Goal: Information Seeking & Learning: Check status

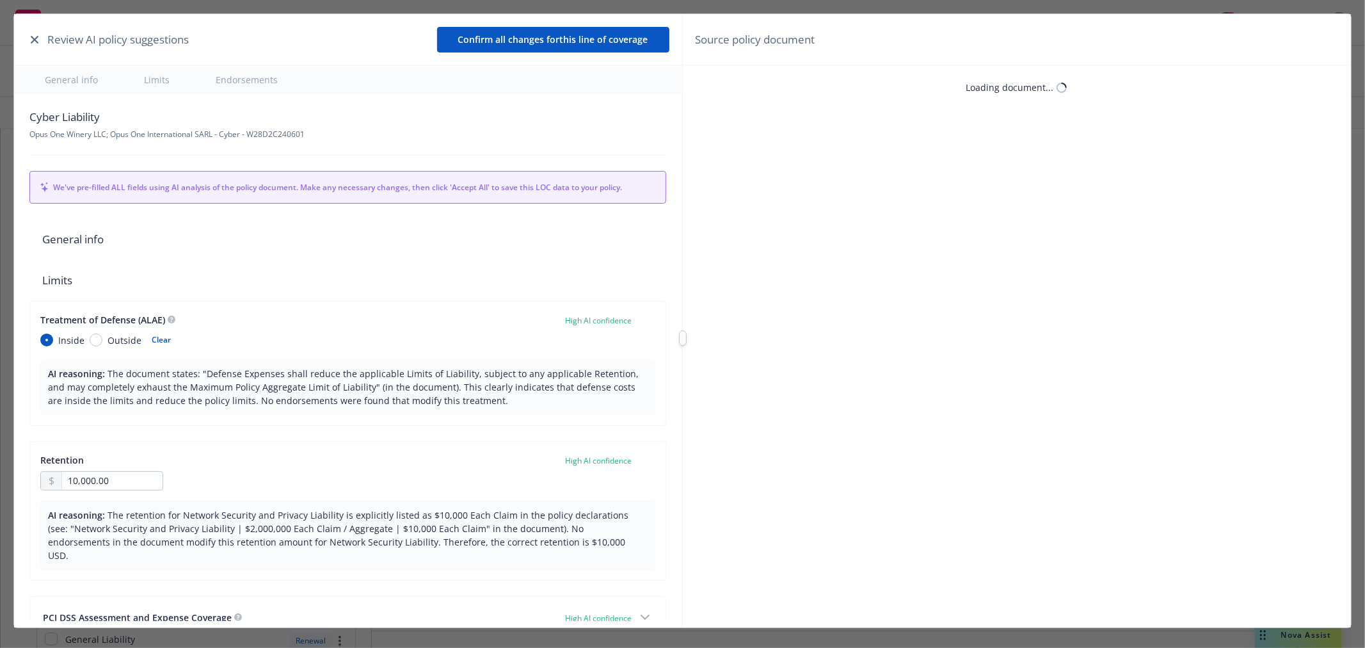
type textarea "x"
click at [32, 37] on icon "button" at bounding box center [35, 40] width 8 height 8
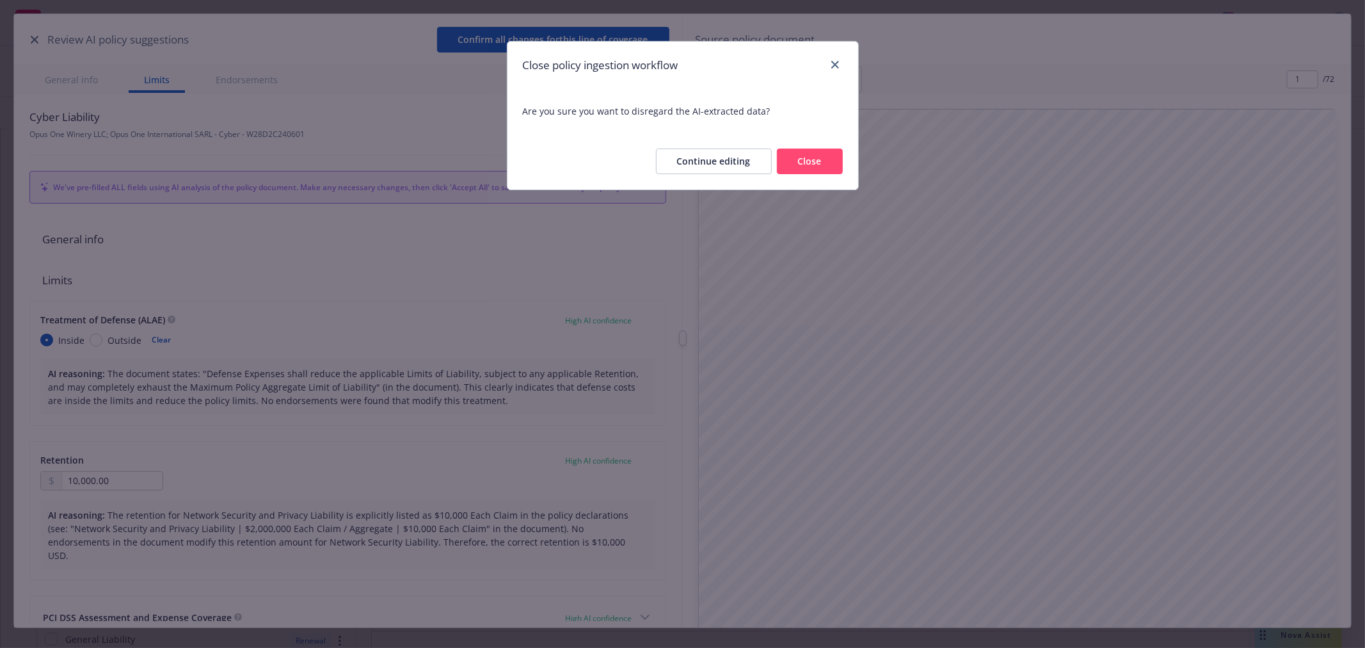
click at [810, 163] on button "Close" at bounding box center [810, 161] width 66 height 26
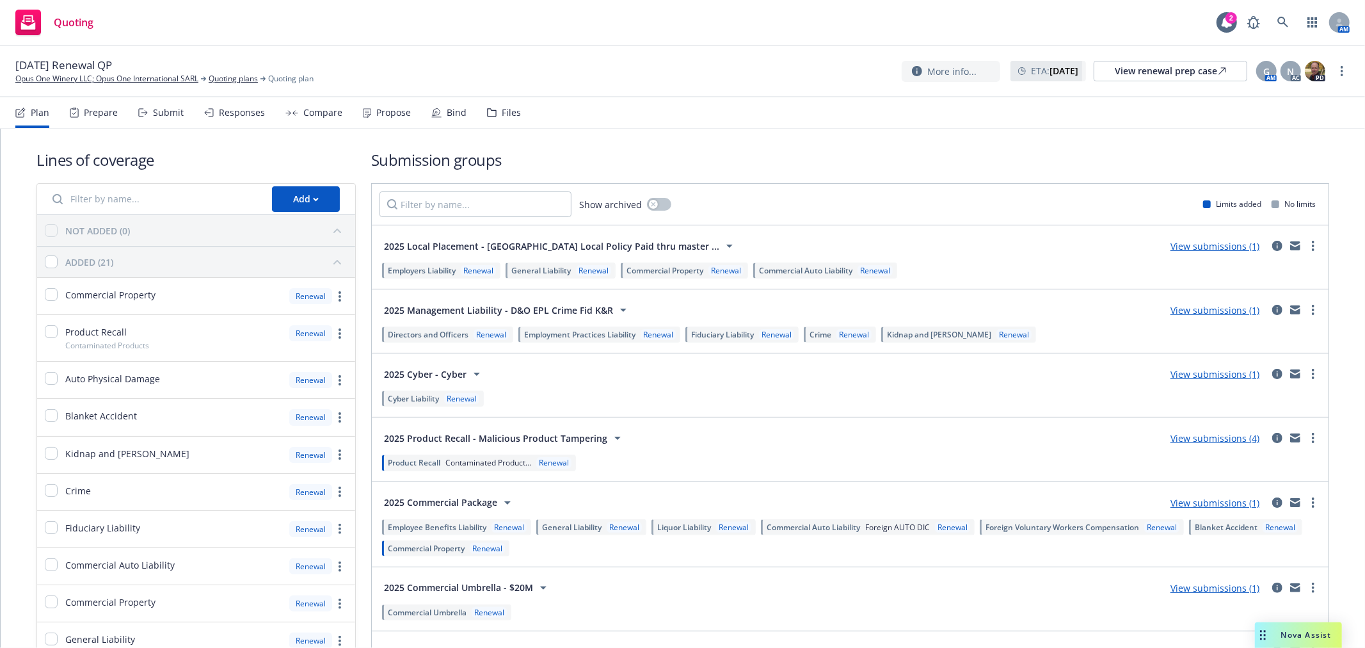
click at [173, 112] on div "Submit" at bounding box center [168, 113] width 31 height 10
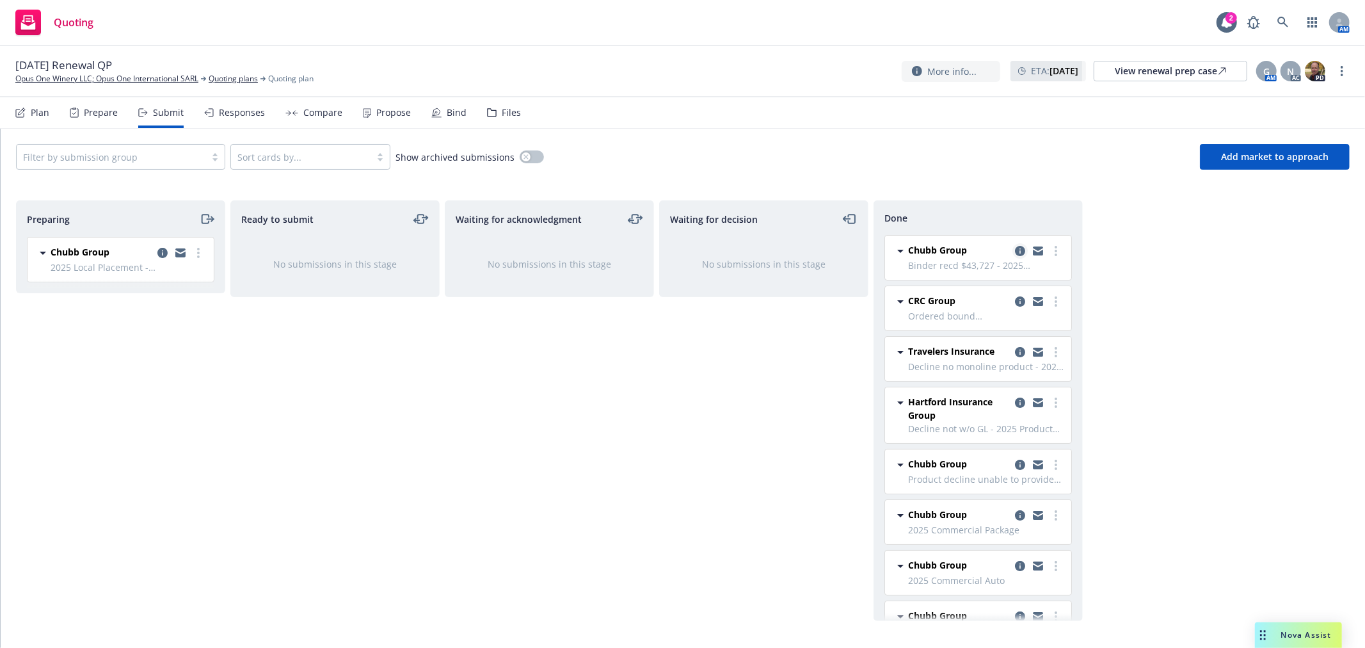
click at [1015, 253] on icon "copy logging email" at bounding box center [1020, 251] width 10 height 10
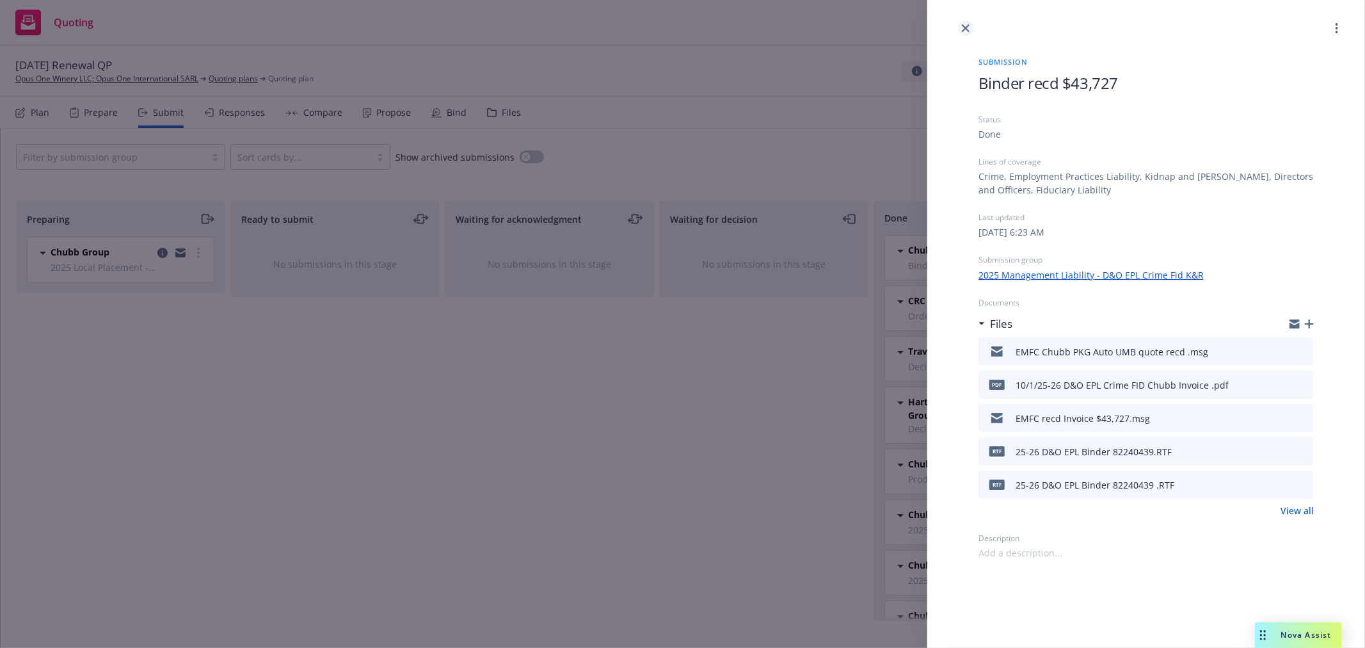
click at [961, 22] on link "close" at bounding box center [965, 27] width 15 height 15
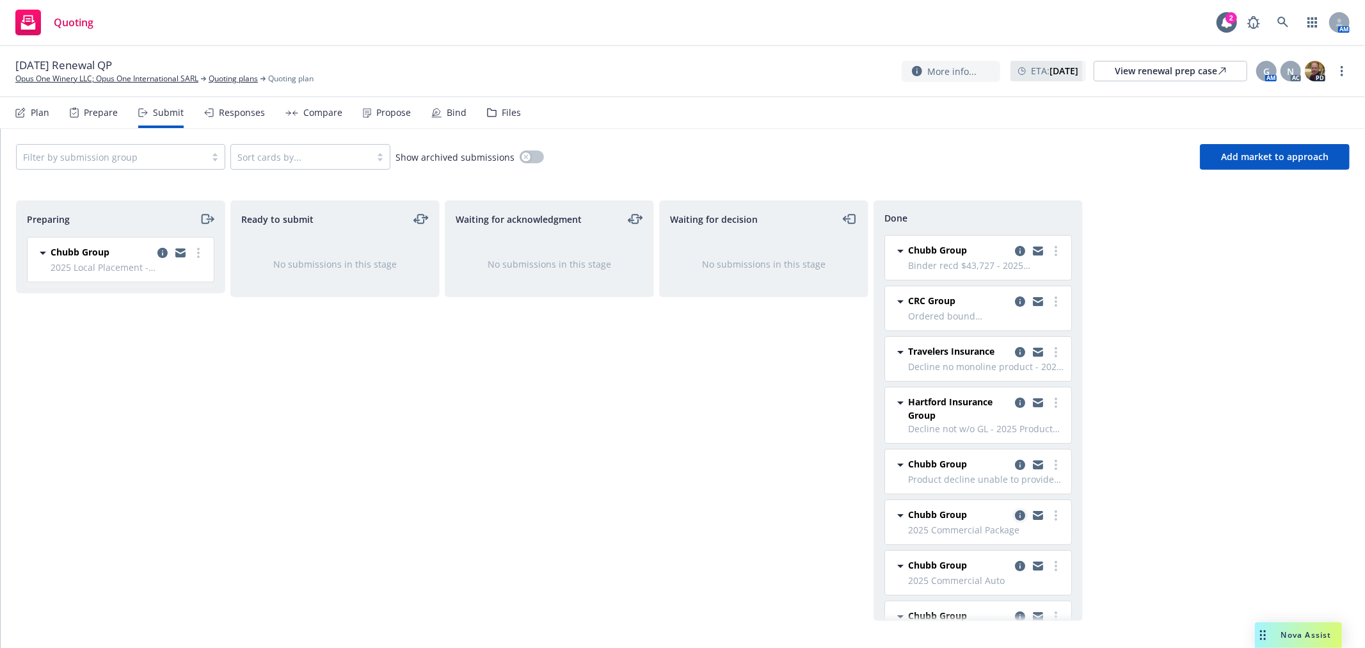
click at [1015, 516] on icon "copy logging email" at bounding box center [1020, 515] width 10 height 10
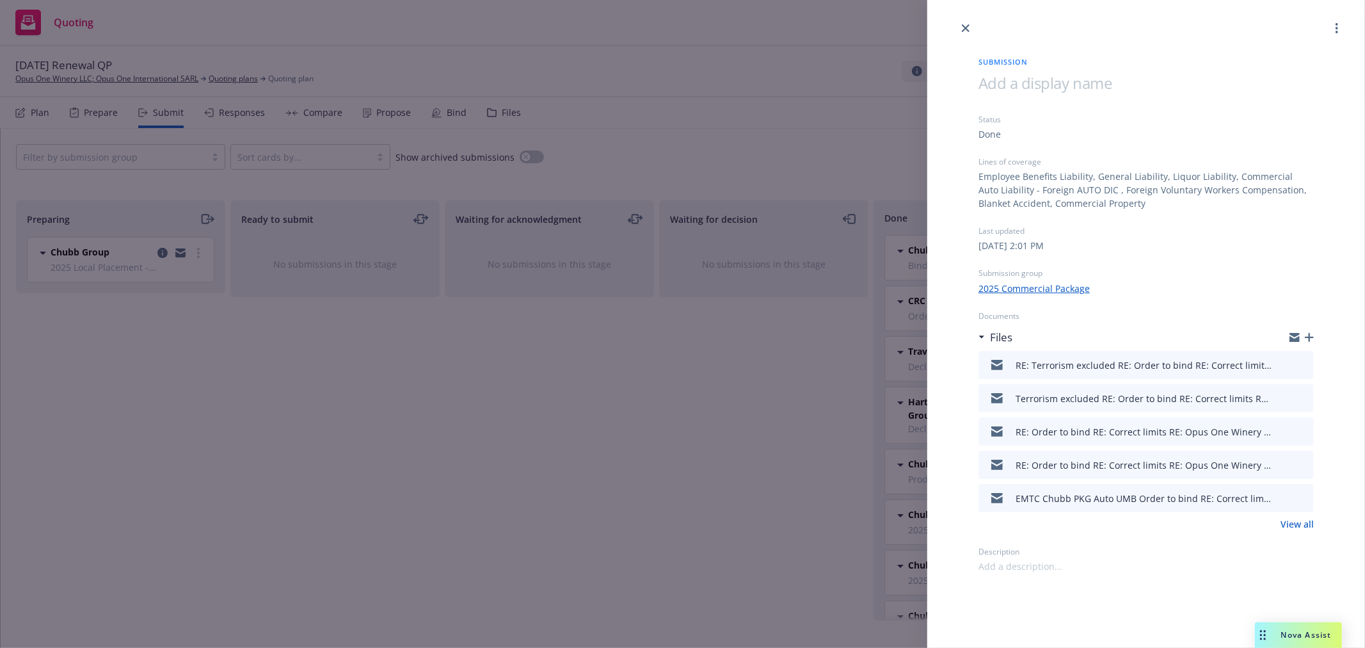
click at [1298, 521] on link "View all" at bounding box center [1297, 523] width 33 height 13
click at [962, 26] on icon "close" at bounding box center [966, 28] width 8 height 8
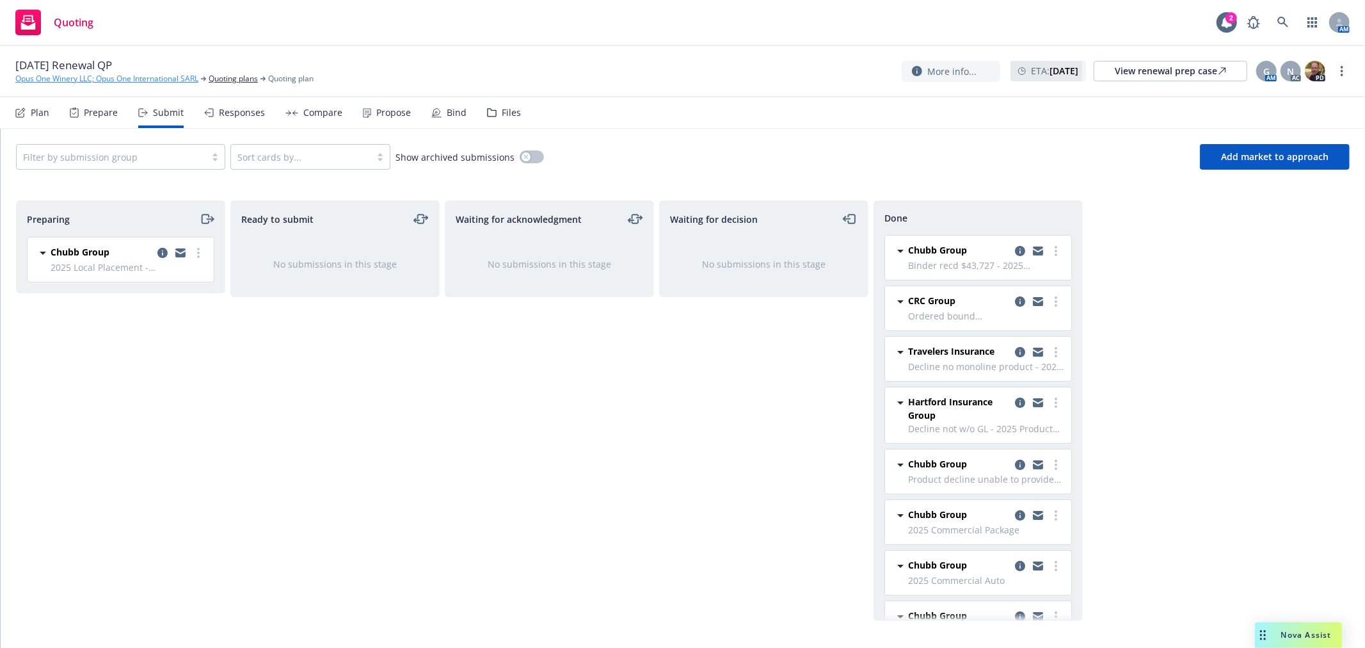
click at [128, 78] on link "Opus One Winery LLC; Opus One International SARL" at bounding box center [106, 79] width 183 height 12
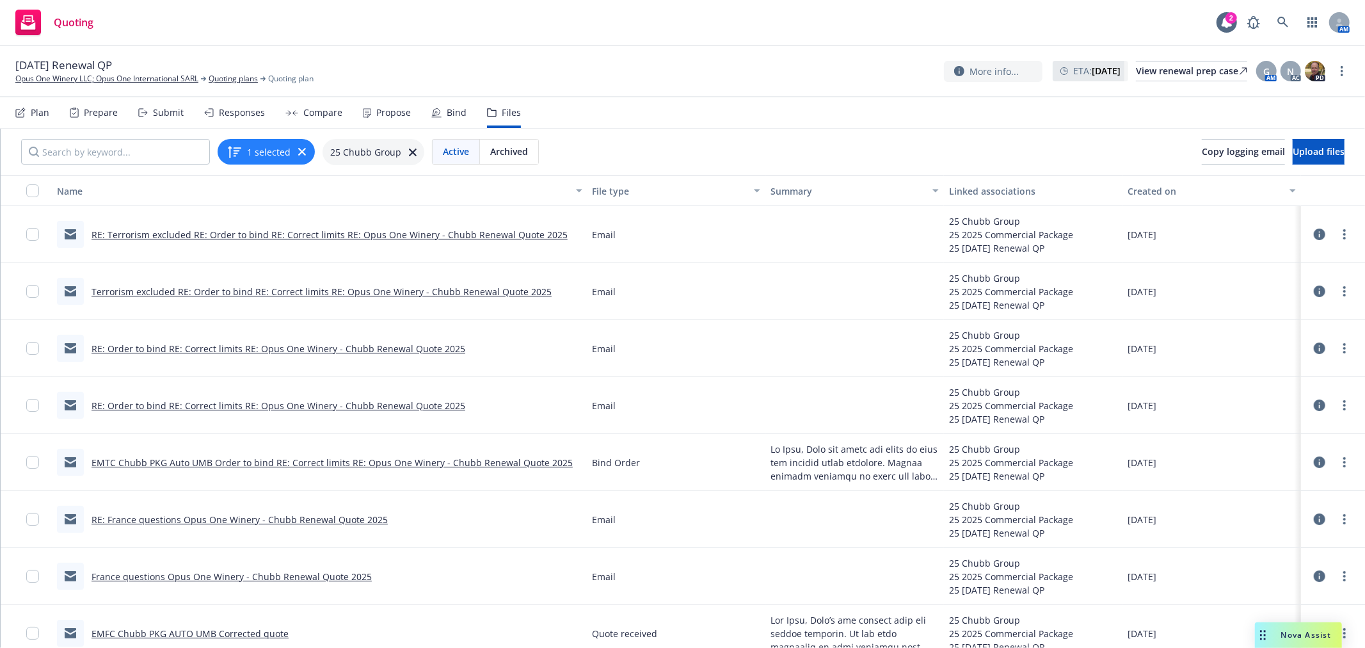
click at [357, 460] on link "EMTC Chubb PKG Auto UMB Order to bind RE: Correct limits RE: Opus One Winery - …" at bounding box center [332, 462] width 481 height 12
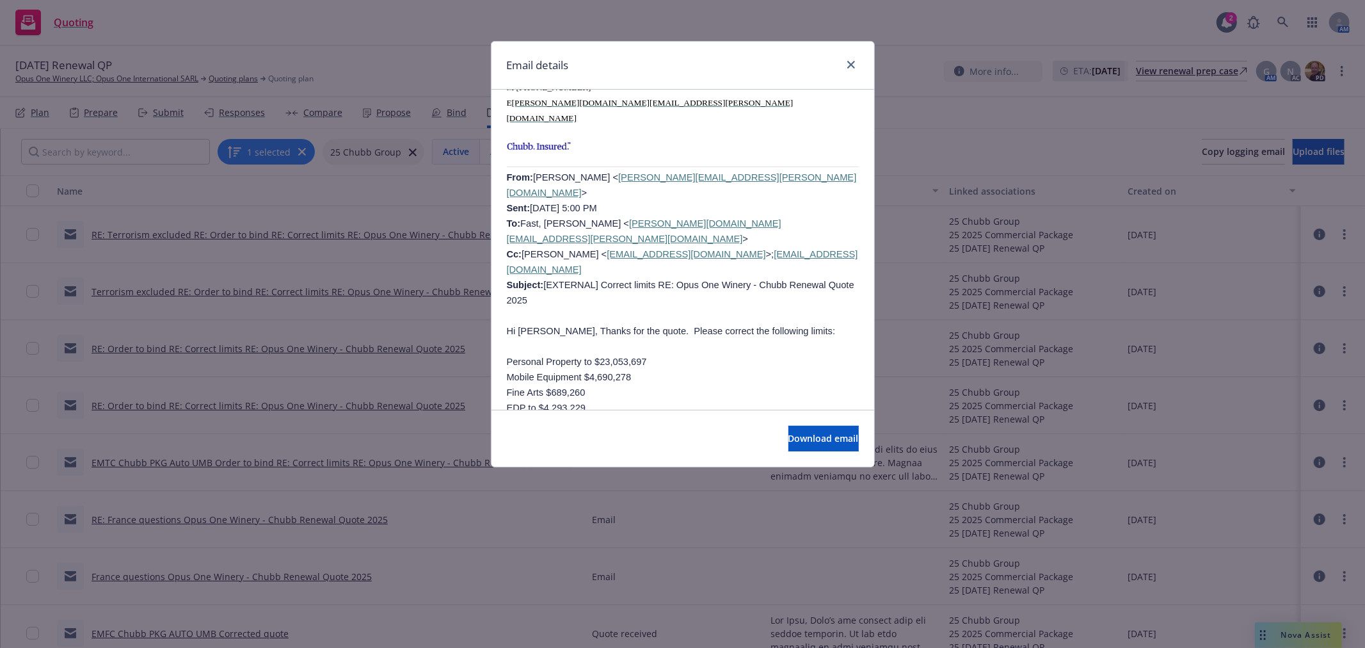
scroll to position [1351, 0]
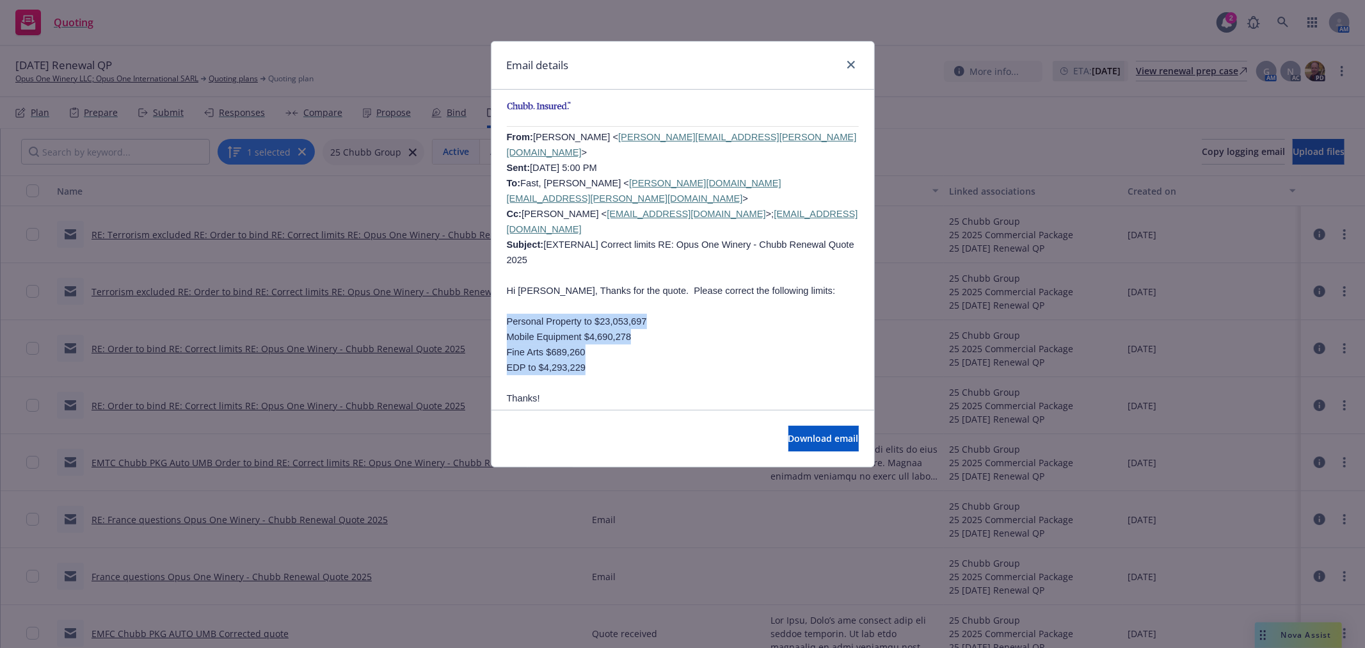
drag, startPoint x: 507, startPoint y: 197, endPoint x: 586, endPoint y: 246, distance: 93.4
click at [586, 246] on div "Hi Kade, Opus has given the order to bind per revised quote attached. Please co…" at bounding box center [683, 200] width 352 height 2667
copy div "Personal Property to $23,053,697 Mobile Equipment $4,690,278 Fine Arts $689,260…"
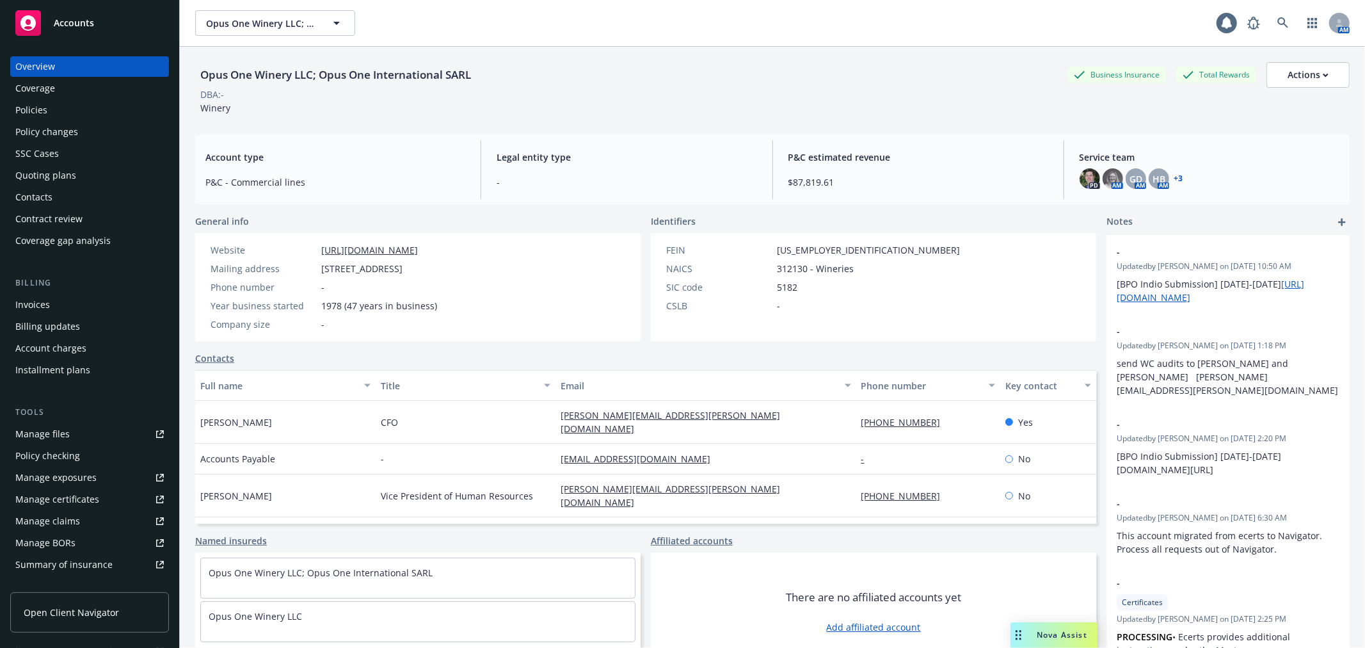
click at [90, 109] on div "Policies" at bounding box center [89, 110] width 148 height 20
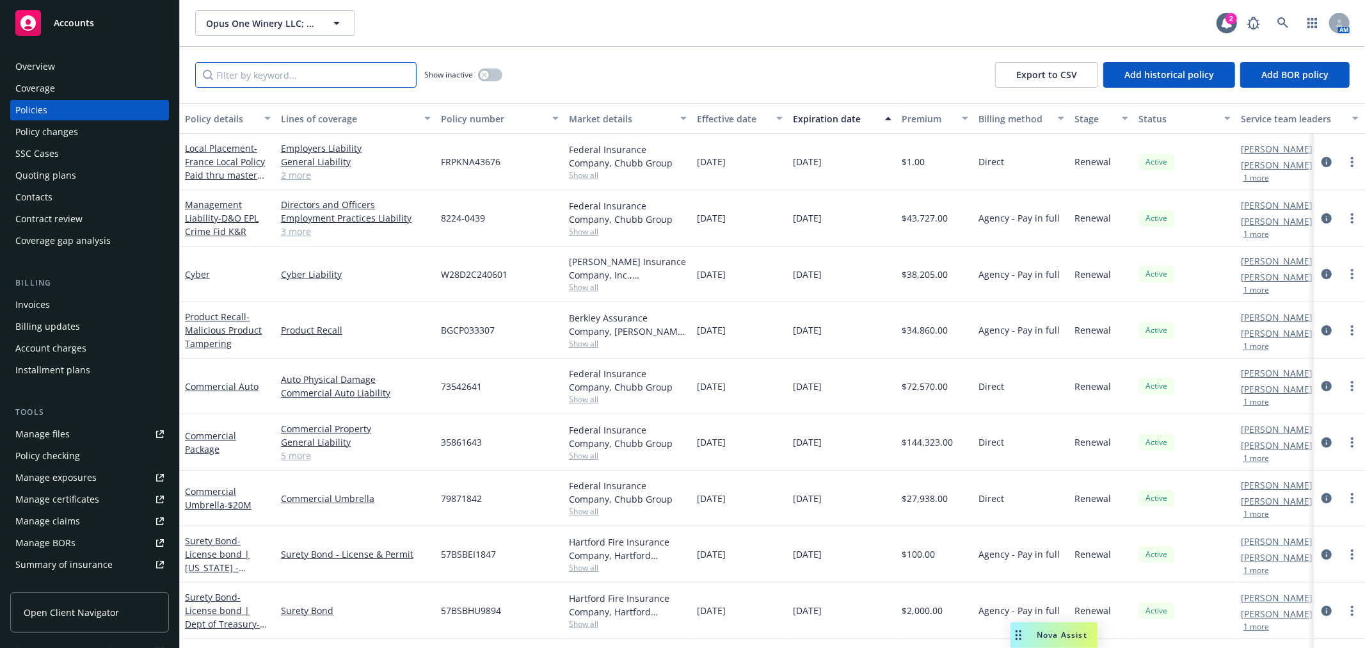
click at [237, 74] on input "Filter by keyword..." at bounding box center [305, 75] width 221 height 26
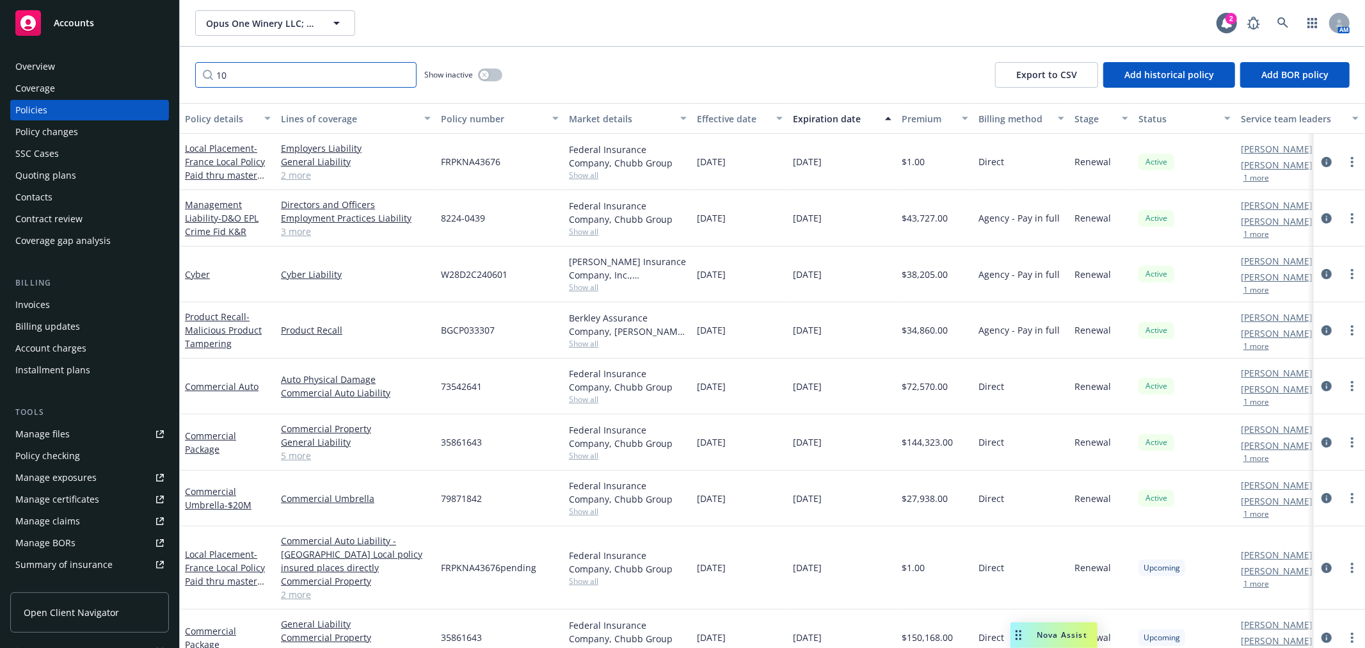
type input "1"
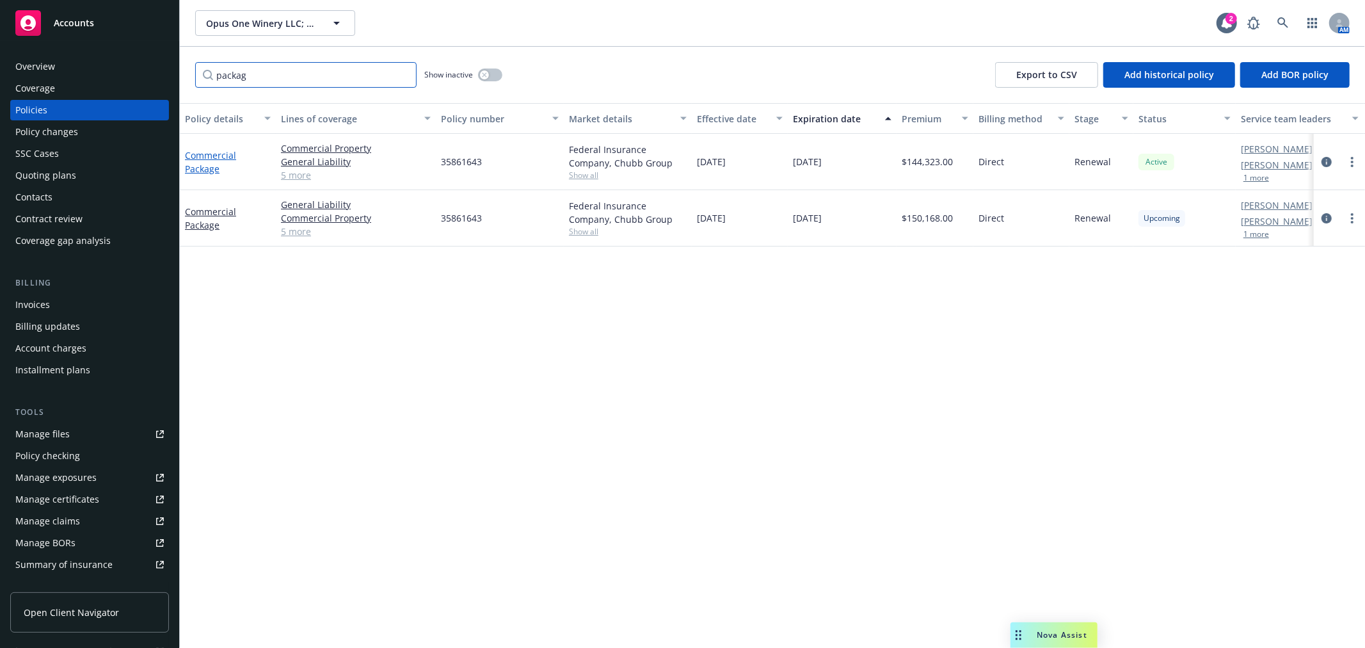
type input "packag"
click at [202, 156] on link "Commercial Package" at bounding box center [210, 162] width 51 height 26
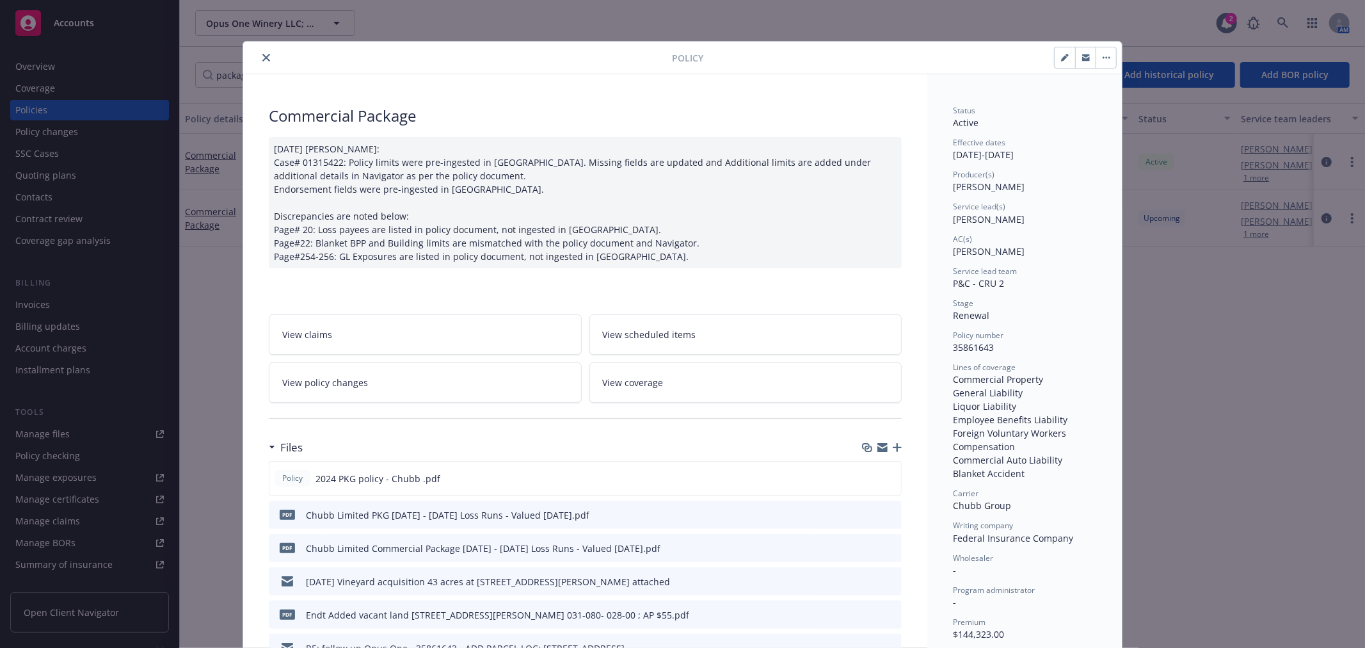
click at [262, 56] on icon "close" at bounding box center [266, 58] width 8 height 8
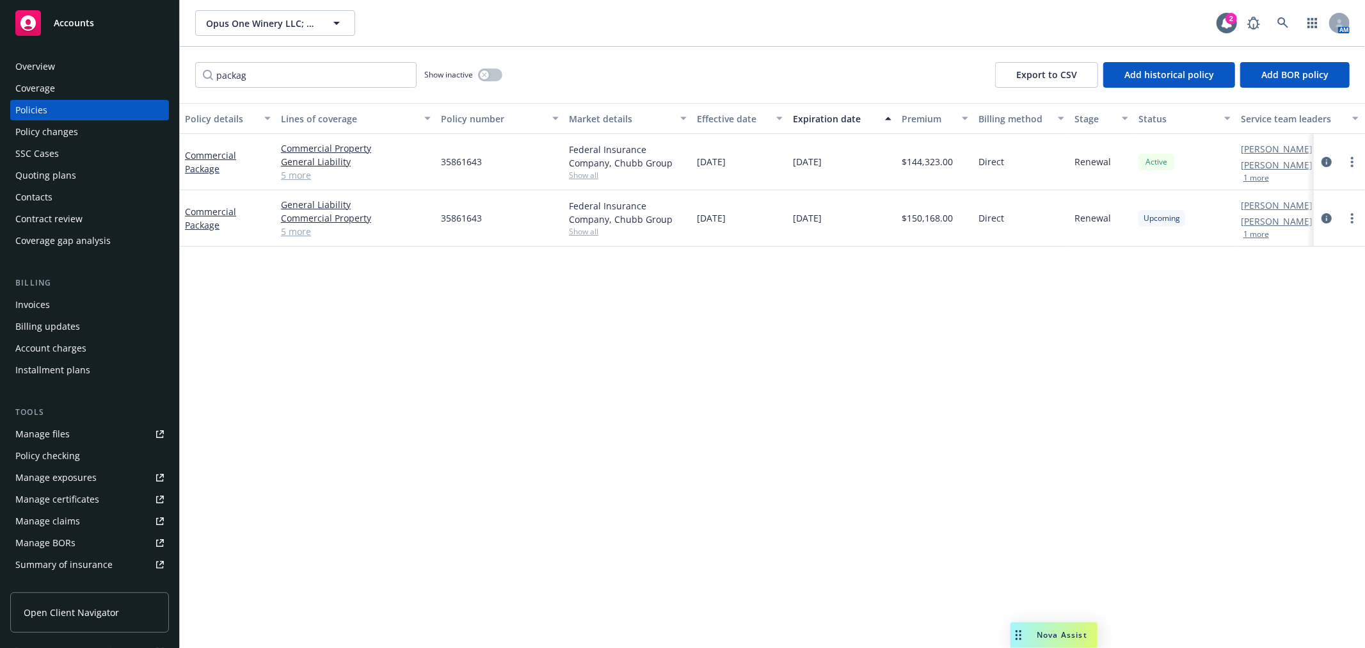
click at [209, 213] on link "Commercial Package" at bounding box center [210, 218] width 51 height 26
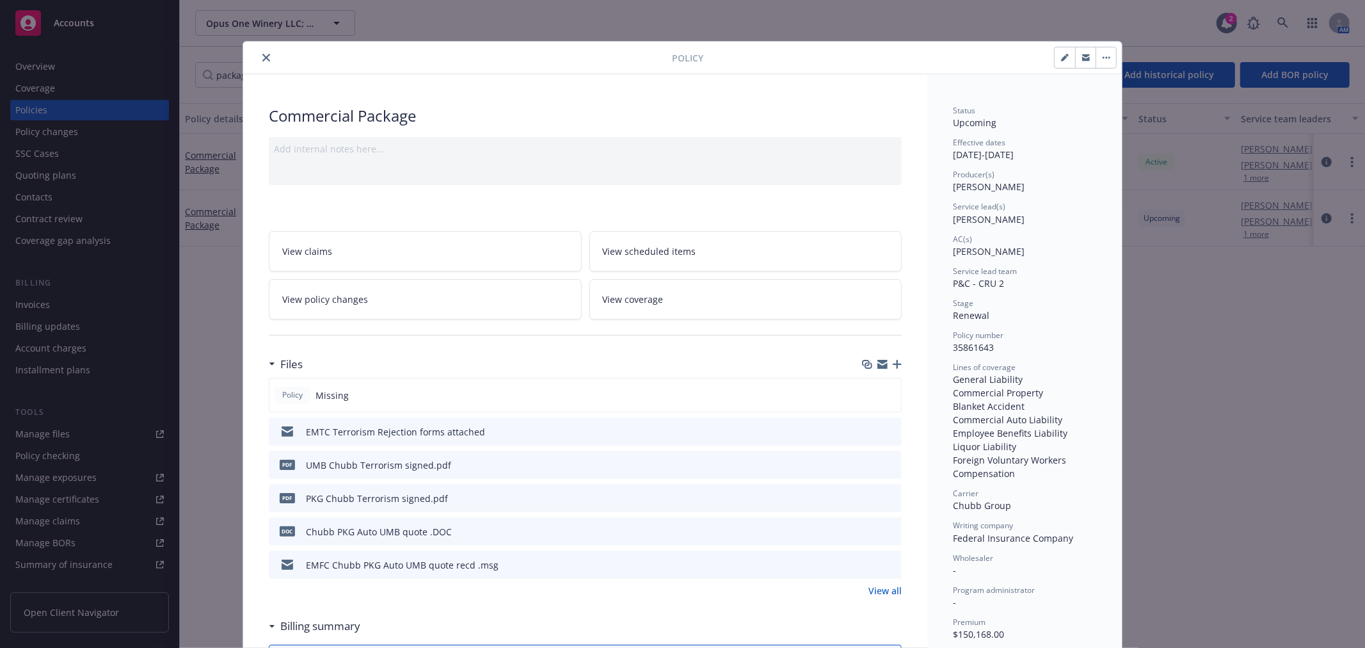
click at [330, 174] on div "Add internal notes here..." at bounding box center [585, 161] width 633 height 48
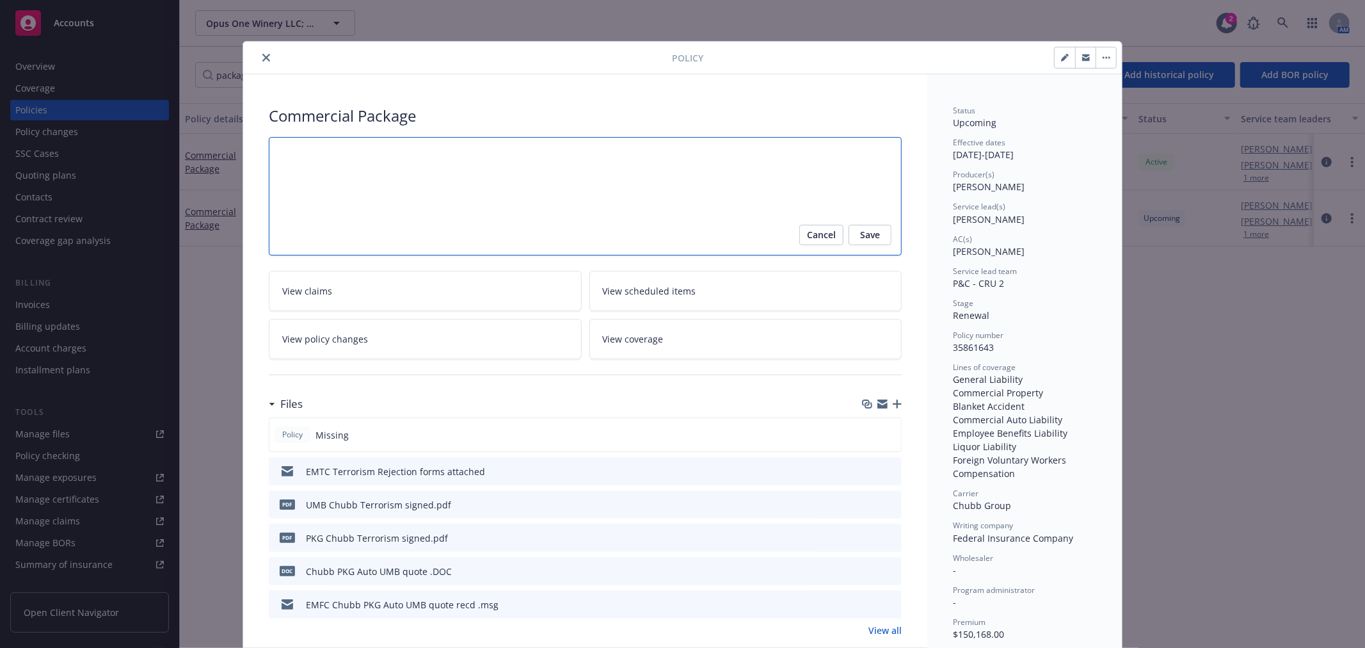
click at [328, 165] on textarea at bounding box center [585, 196] width 633 height 118
paste textarea "Personal Property to $23,053,697 Mobile Equipment $4,690,278 Fine Arts $689,260…"
type textarea "x"
type textarea "Personal Property to $23,053,697 Mobile Equipment $4,690,278 Fine Arts $689,260…"
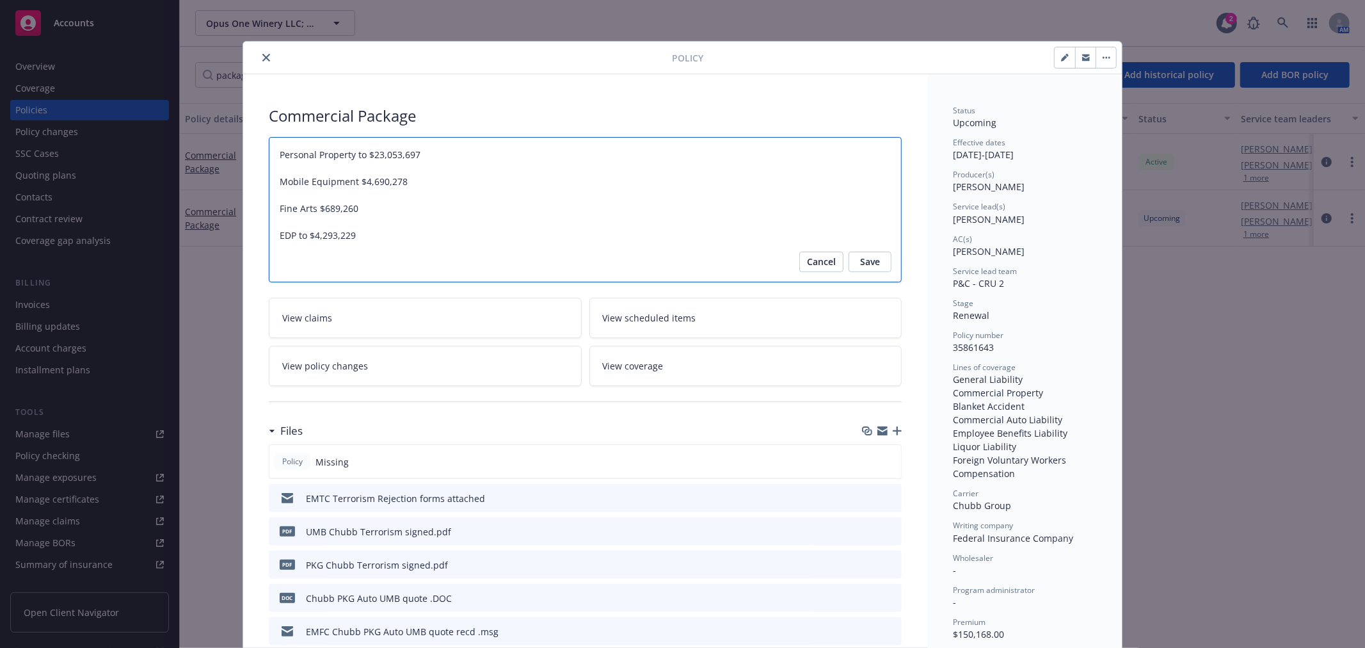
click at [395, 165] on textarea "Personal Property to $23,053,697 Mobile Equipment $4,690,278 Fine Arts $689,260…" at bounding box center [585, 209] width 633 height 145
type textarea "x"
type textarea "Personal Property to $23,053,697 Mobile Equipment $4,690,278 Fine Arts $689,260…"
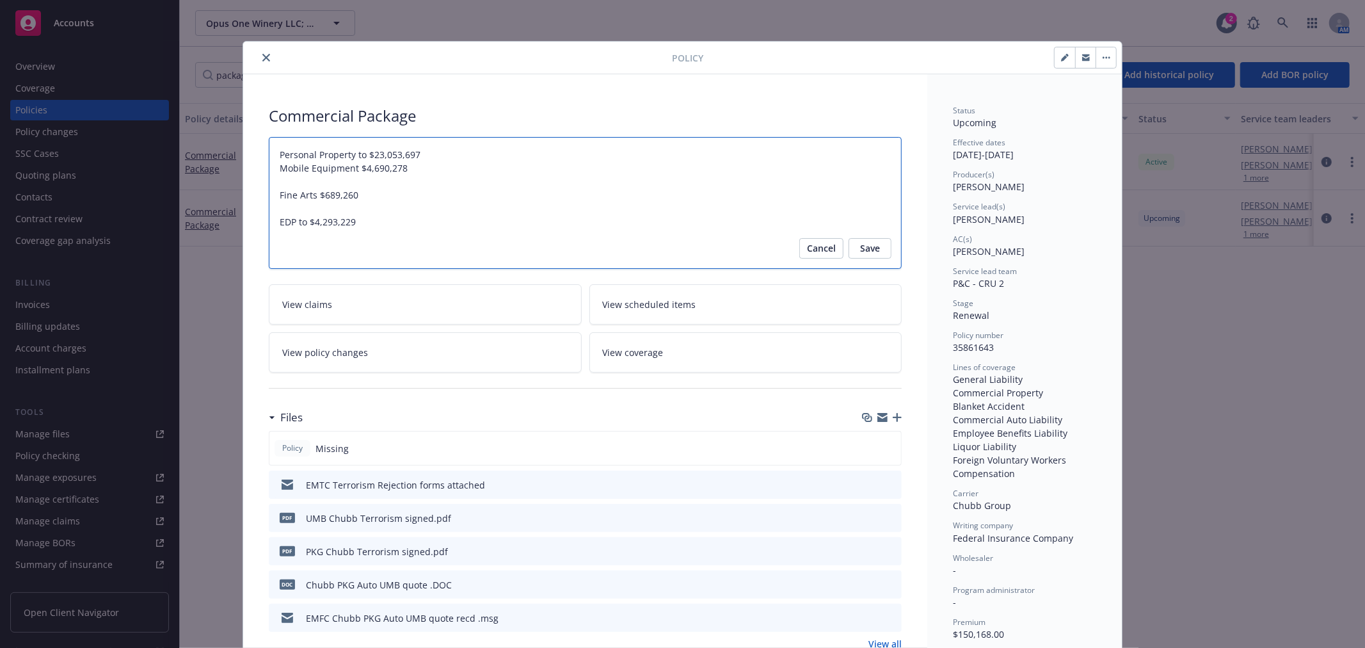
type textarea "x"
type textarea "Personal Property to $23,053,697 Mobile Equipment $4,690,278 Fine Arts $689,260…"
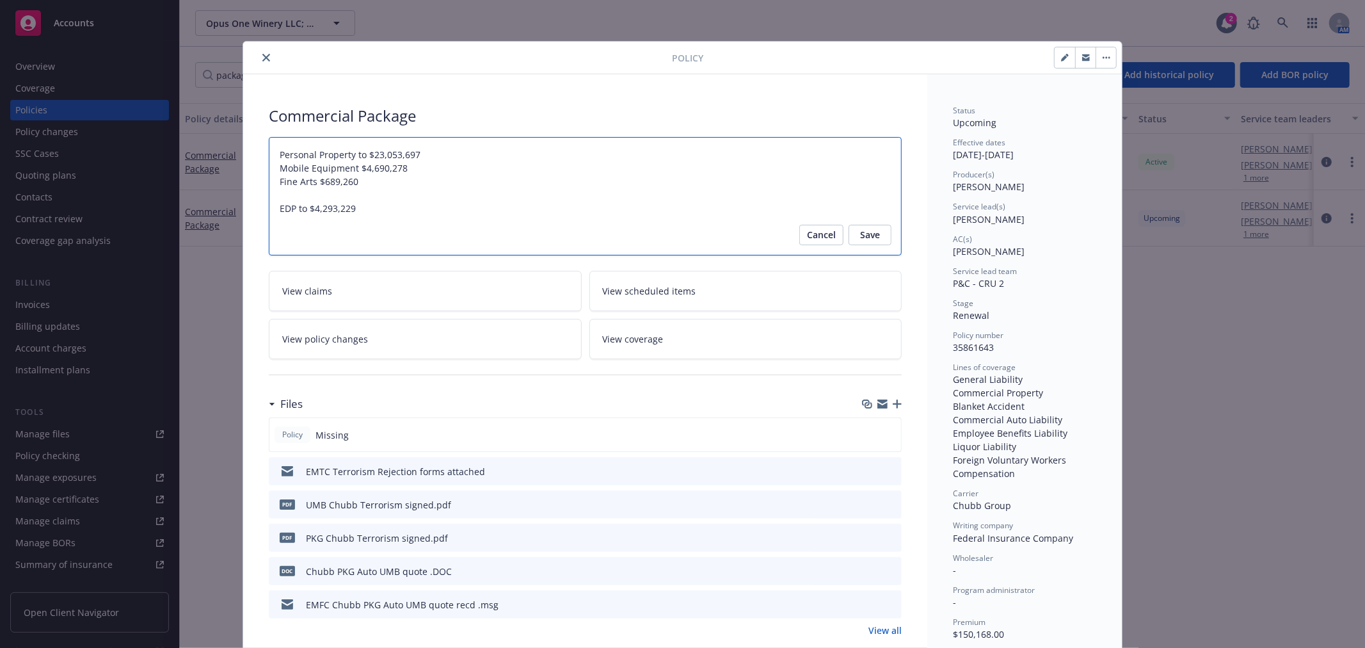
type textarea "x"
drag, startPoint x: 364, startPoint y: 156, endPoint x: 424, endPoint y: 156, distance: 60.2
click at [424, 156] on textarea "Personal Property to $23,053,697 Mobile Equipment $4,690,278 Fine Arts $689,260…" at bounding box center [585, 196] width 633 height 118
type textarea "Personal Property to $23,053,697 Mobile Equipment $4,690,278 Fine Arts $689,260…"
click at [869, 232] on span "Save" at bounding box center [870, 235] width 20 height 20
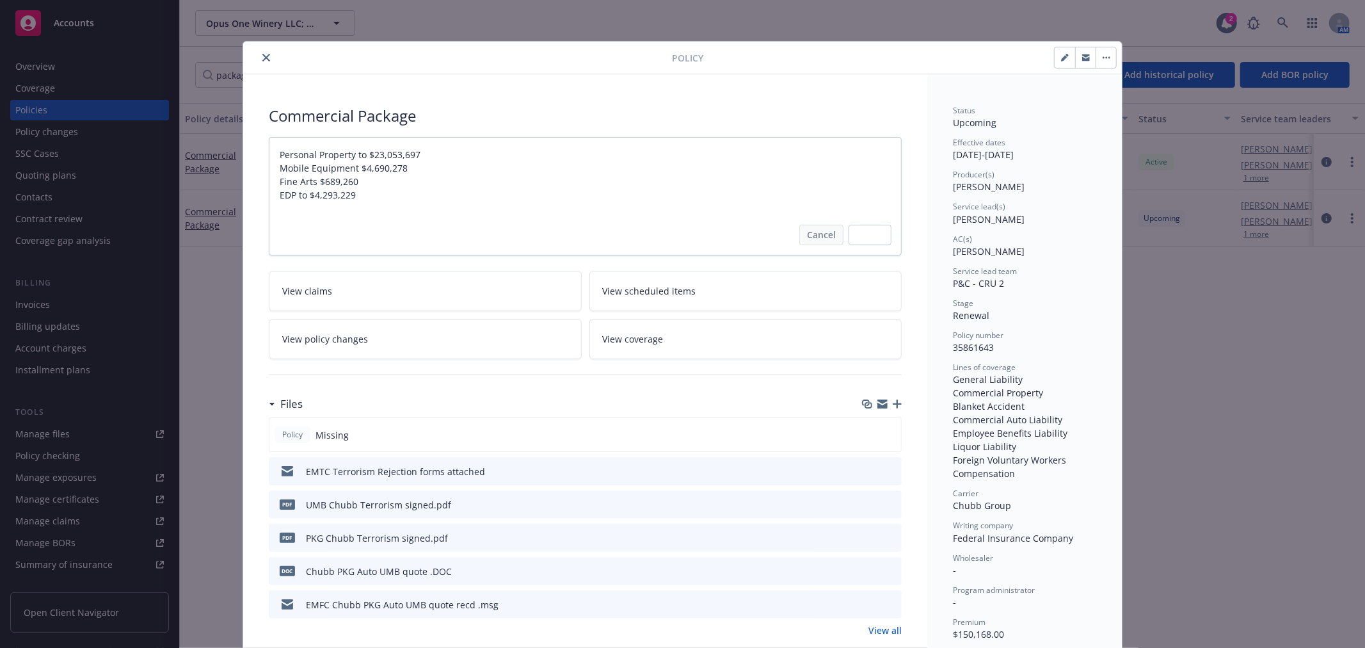
type textarea "x"
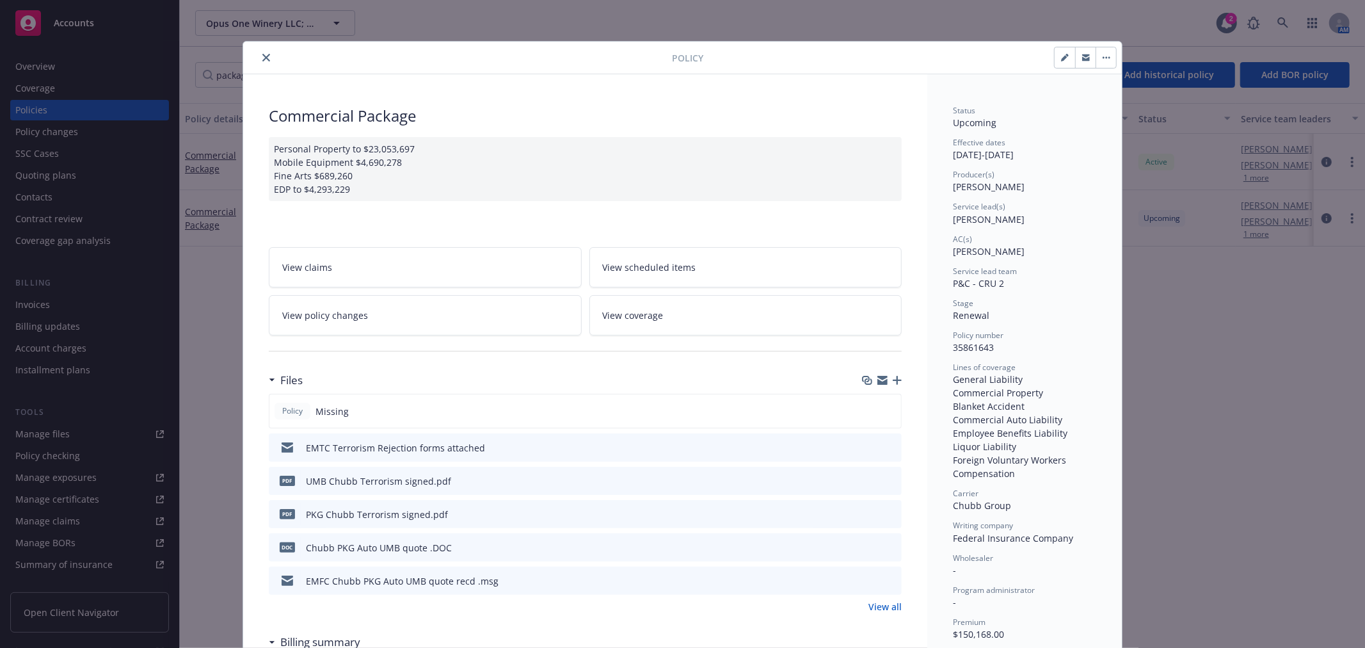
click at [262, 54] on icon "close" at bounding box center [266, 58] width 8 height 8
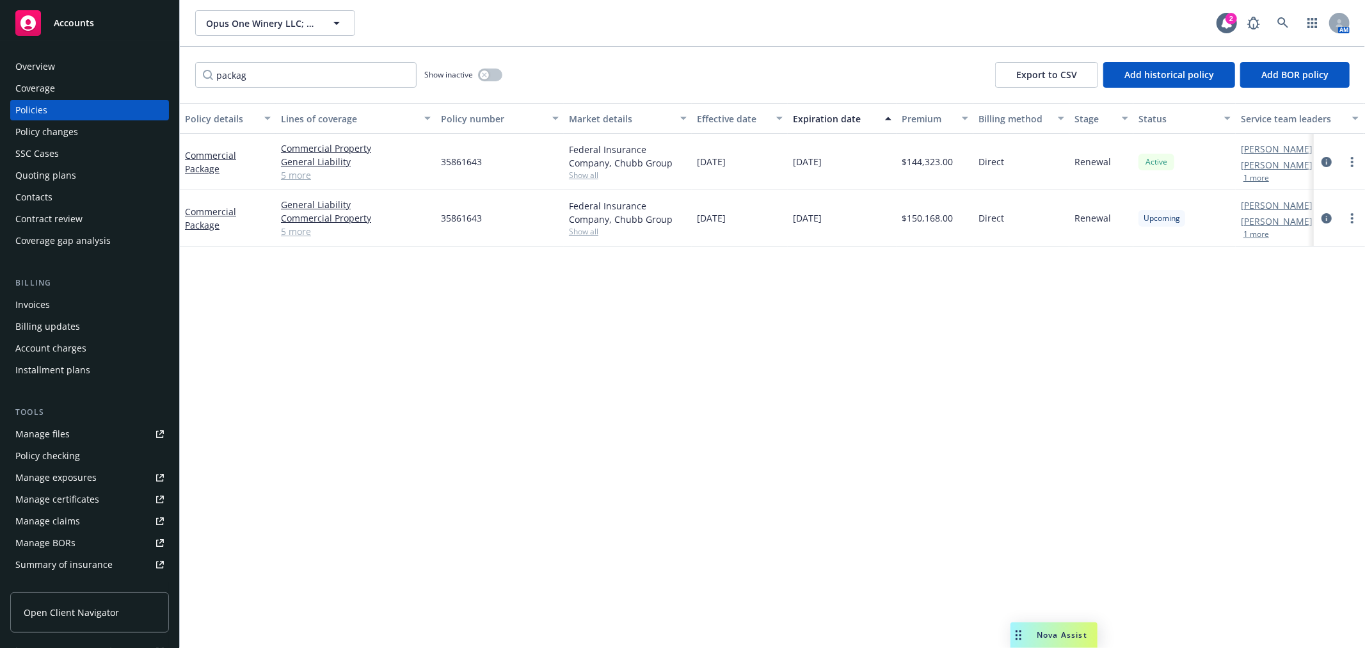
click at [101, 130] on div "Policy changes" at bounding box center [89, 132] width 148 height 20
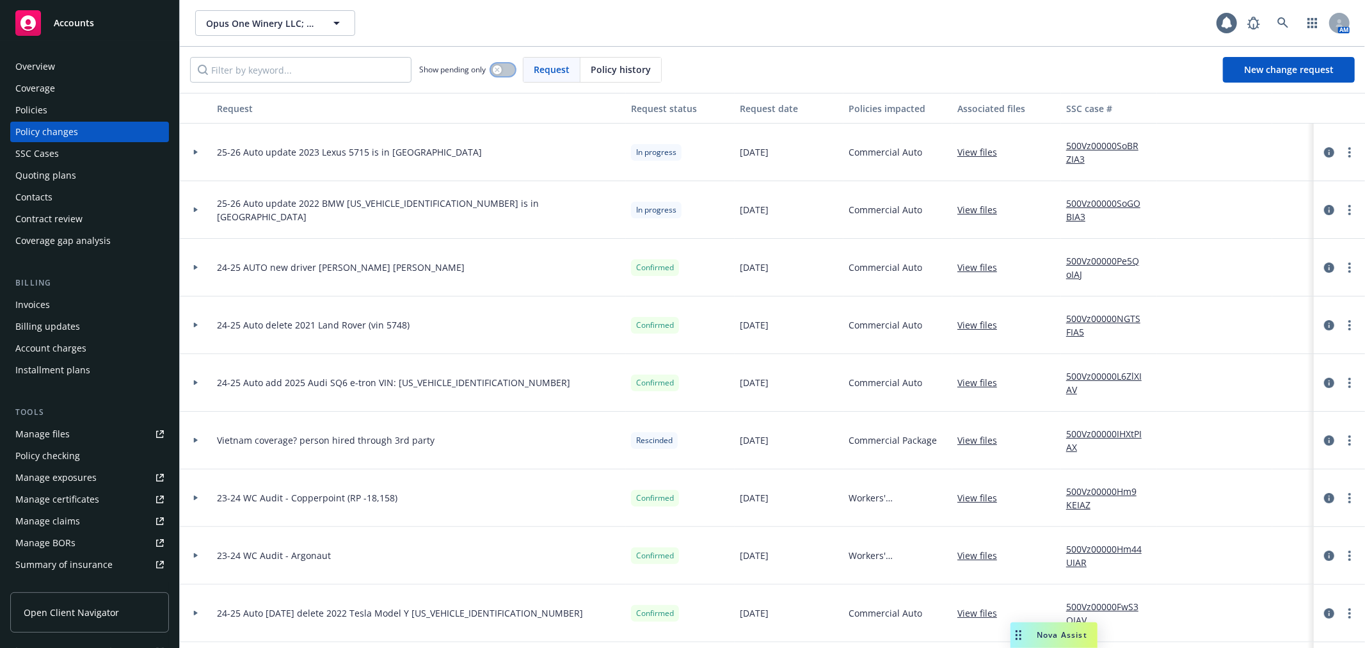
click at [500, 70] on icon "button" at bounding box center [497, 69] width 5 height 5
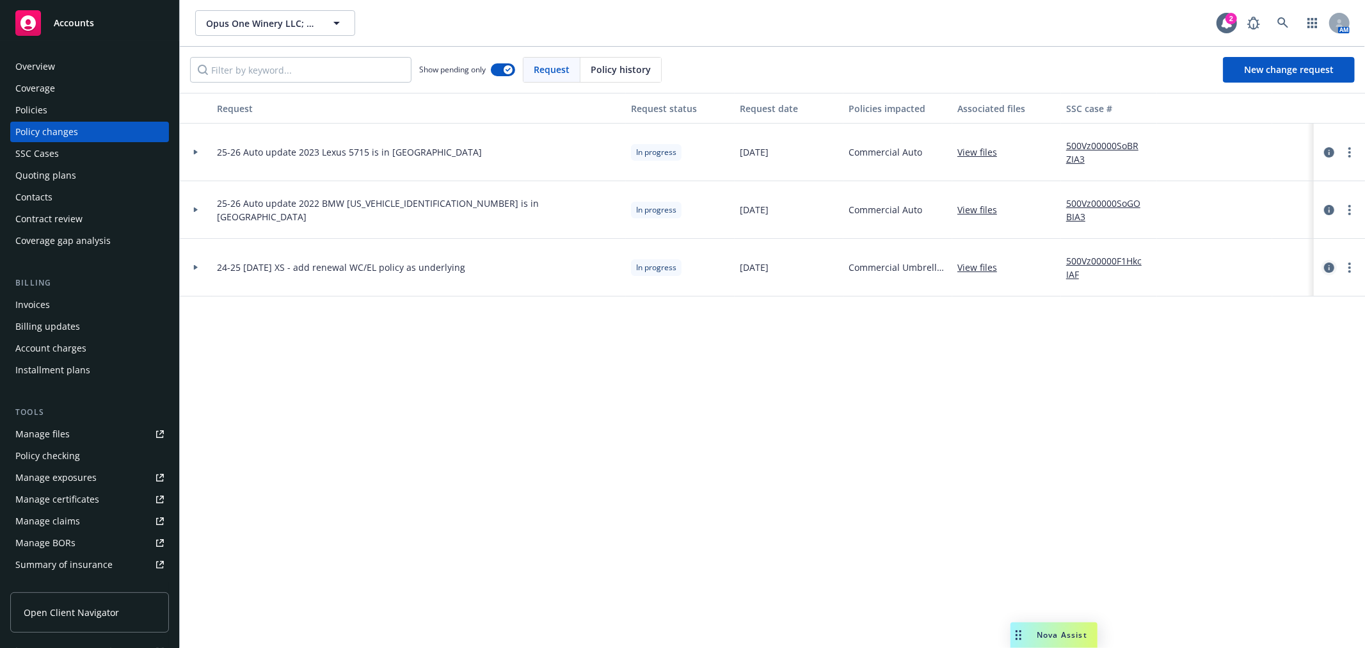
click at [1329, 267] on icon "circleInformation" at bounding box center [1329, 267] width 10 height 10
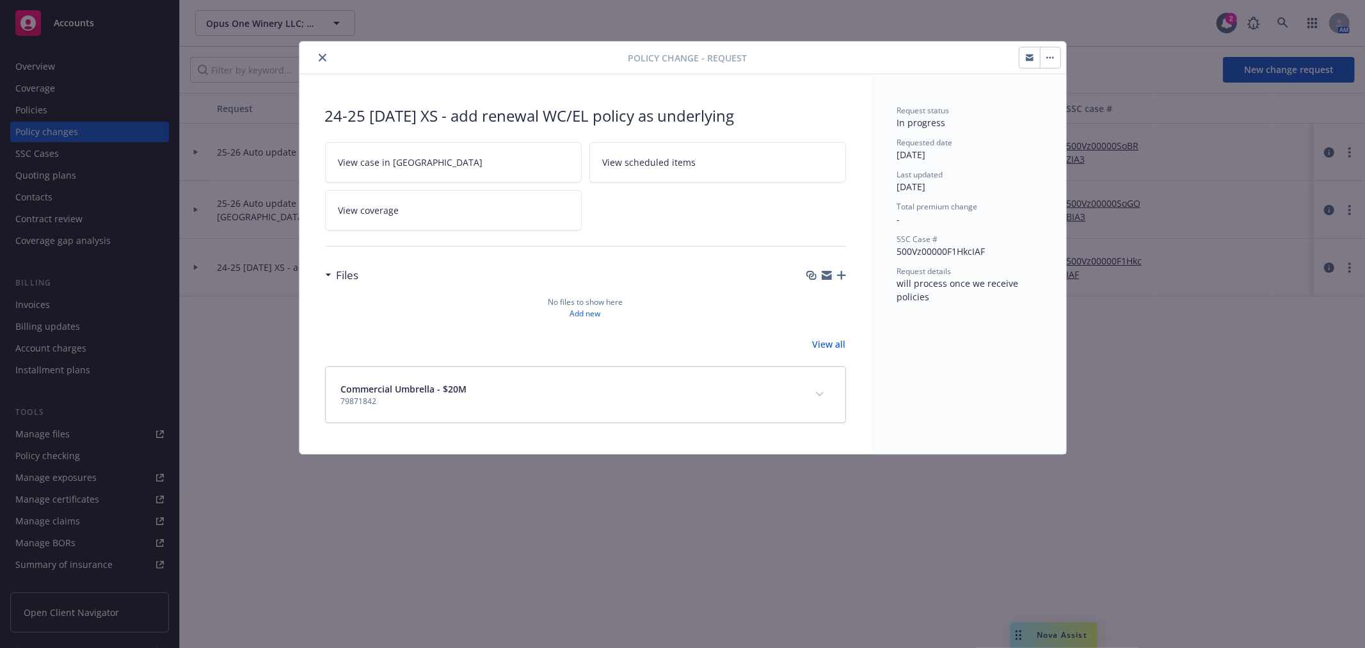
click at [323, 61] on icon "close" at bounding box center [323, 58] width 8 height 8
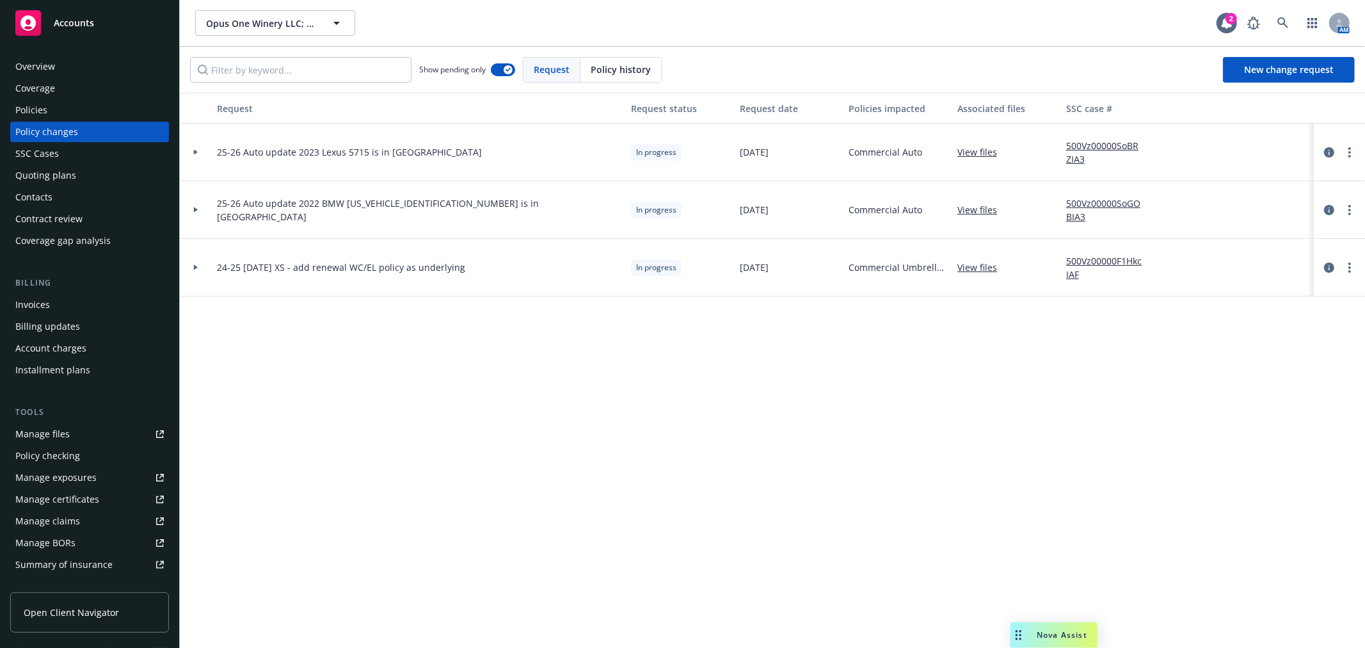
click at [193, 273] on div at bounding box center [196, 268] width 32 height 58
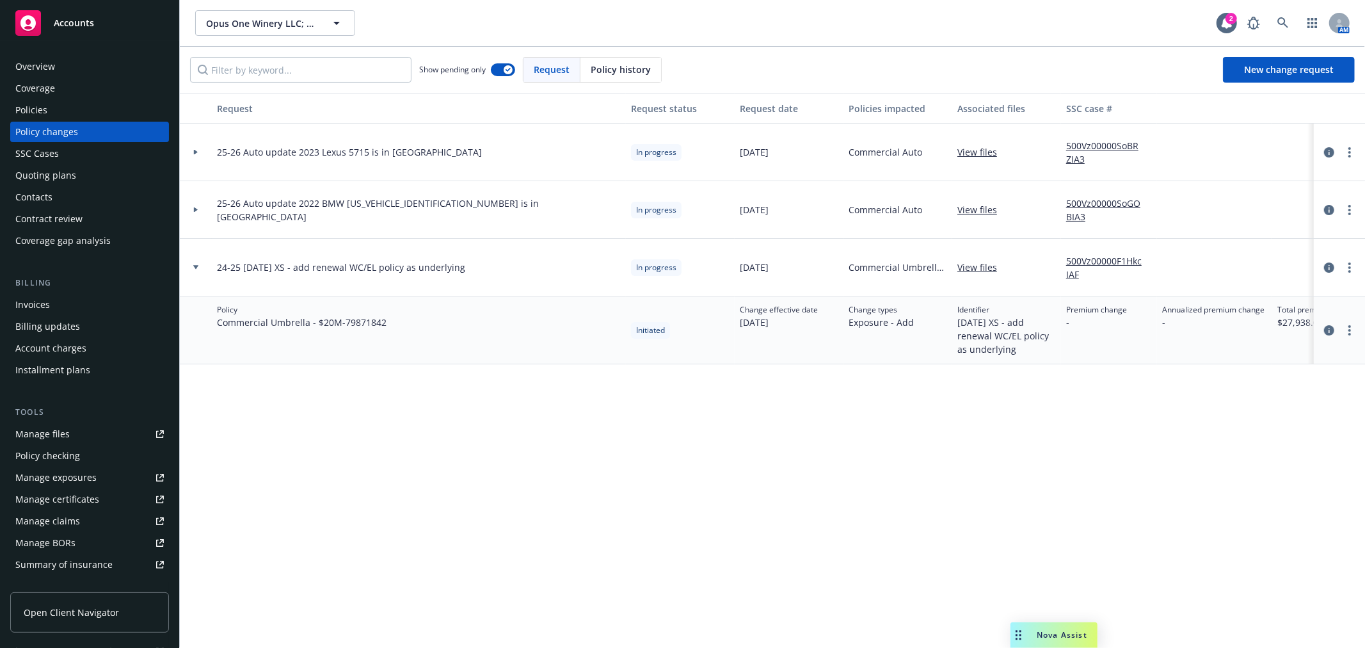
click at [93, 109] on div "Policies" at bounding box center [89, 110] width 148 height 20
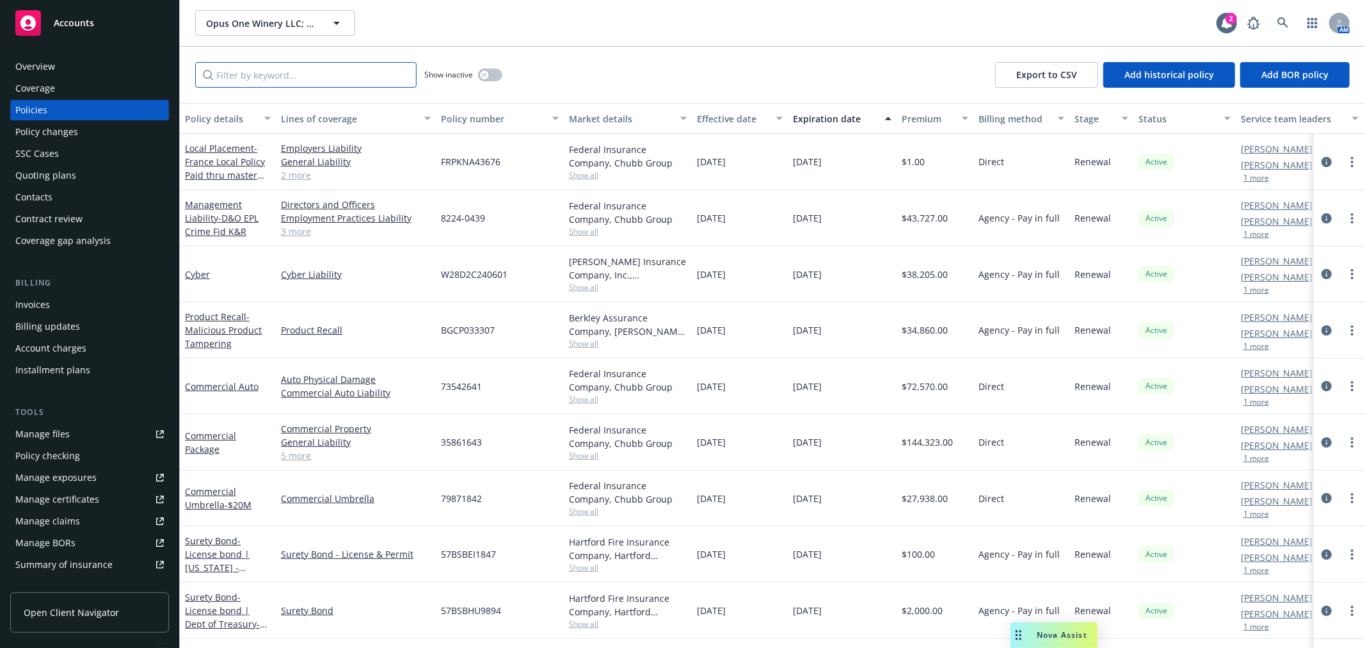
click at [293, 77] on input "Filter by keyword..." at bounding box center [305, 75] width 221 height 26
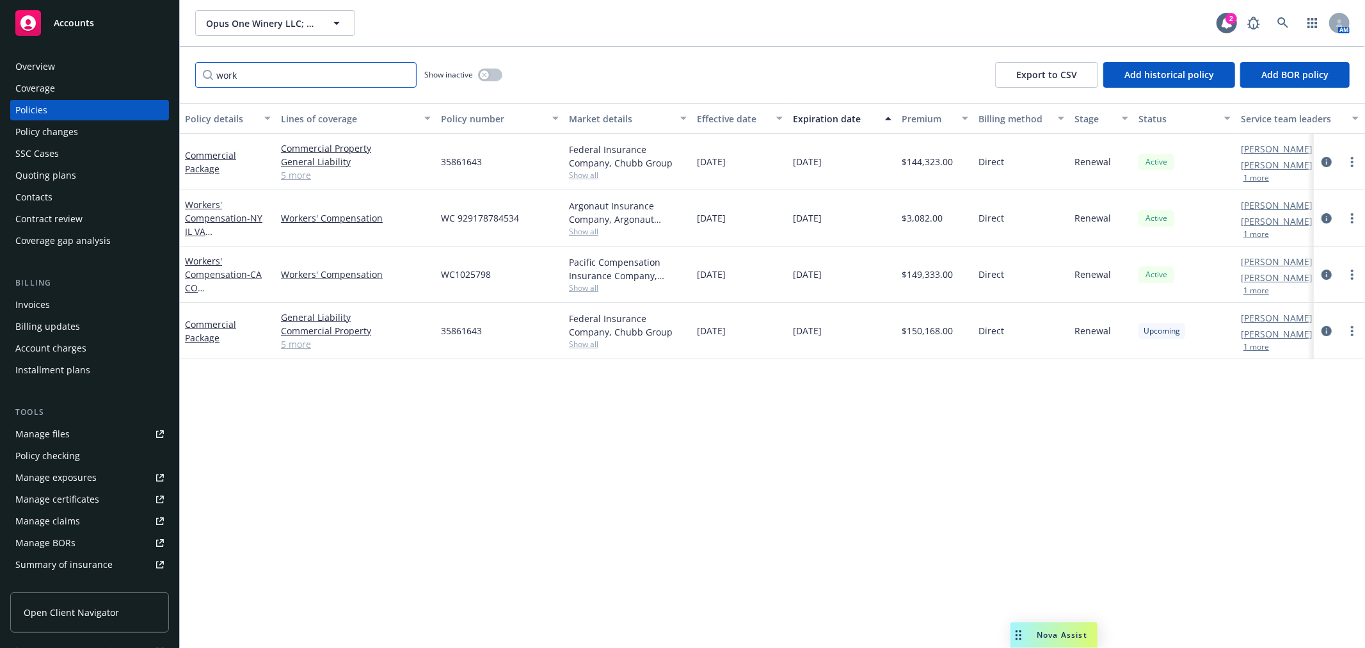
type input "work"
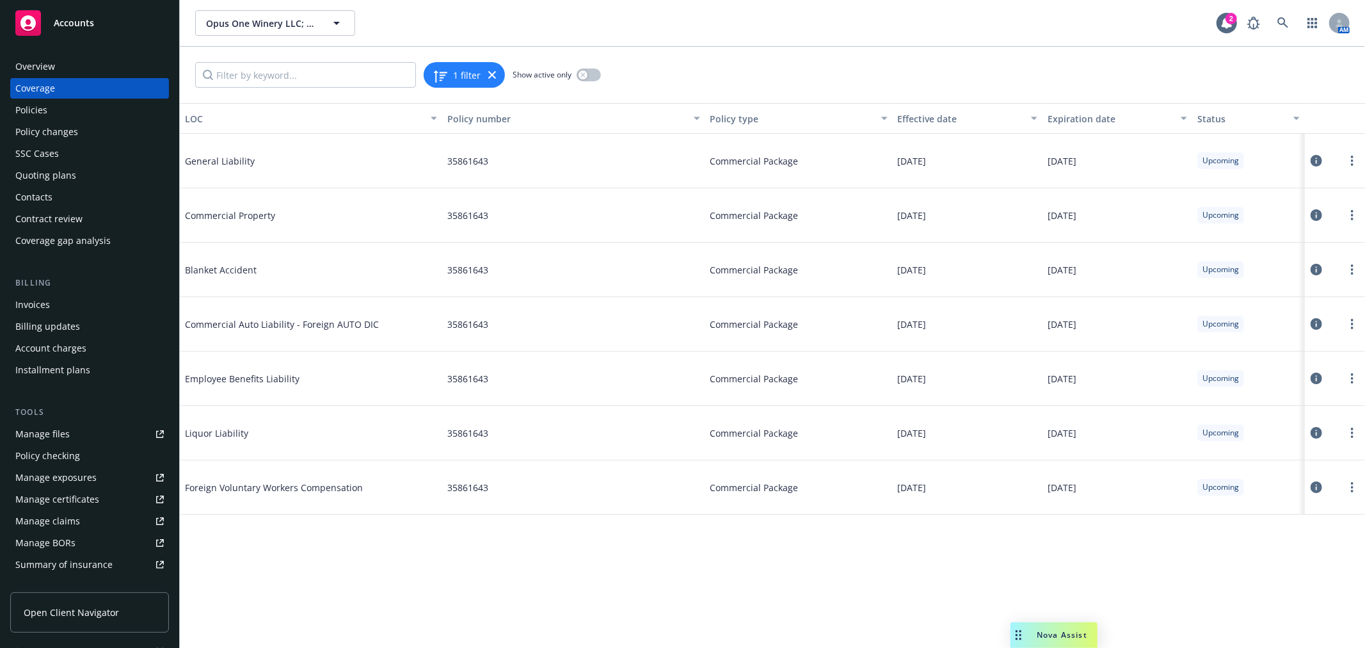
click at [1311, 216] on icon at bounding box center [1317, 215] width 12 height 12
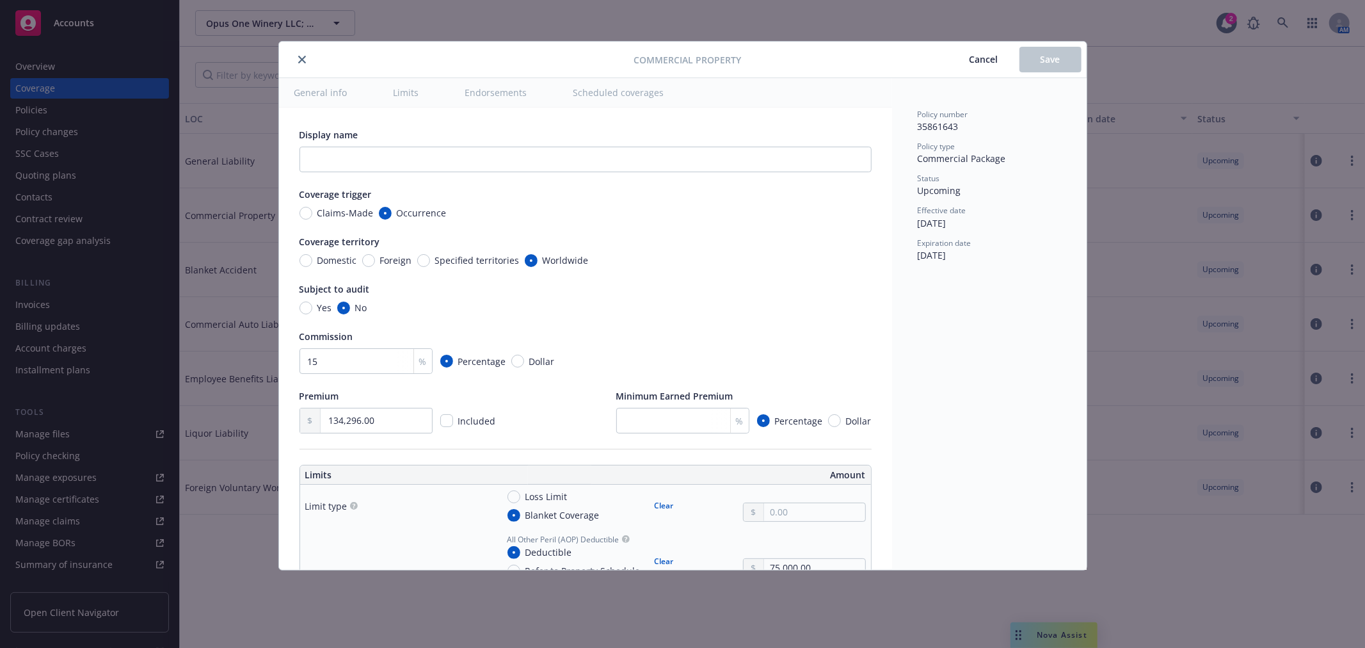
type textarea "x"
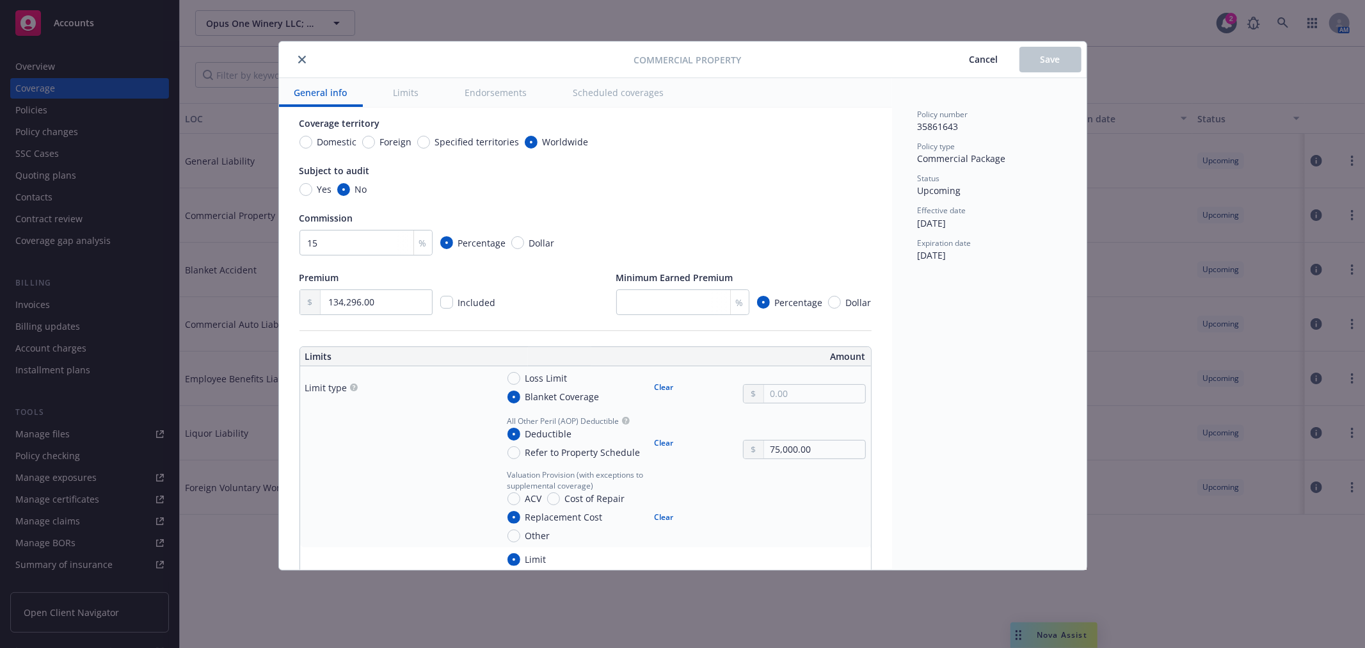
scroll to position [71, 0]
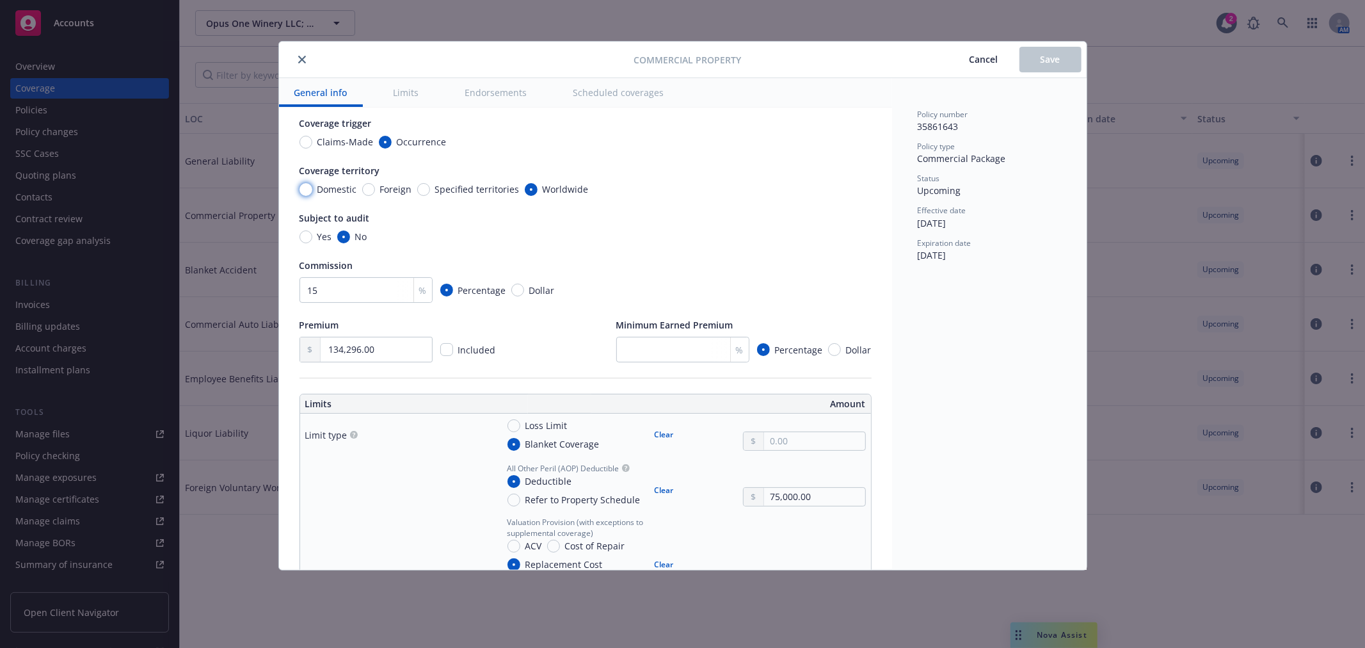
click at [306, 188] on input "Domestic" at bounding box center [306, 189] width 13 height 13
radio input "true"
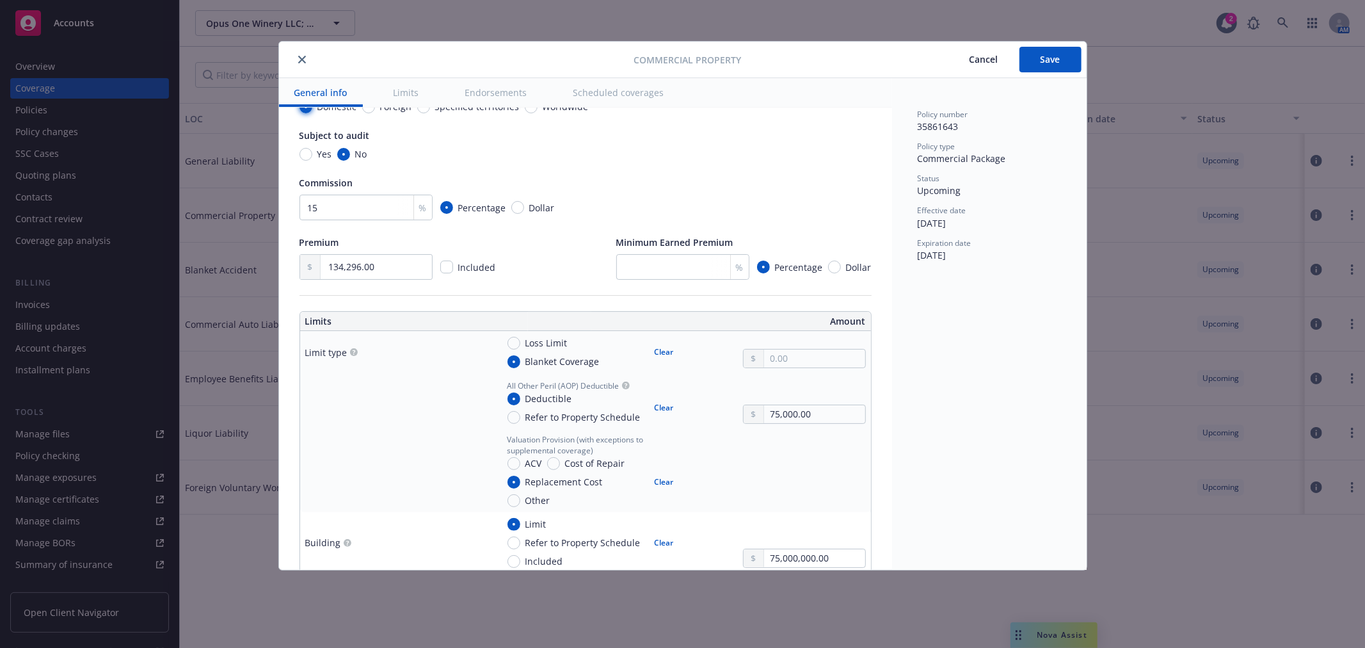
scroll to position [213, 0]
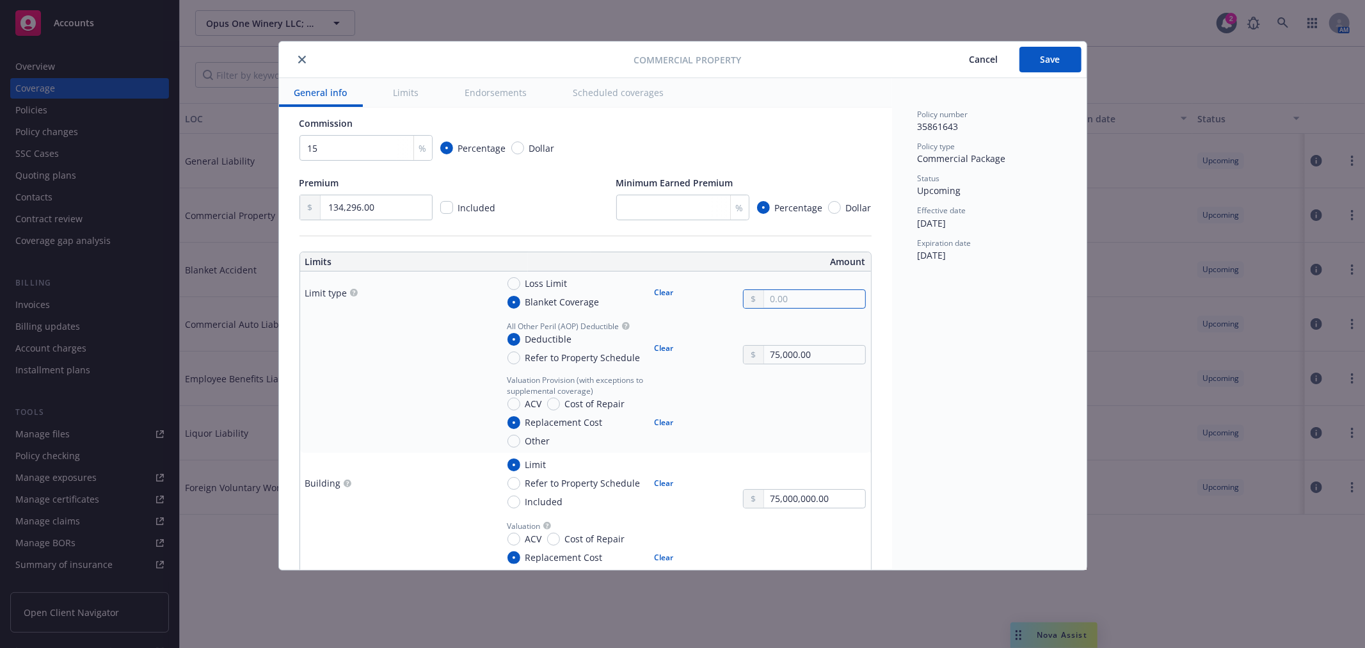
click at [778, 306] on input "text" at bounding box center [814, 299] width 100 height 18
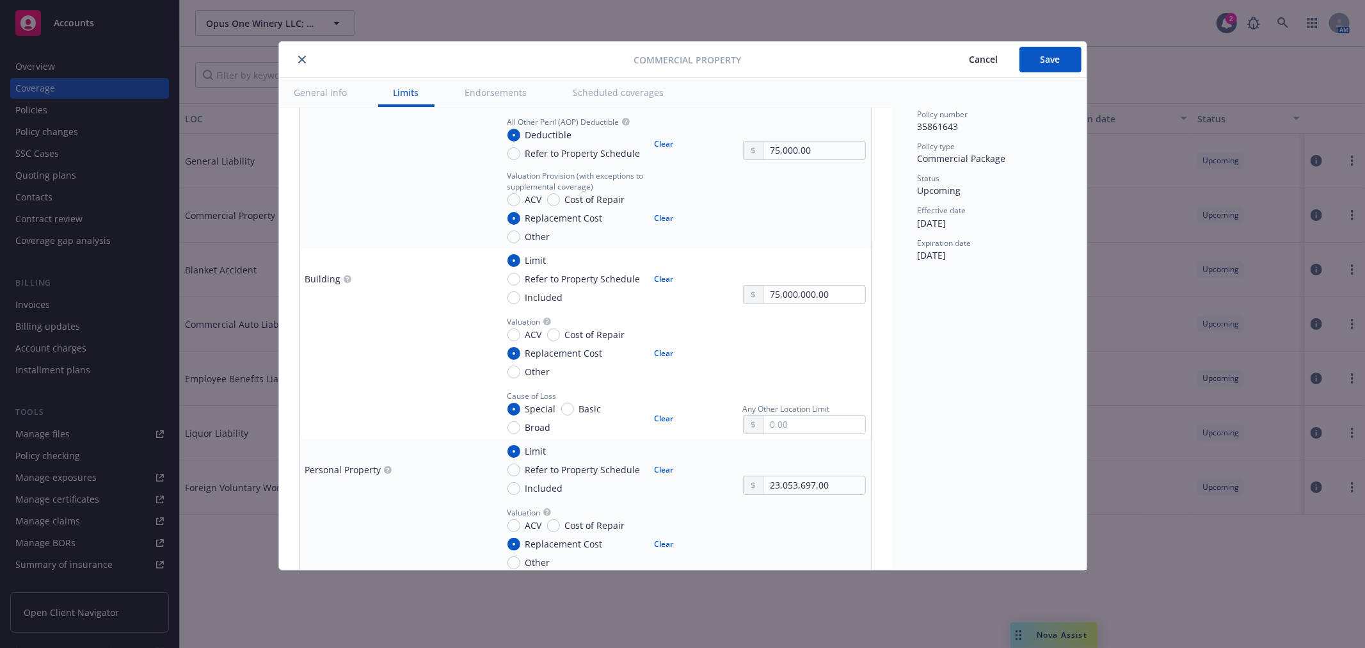
scroll to position [426, 0]
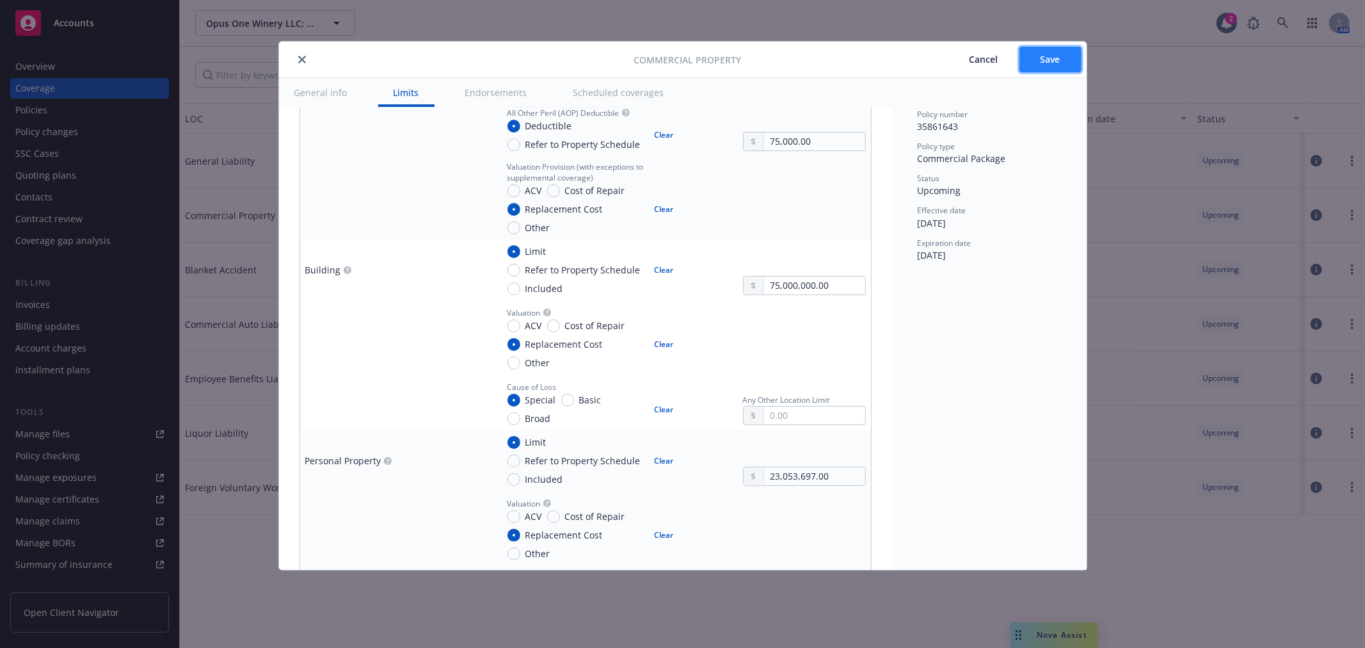
click at [1057, 59] on span "Save" at bounding box center [1051, 59] width 20 height 12
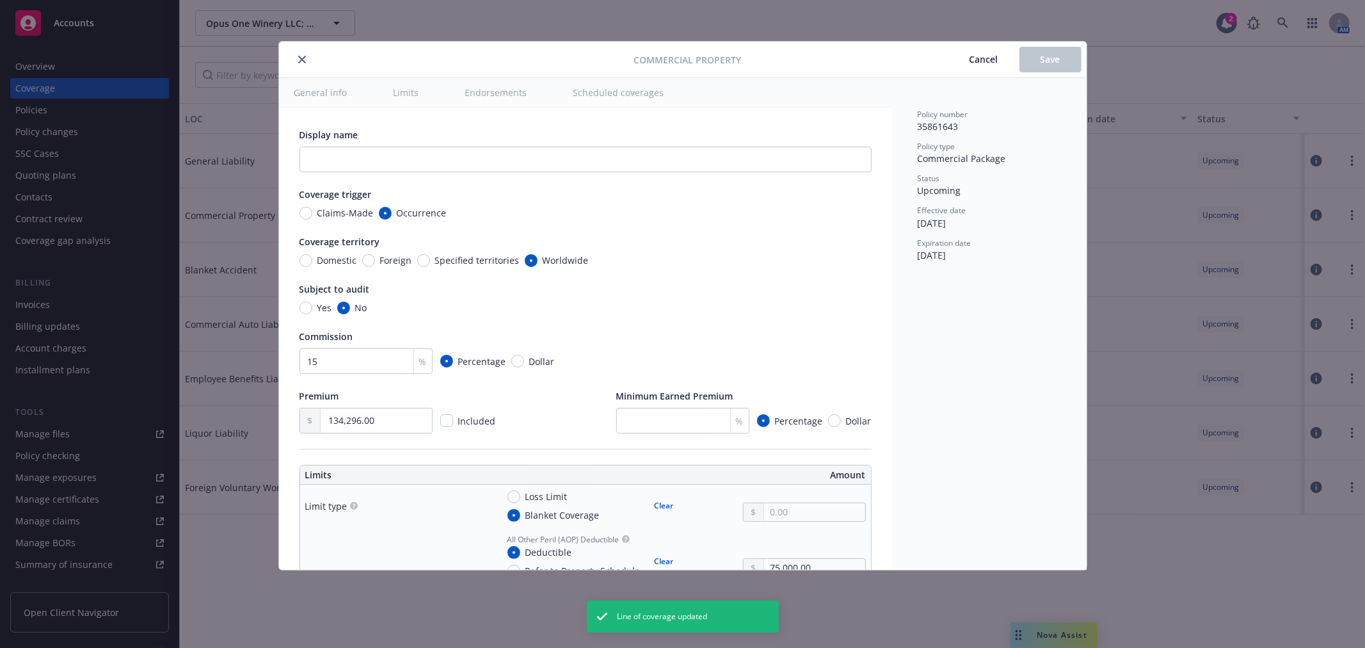
type textarea "x"
radio input "true"
click at [302, 56] on icon "close" at bounding box center [302, 60] width 8 height 8
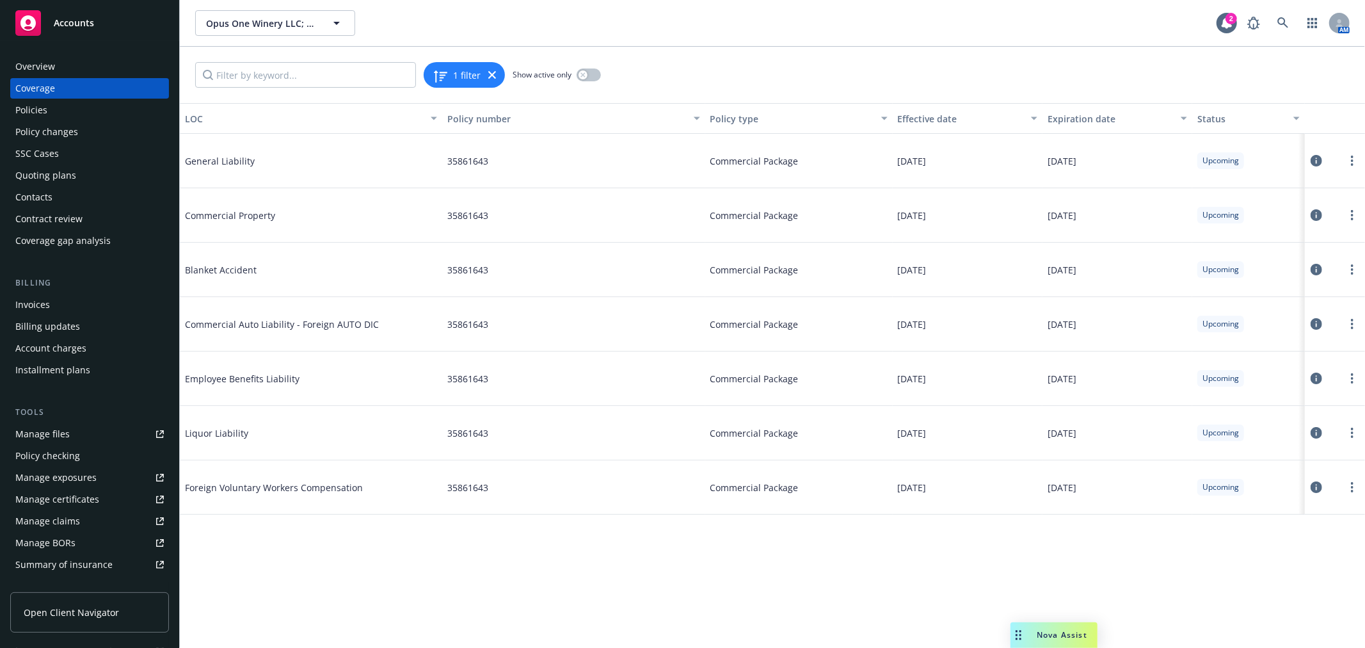
click at [1315, 157] on icon at bounding box center [1317, 161] width 12 height 12
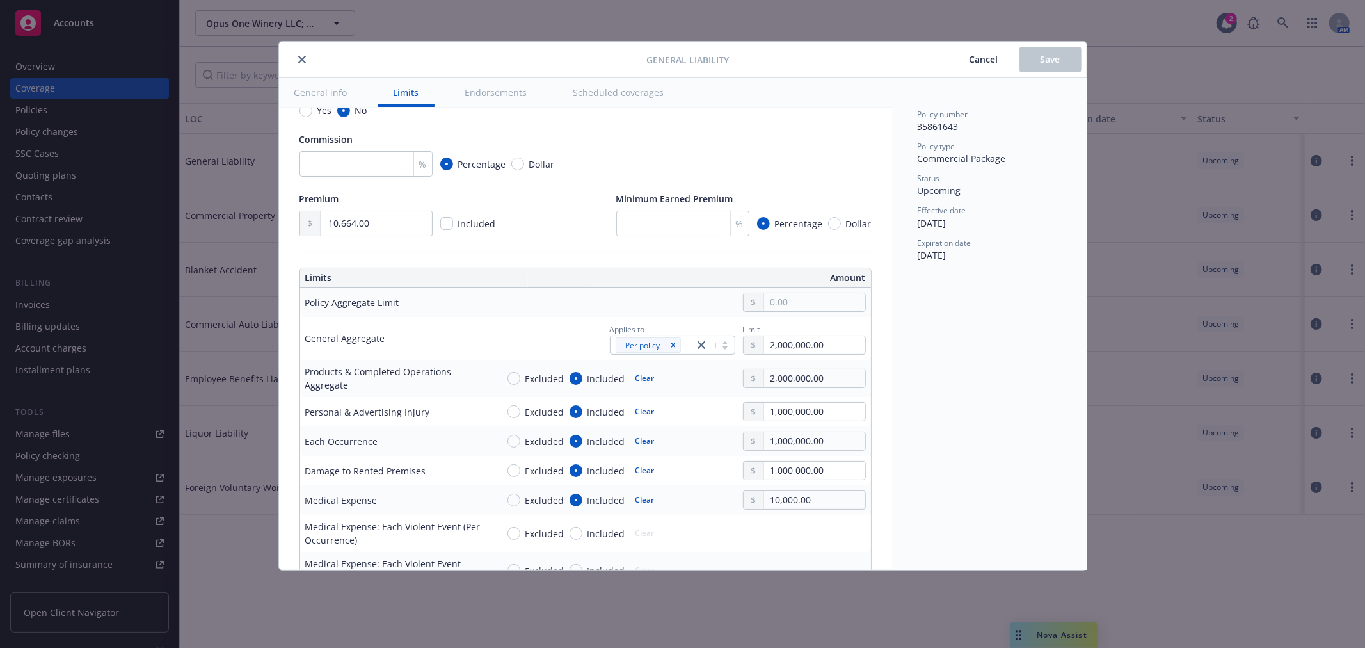
scroll to position [213, 0]
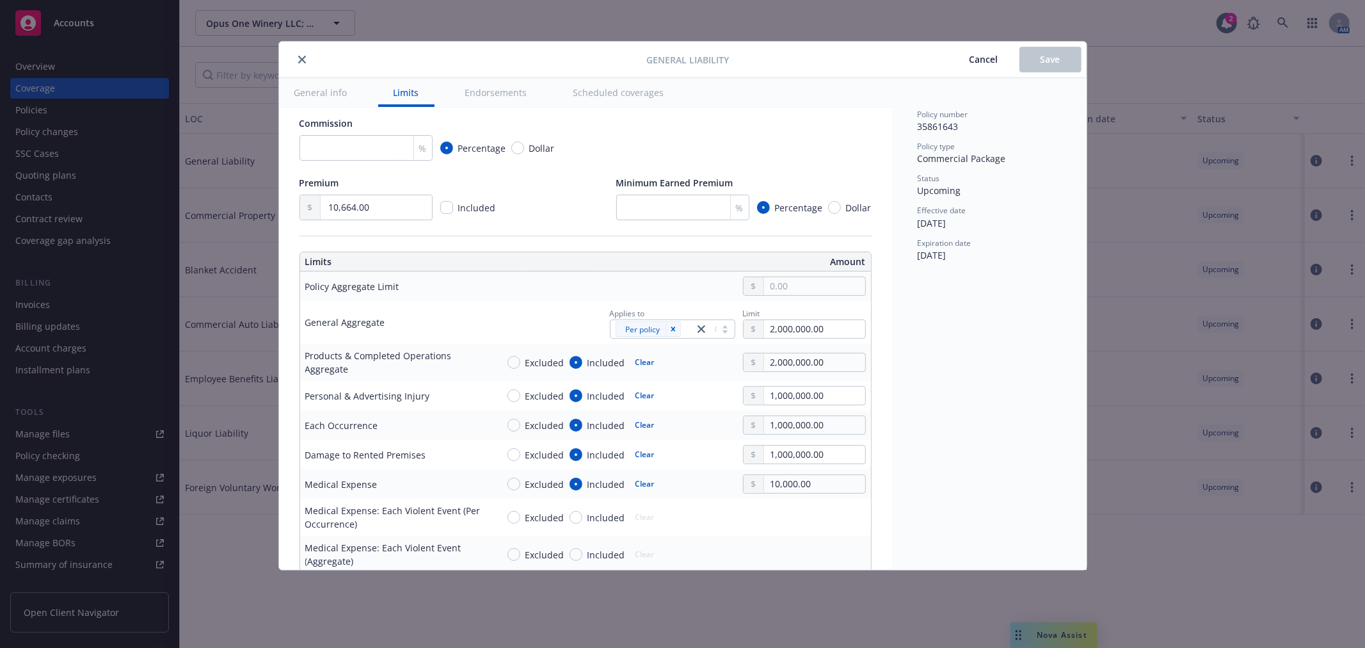
click at [984, 61] on span "Cancel" at bounding box center [984, 59] width 29 height 12
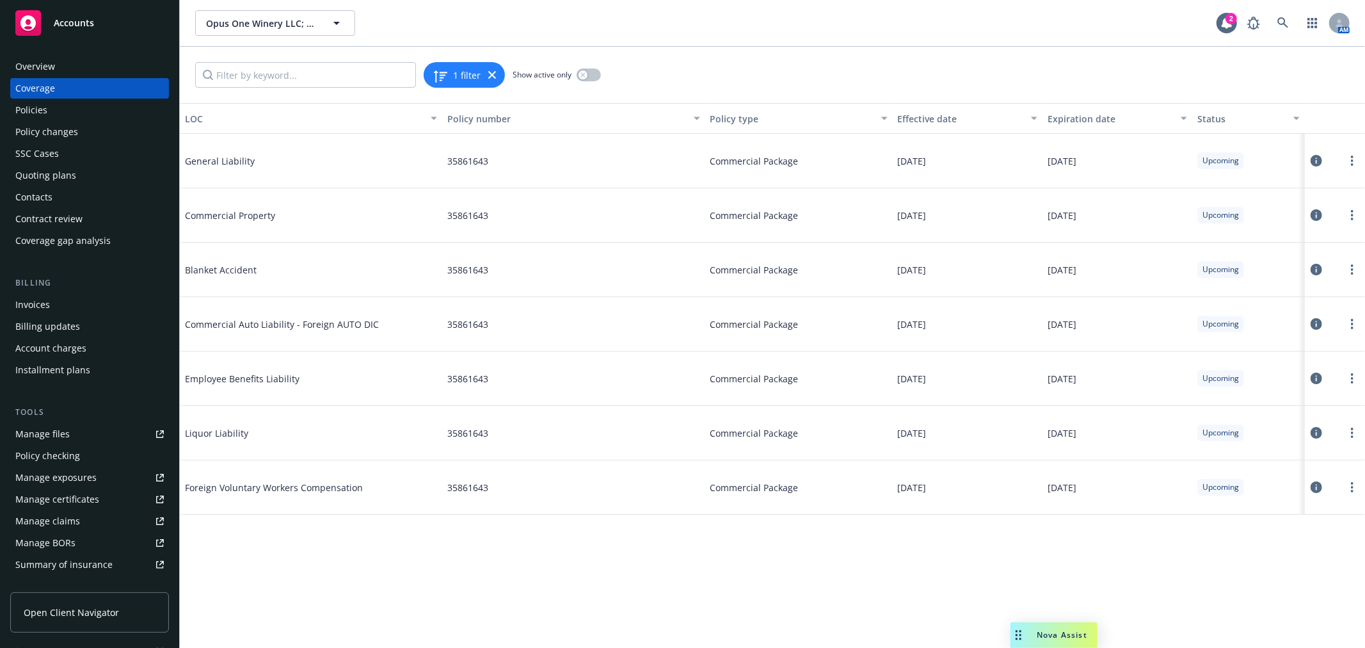
click at [1319, 375] on icon at bounding box center [1317, 379] width 12 height 12
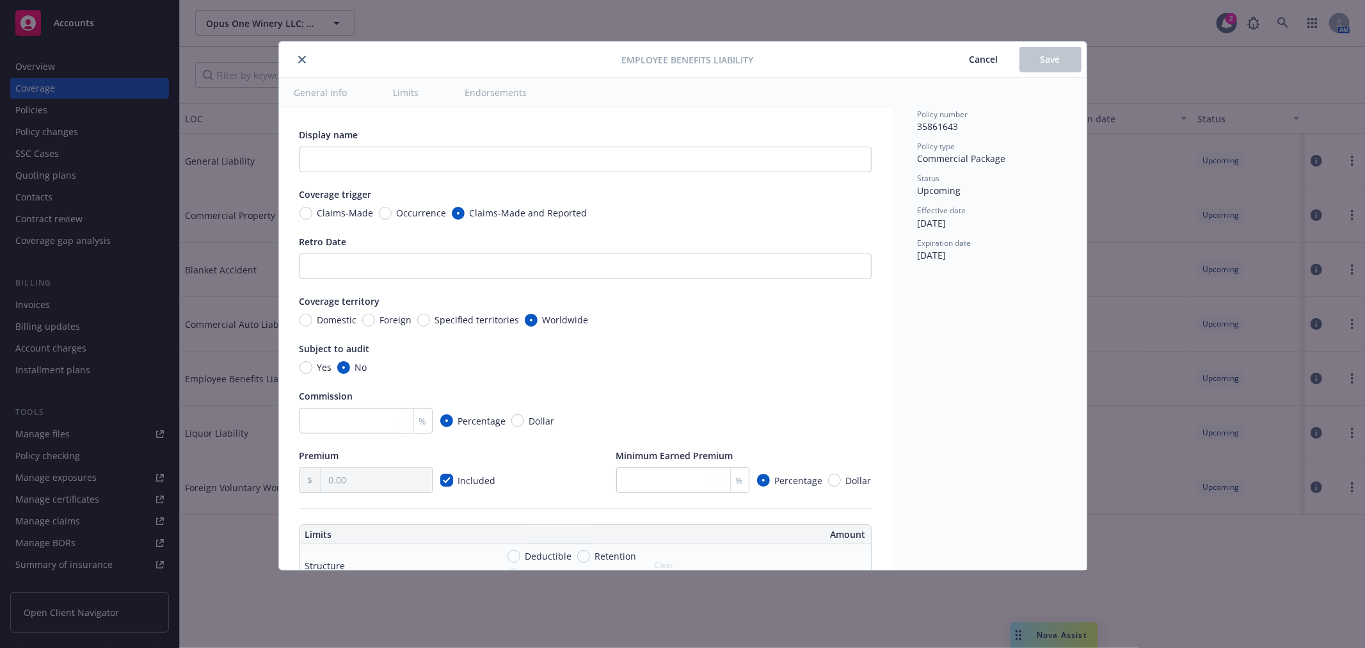
type textarea "x"
click at [310, 319] on input "Domestic" at bounding box center [306, 320] width 13 height 13
radio input "true"
type textarea "x"
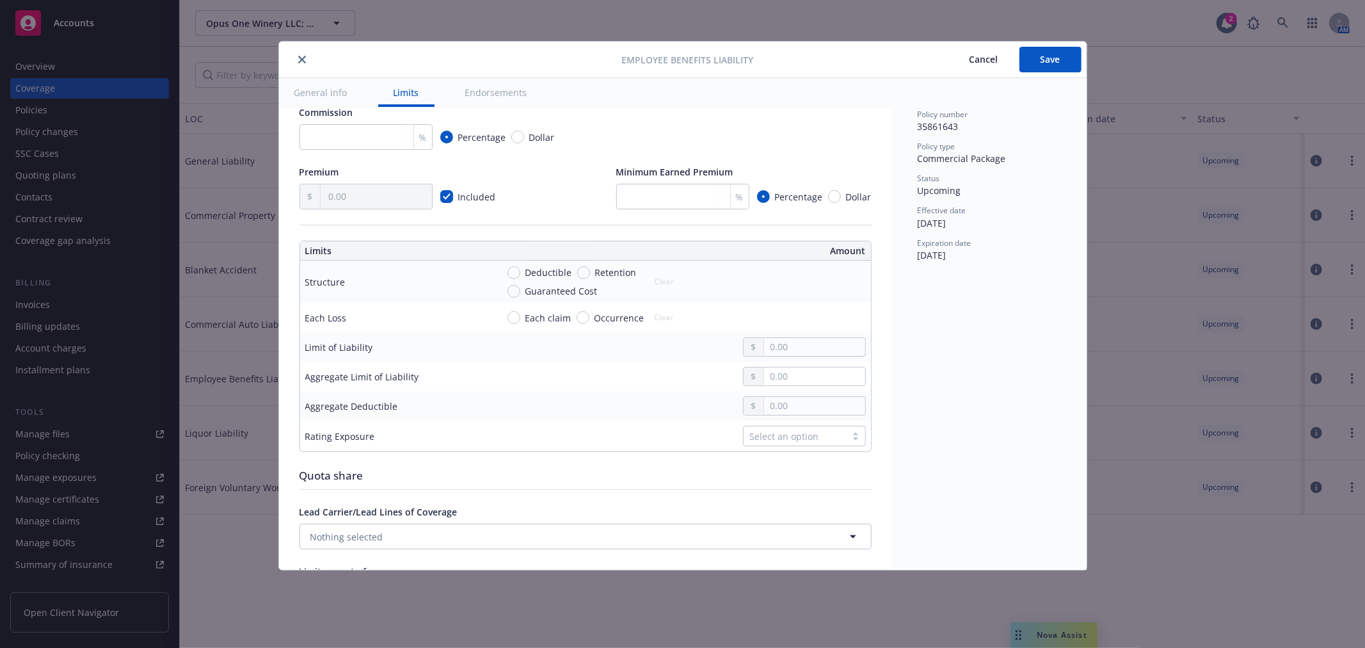
scroll to position [284, 0]
click at [515, 271] on input "Deductible" at bounding box center [514, 272] width 13 height 13
radio input "true"
type textarea "x"
click at [764, 289] on input "text" at bounding box center [814, 287] width 100 height 18
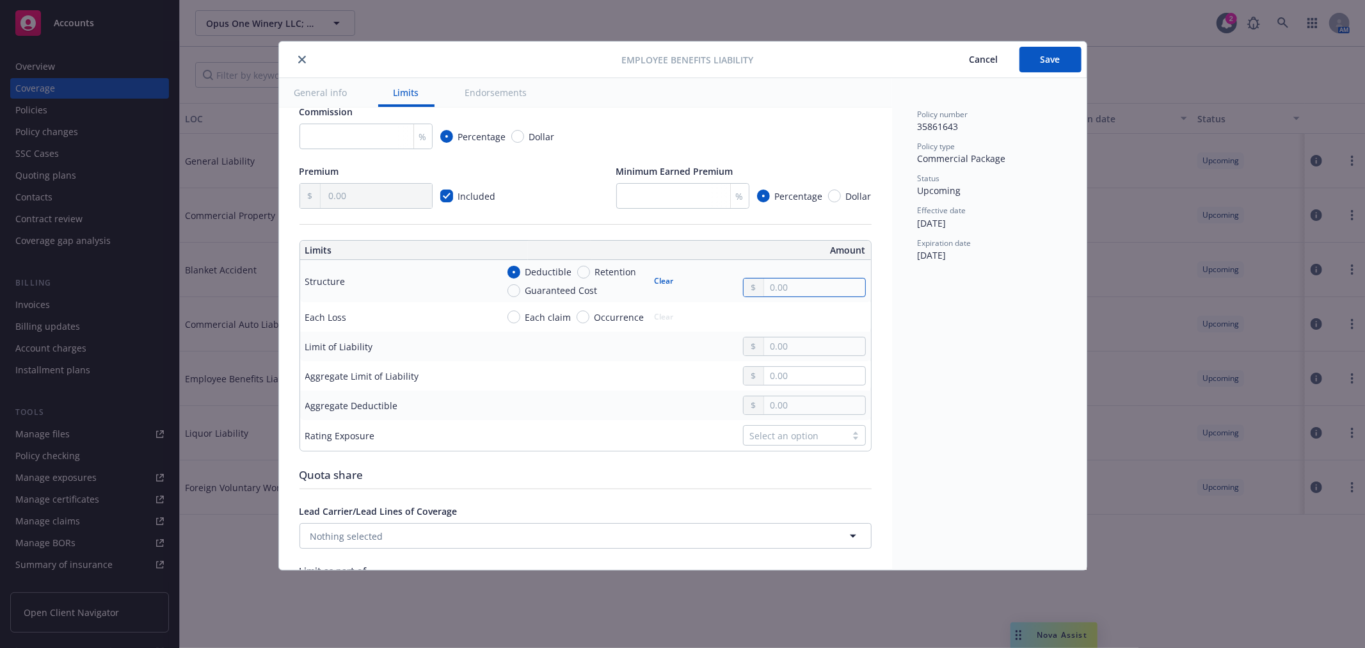
type input "1,000.00"
type textarea "x"
click at [807, 355] on input "text" at bounding box center [814, 346] width 100 height 18
type input "1,000,000.00"
type textarea "x"
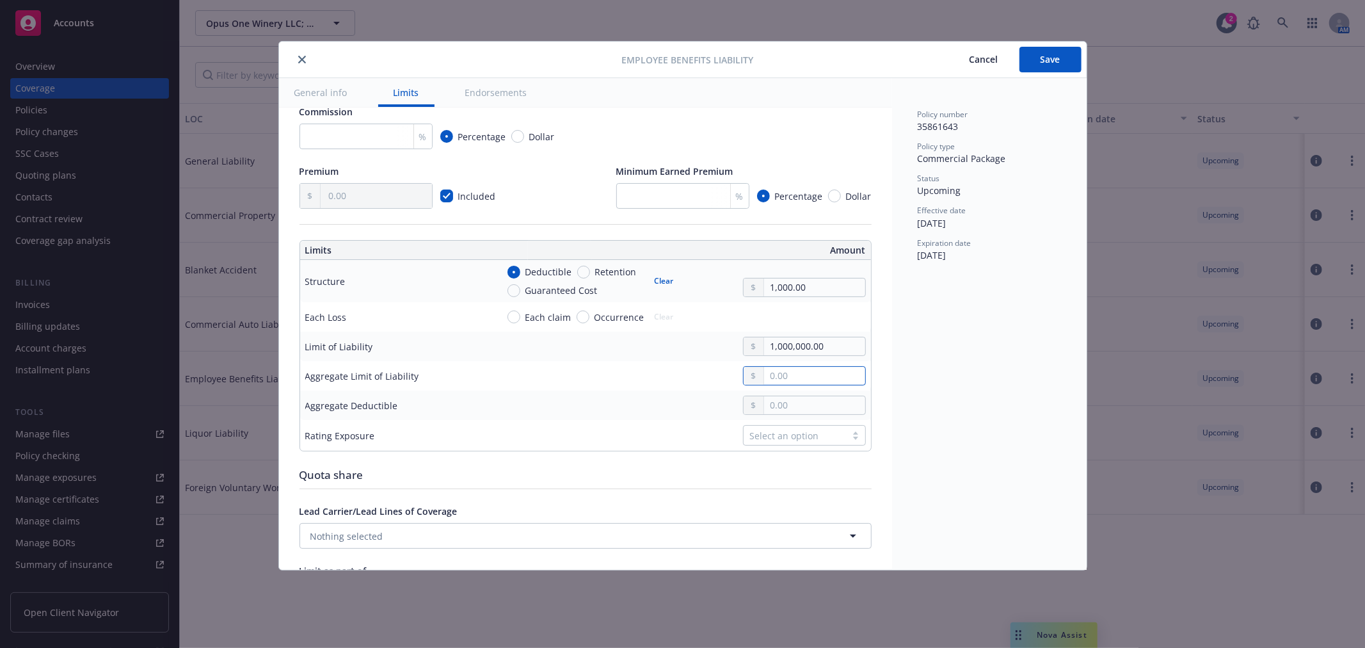
click at [785, 385] on input "text" at bounding box center [814, 376] width 100 height 18
type input "1,000,000.00"
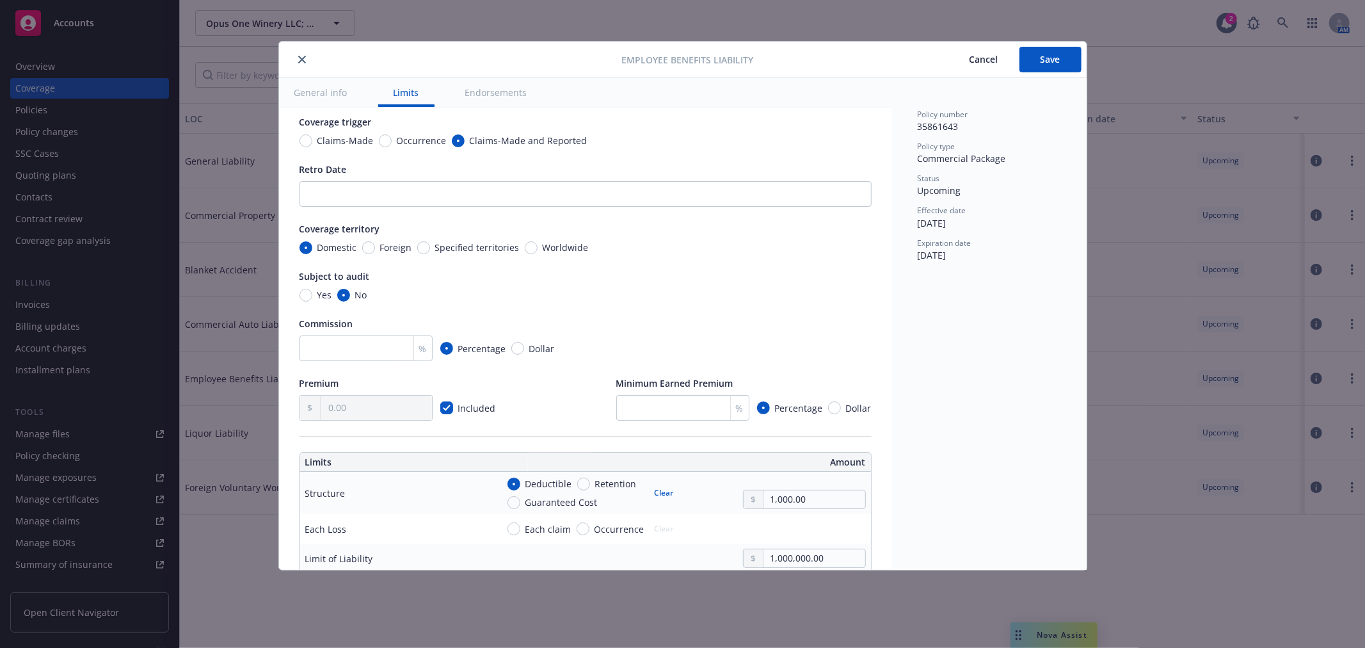
scroll to position [71, 0]
click at [378, 197] on input "Retro Date" at bounding box center [586, 195] width 572 height 26
paste input "Retroactive Date: July 1, 2001"
type textarea "x"
type input "Retroactive Date: July 1, 2001"
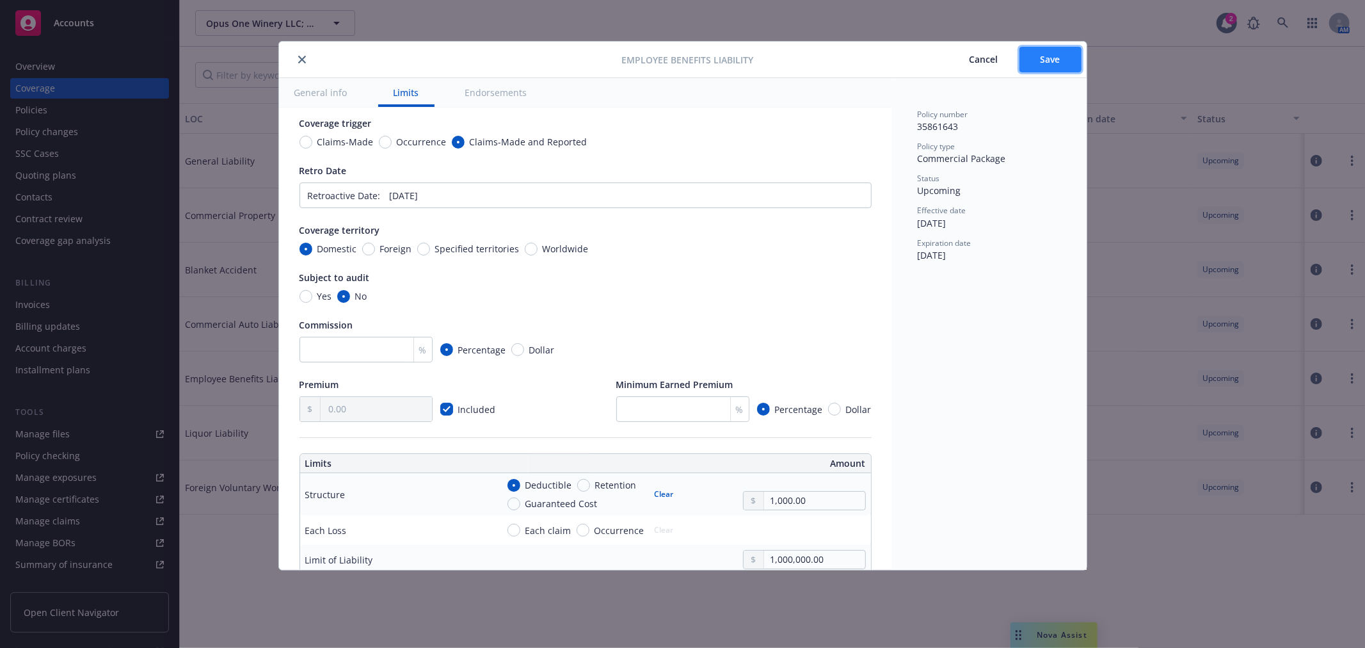
click at [1054, 56] on span "Save" at bounding box center [1051, 59] width 20 height 12
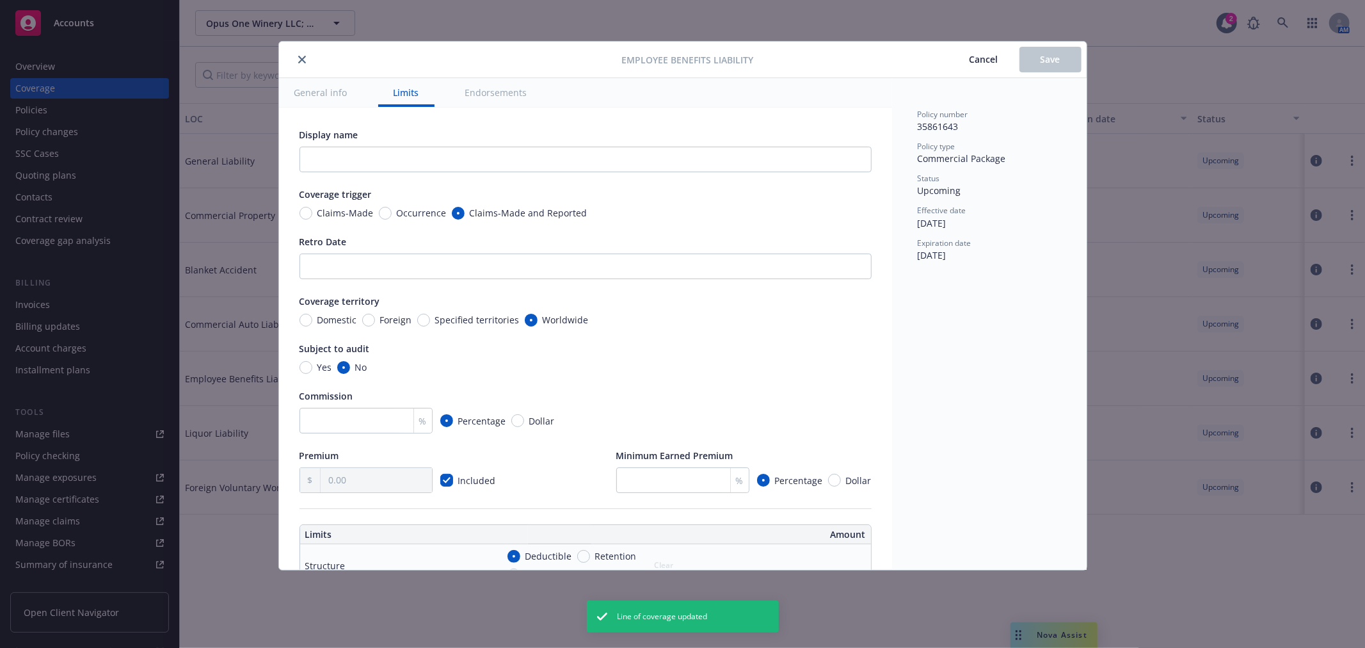
type textarea "x"
type input "Retroactive Date: July 1, 2001"
radio input "true"
type input "1,000,000.00"
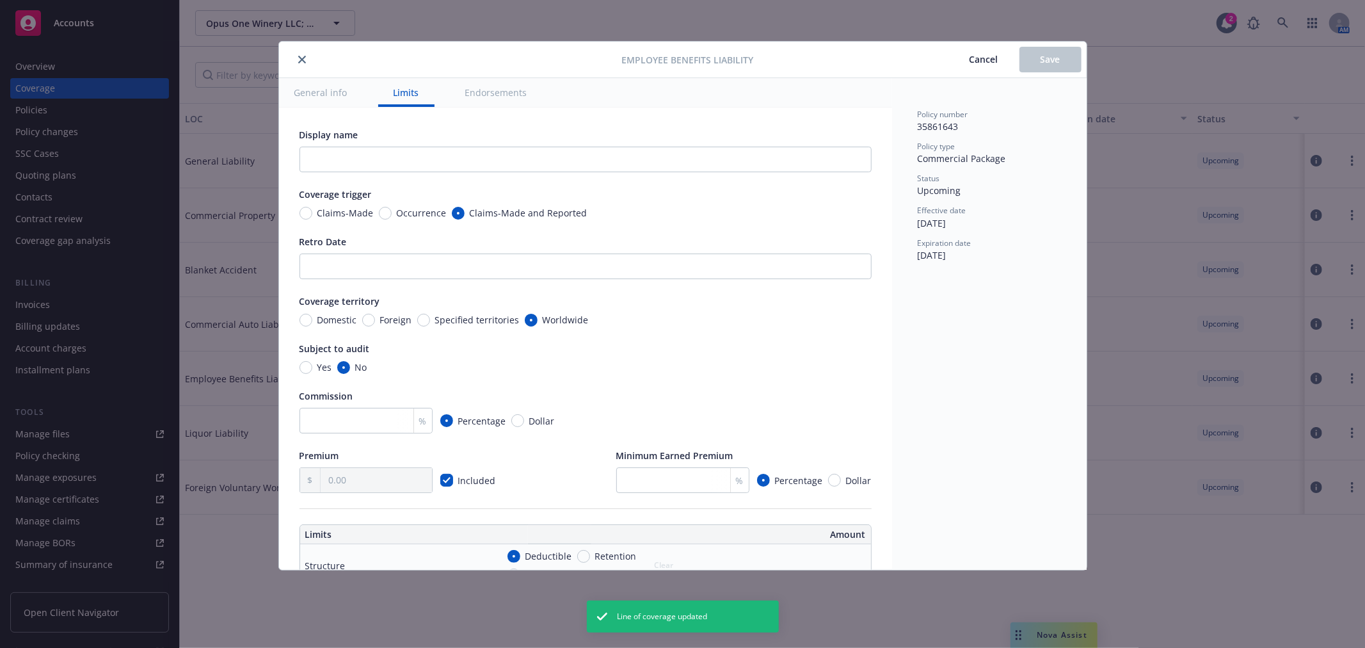
type input "1,000,000.00"
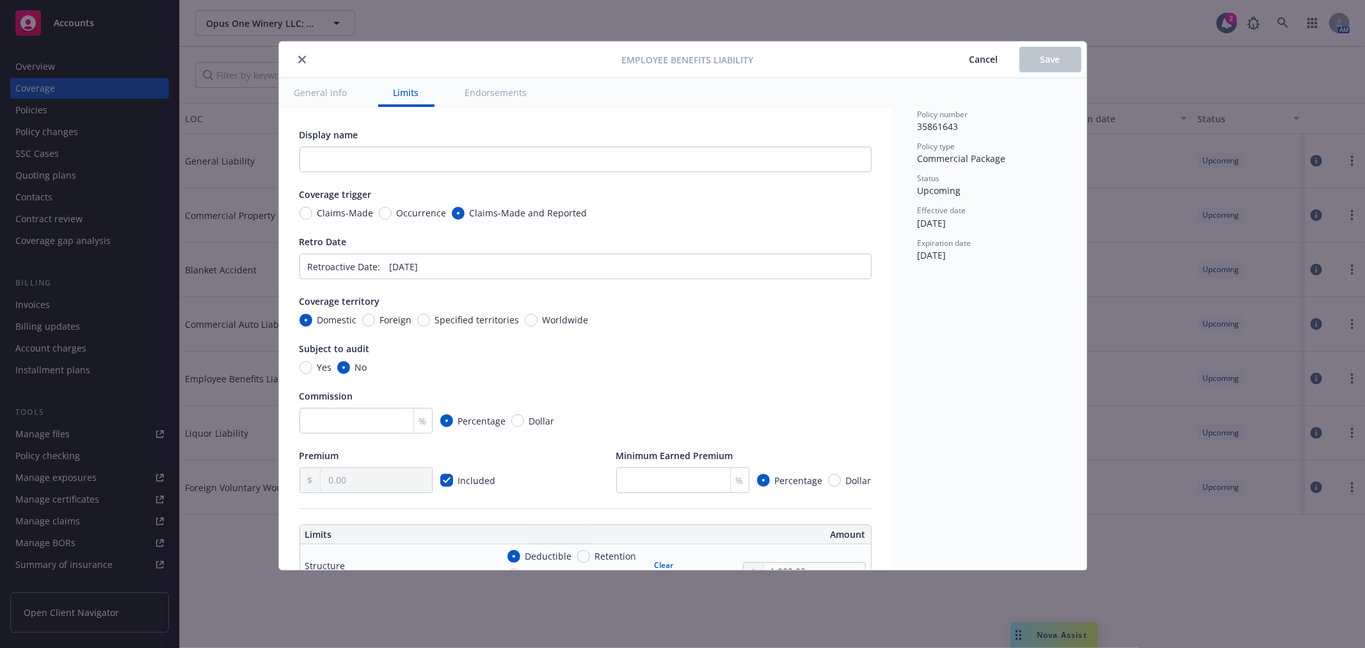
type textarea "x"
click at [988, 56] on span "Cancel" at bounding box center [984, 59] width 29 height 12
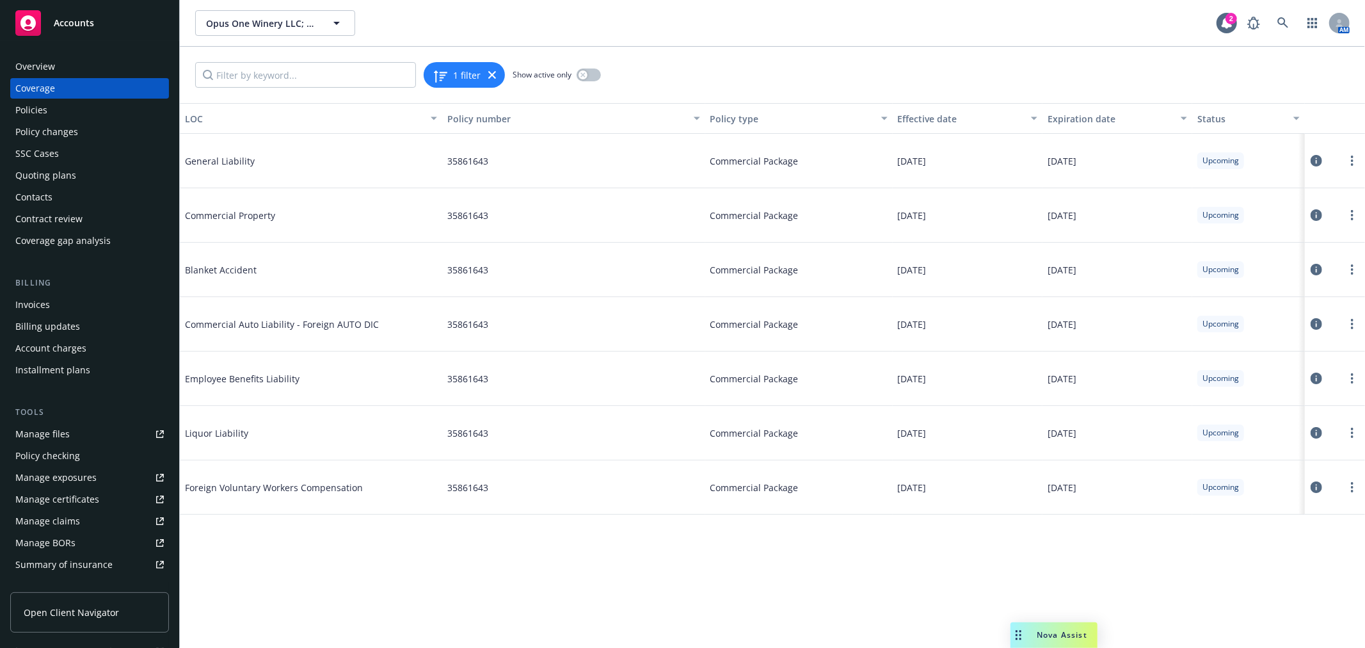
click at [1310, 436] on button at bounding box center [1316, 433] width 13 height 26
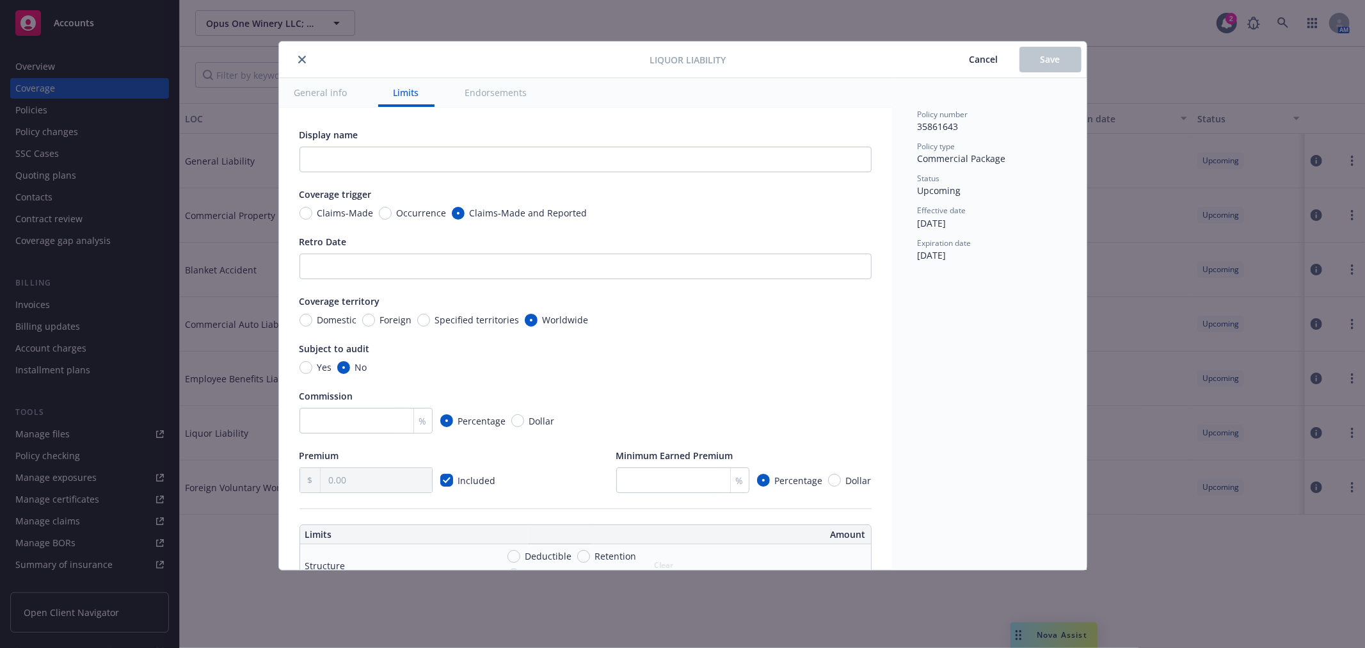
scroll to position [142, 0]
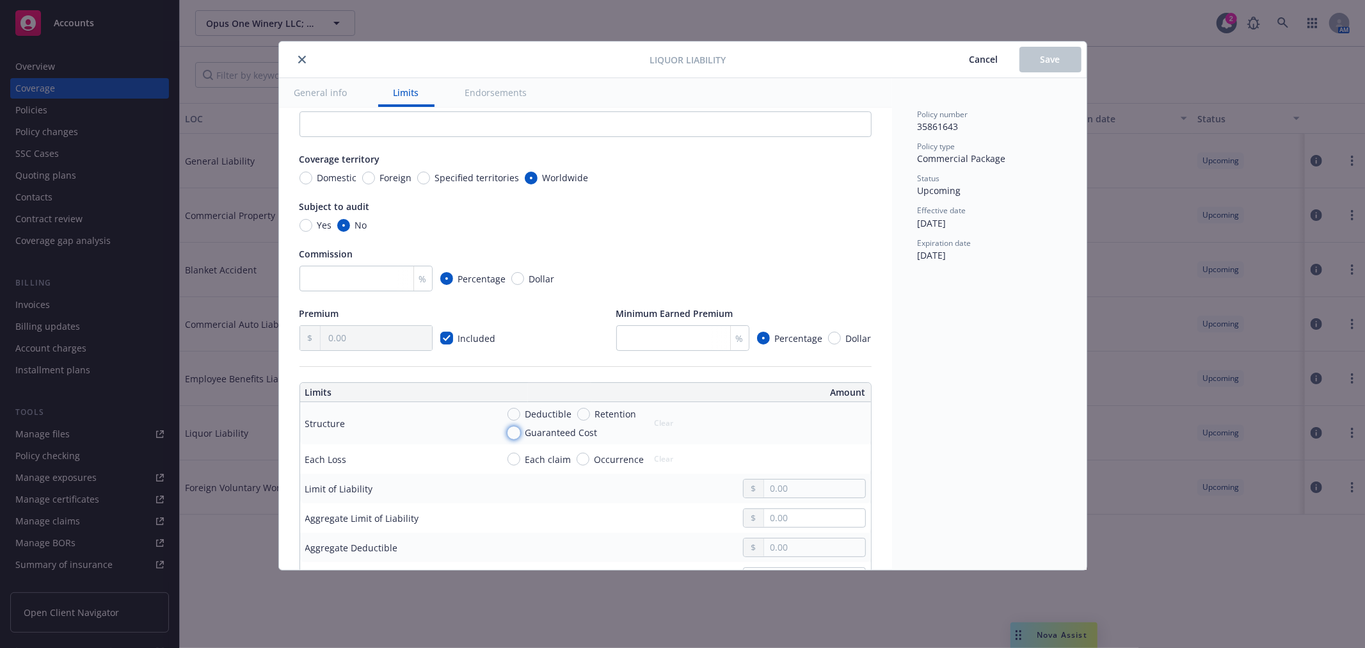
click at [515, 433] on input "Guaranteed Cost" at bounding box center [514, 432] width 13 height 13
radio input "true"
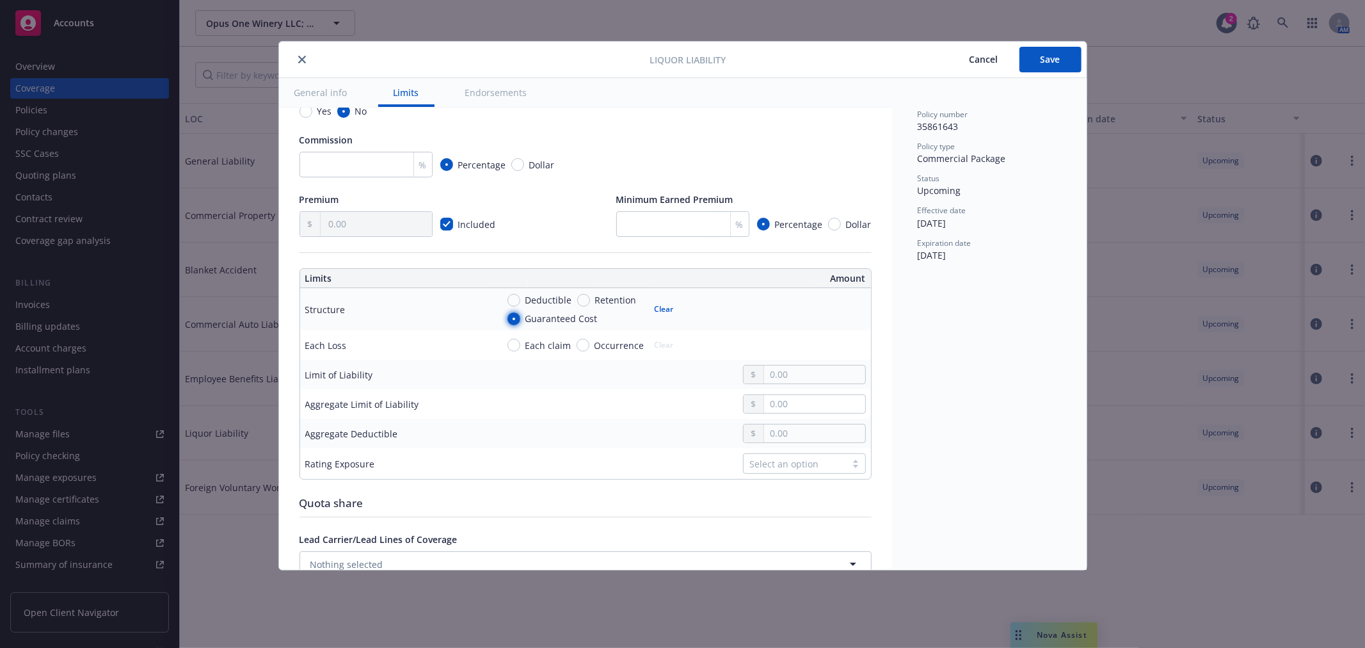
scroll to position [284, 0]
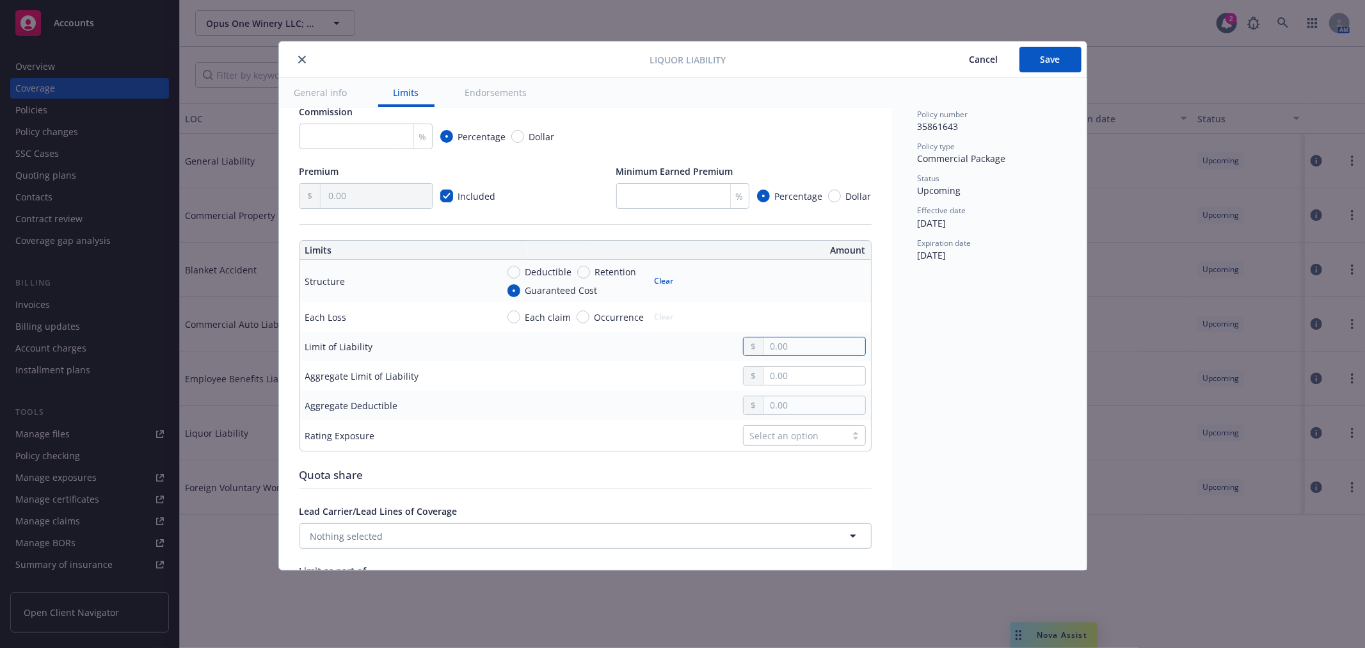
click at [775, 353] on input "text" at bounding box center [814, 346] width 100 height 18
type input "1,000,000.00"
click at [791, 385] on input "text" at bounding box center [814, 376] width 100 height 18
type input "2,000,000.00"
click at [1063, 58] on button "Save" at bounding box center [1051, 60] width 62 height 26
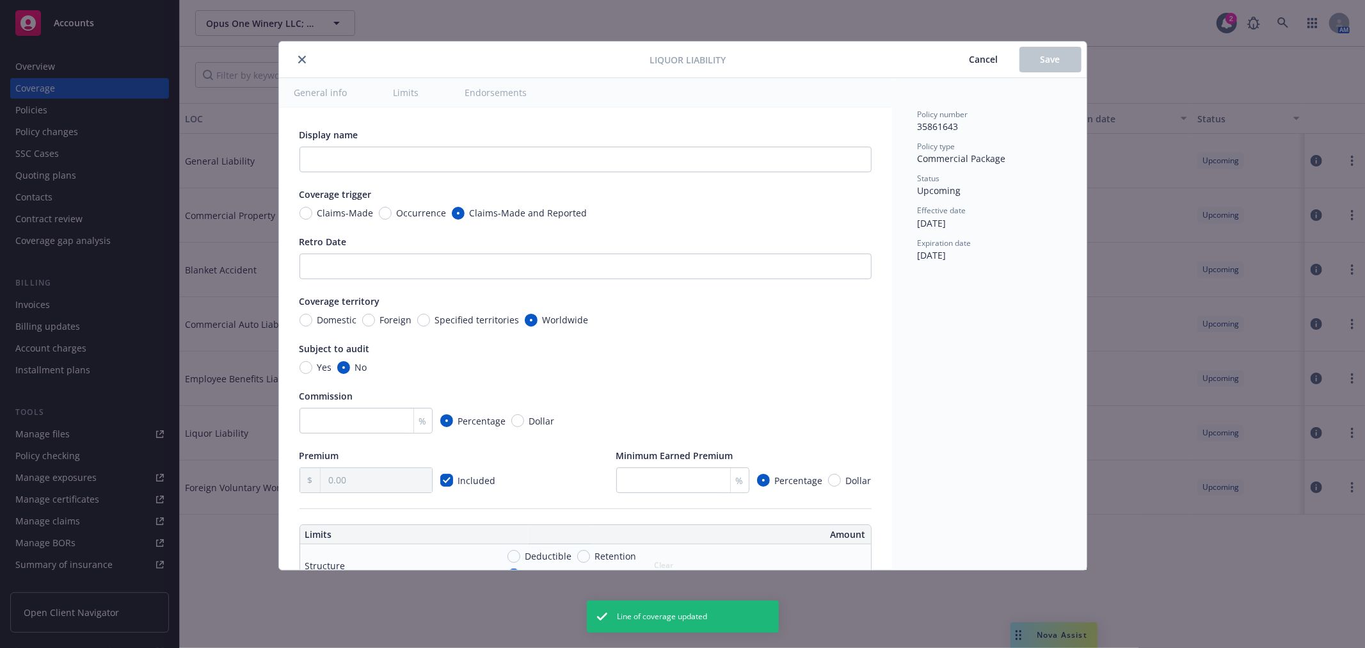
radio input "true"
type input "1,000,000.00"
type input "2,000,000.00"
drag, startPoint x: 297, startPoint y: 59, endPoint x: 328, endPoint y: 86, distance: 41.7
click at [298, 60] on button "close" at bounding box center [301, 59] width 15 height 15
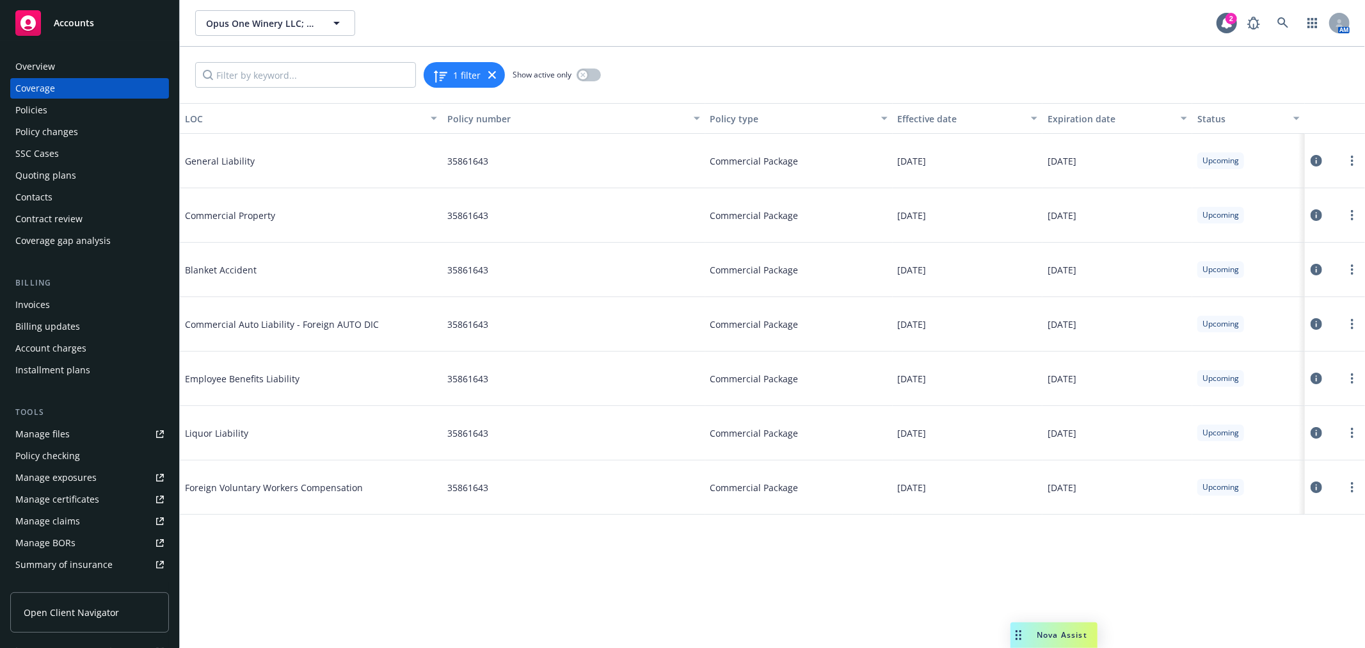
click at [1313, 325] on icon at bounding box center [1317, 324] width 12 height 12
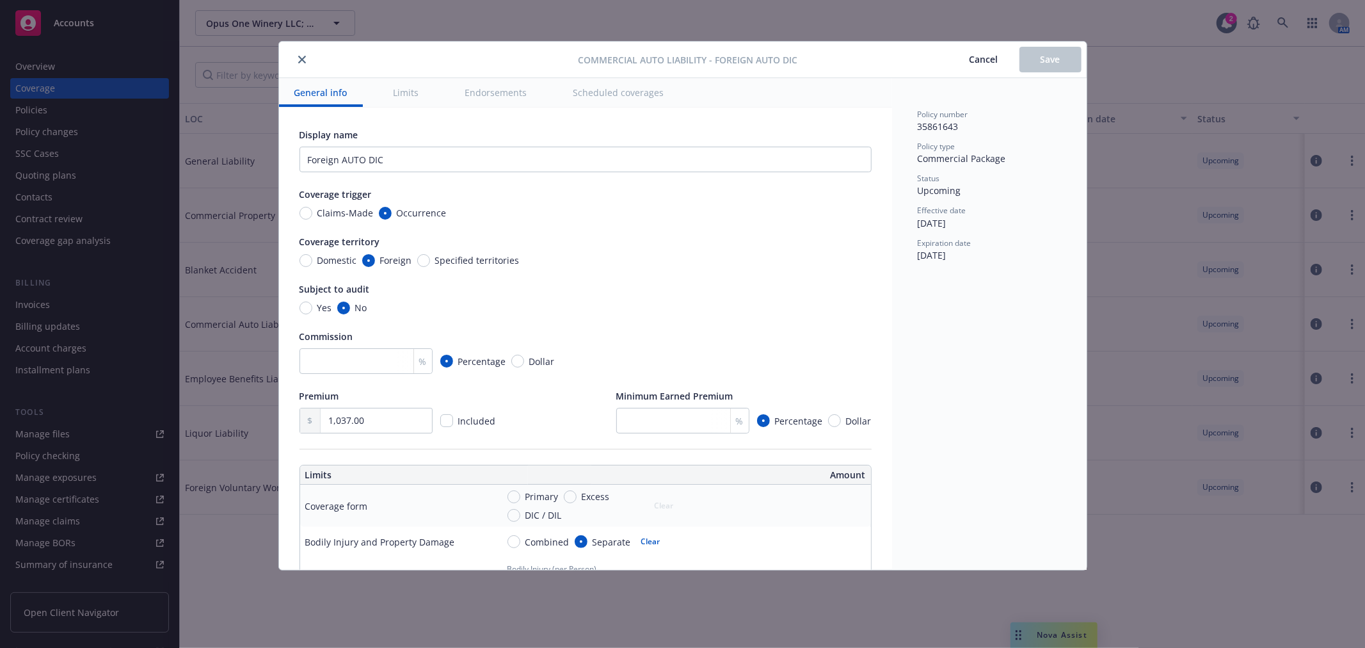
click at [977, 65] on span "Cancel" at bounding box center [984, 59] width 29 height 12
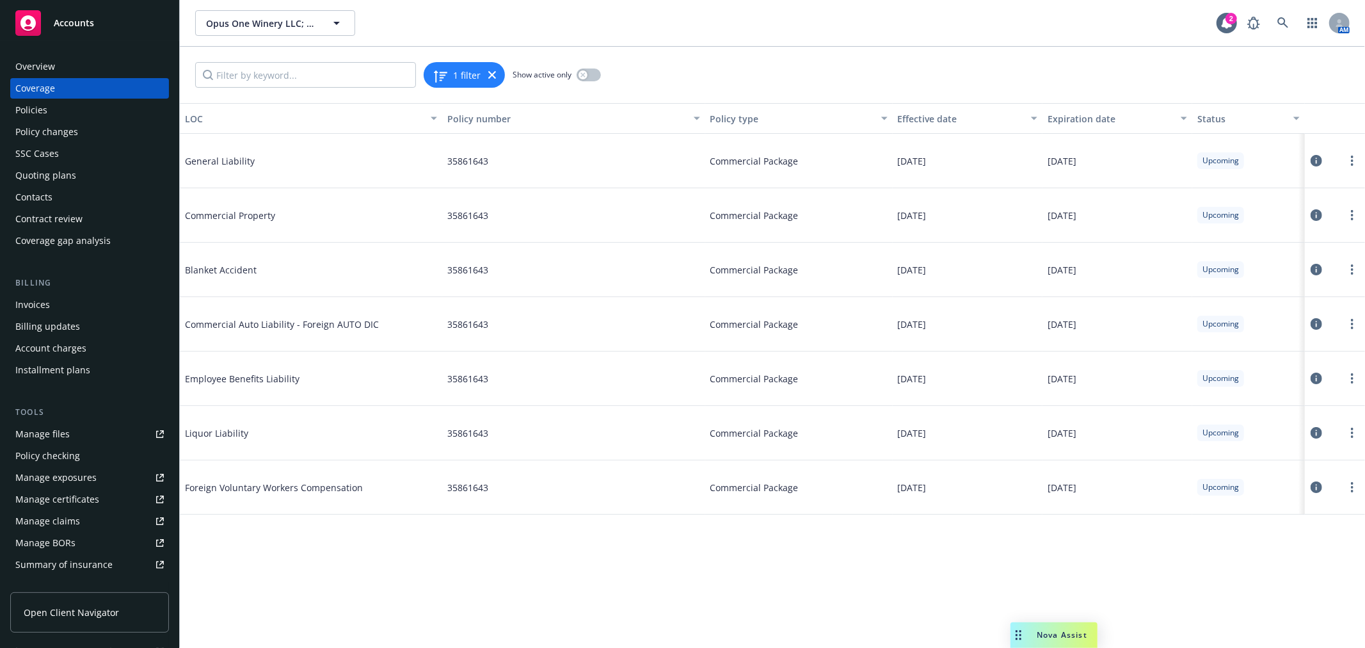
click at [100, 111] on div "Policies" at bounding box center [89, 110] width 148 height 20
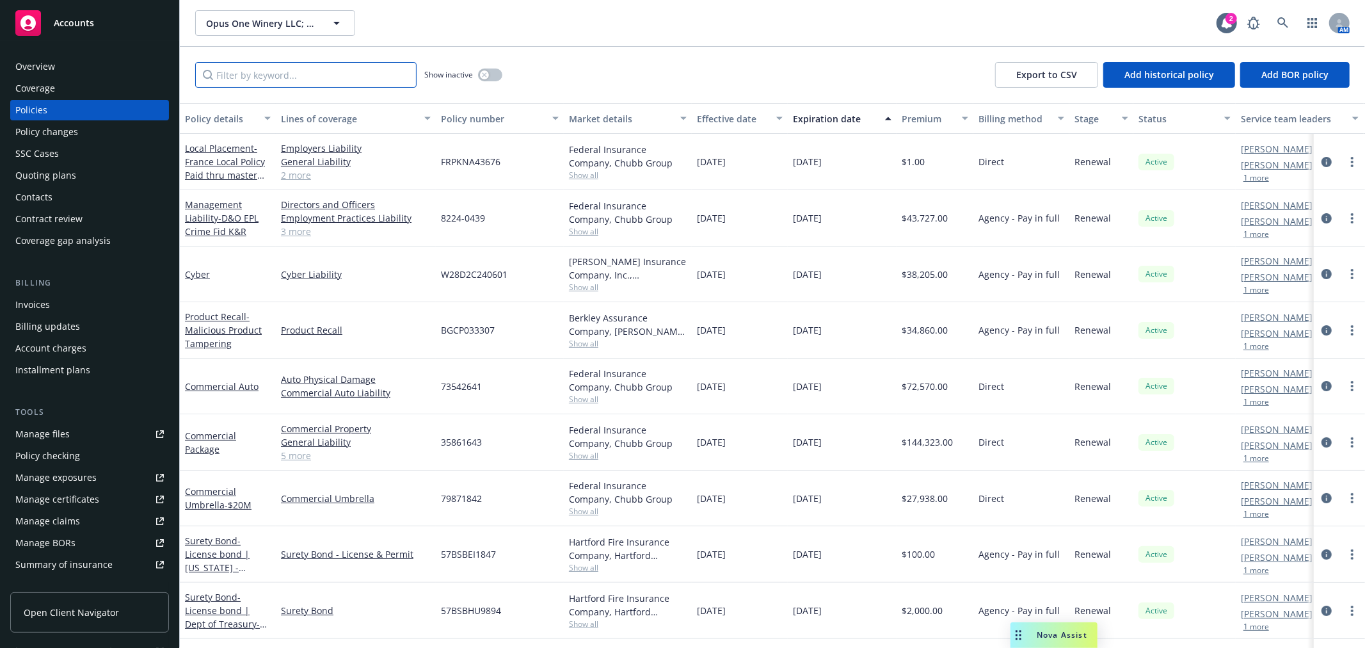
click at [291, 75] on input "Filter by keyword..." at bounding box center [305, 75] width 221 height 26
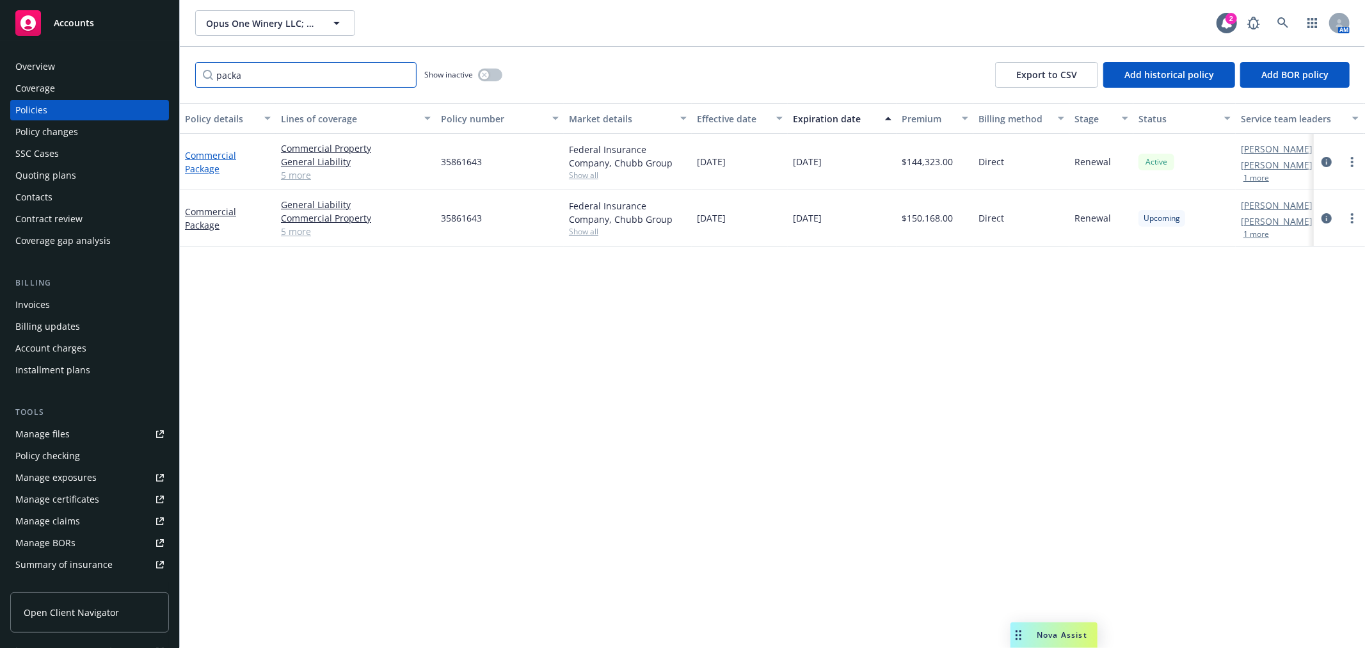
type input "packa"
click at [212, 150] on link "Commercial Package" at bounding box center [210, 162] width 51 height 26
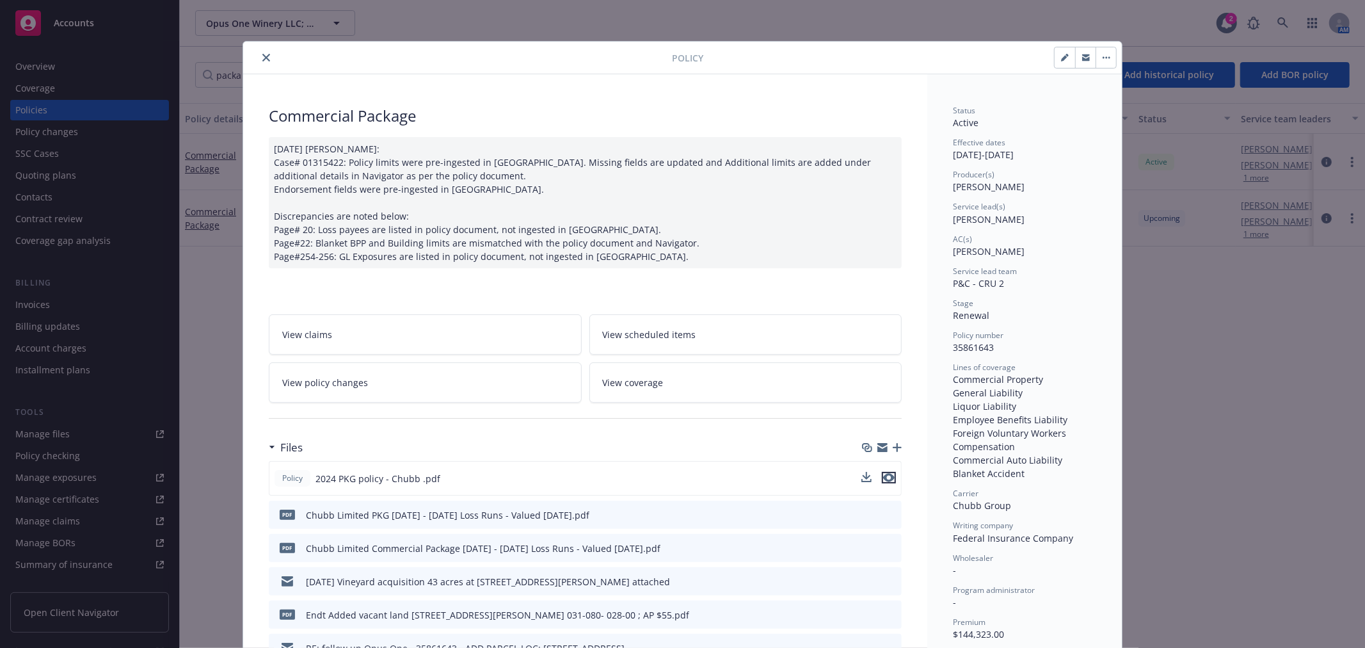
click at [885, 474] on icon "preview file" at bounding box center [889, 477] width 12 height 9
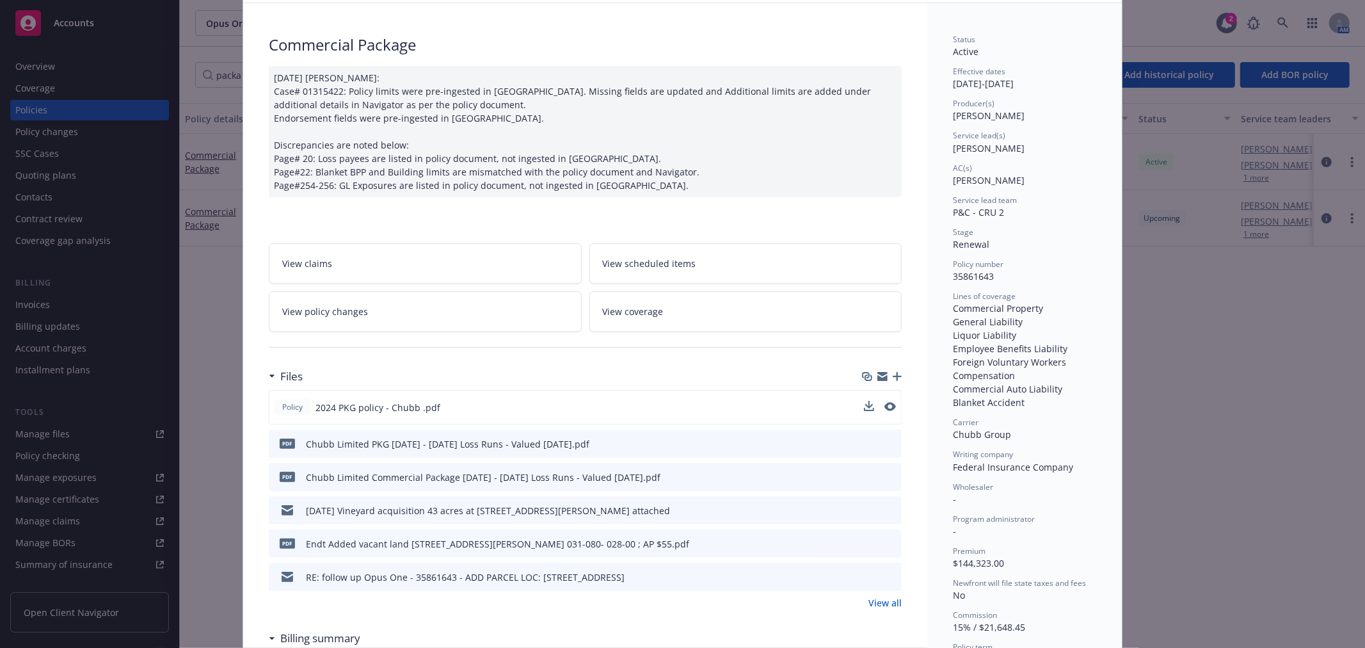
click at [888, 603] on link "View all" at bounding box center [885, 602] width 33 height 13
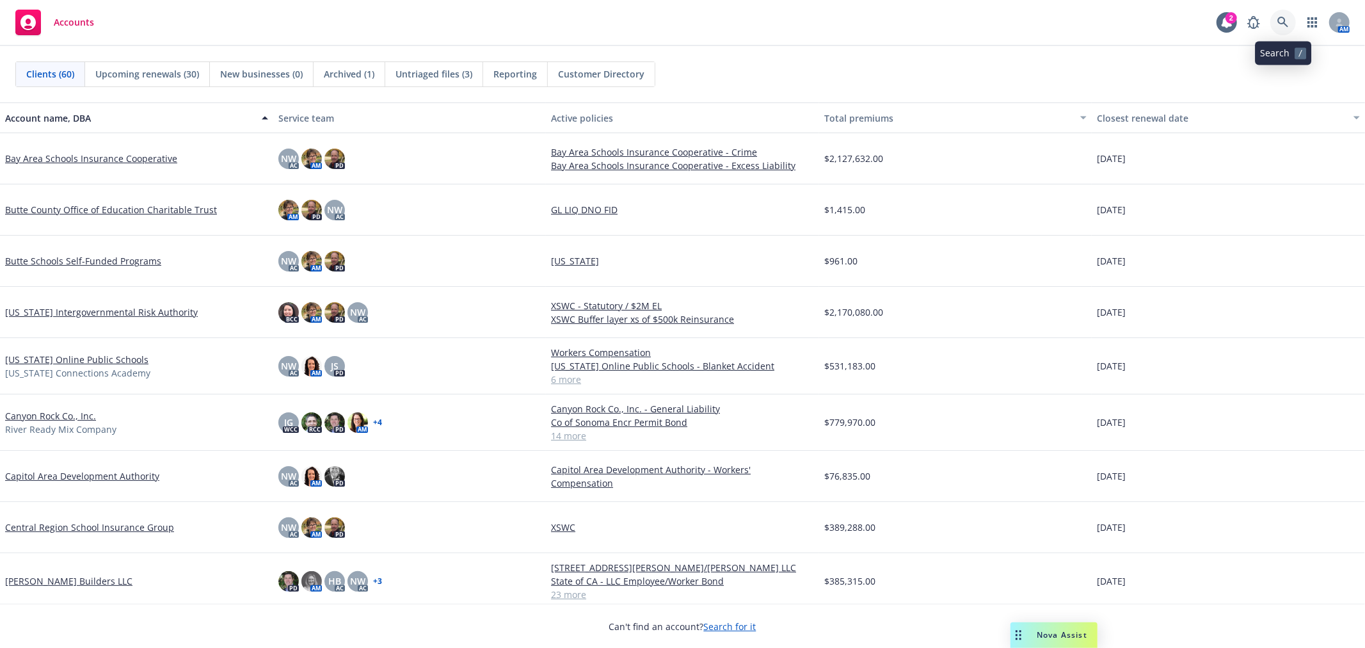
click at [1283, 19] on icon at bounding box center [1284, 23] width 12 height 12
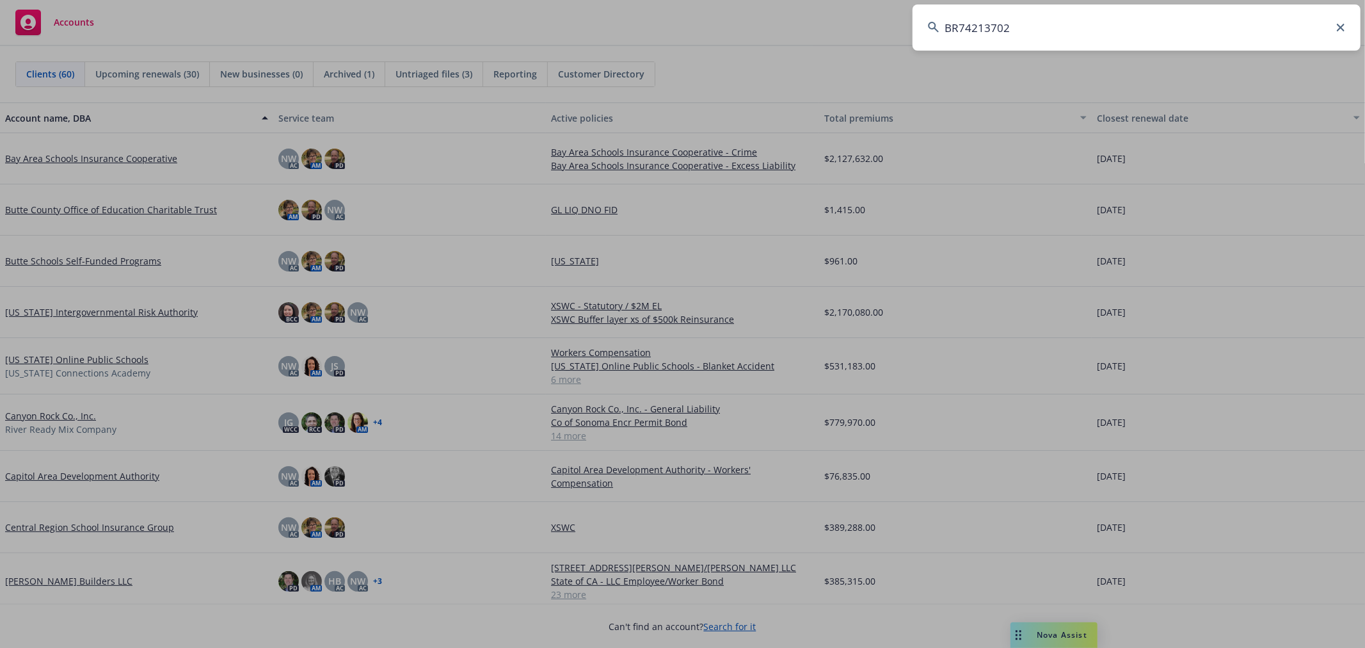
type input "BR74213702"
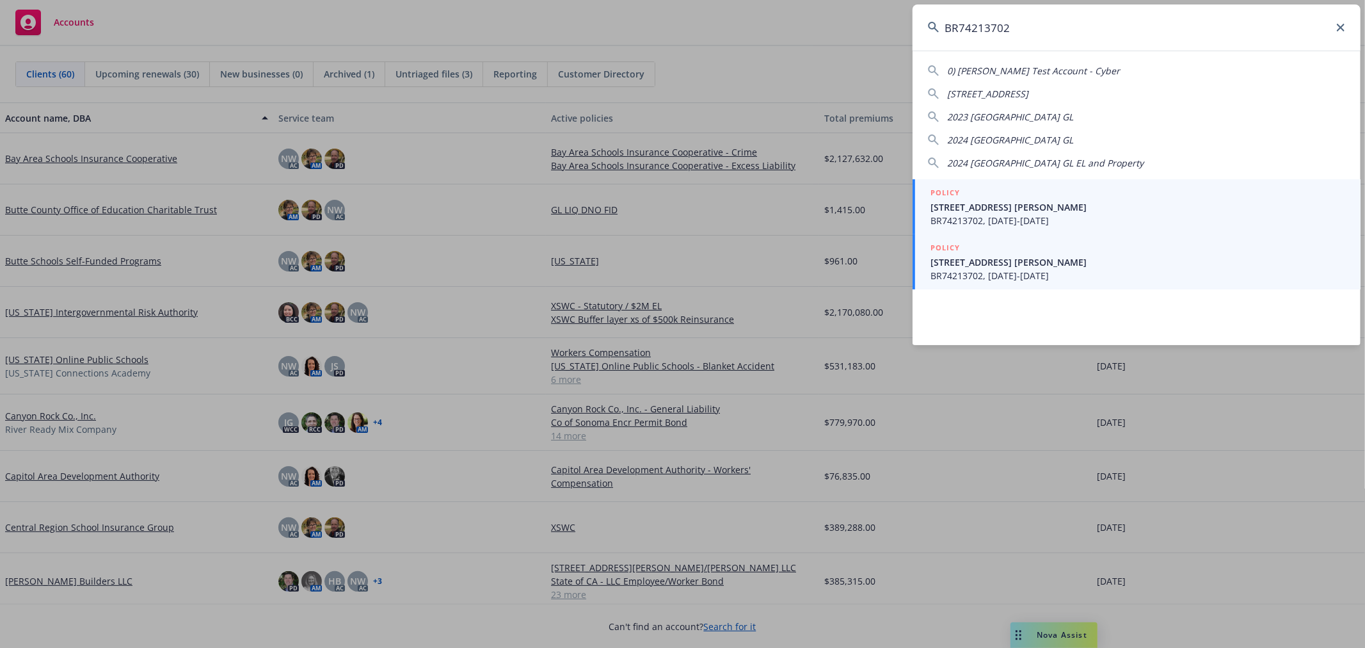
click at [1026, 261] on span "[STREET_ADDRESS] [PERSON_NAME]" at bounding box center [1138, 261] width 415 height 13
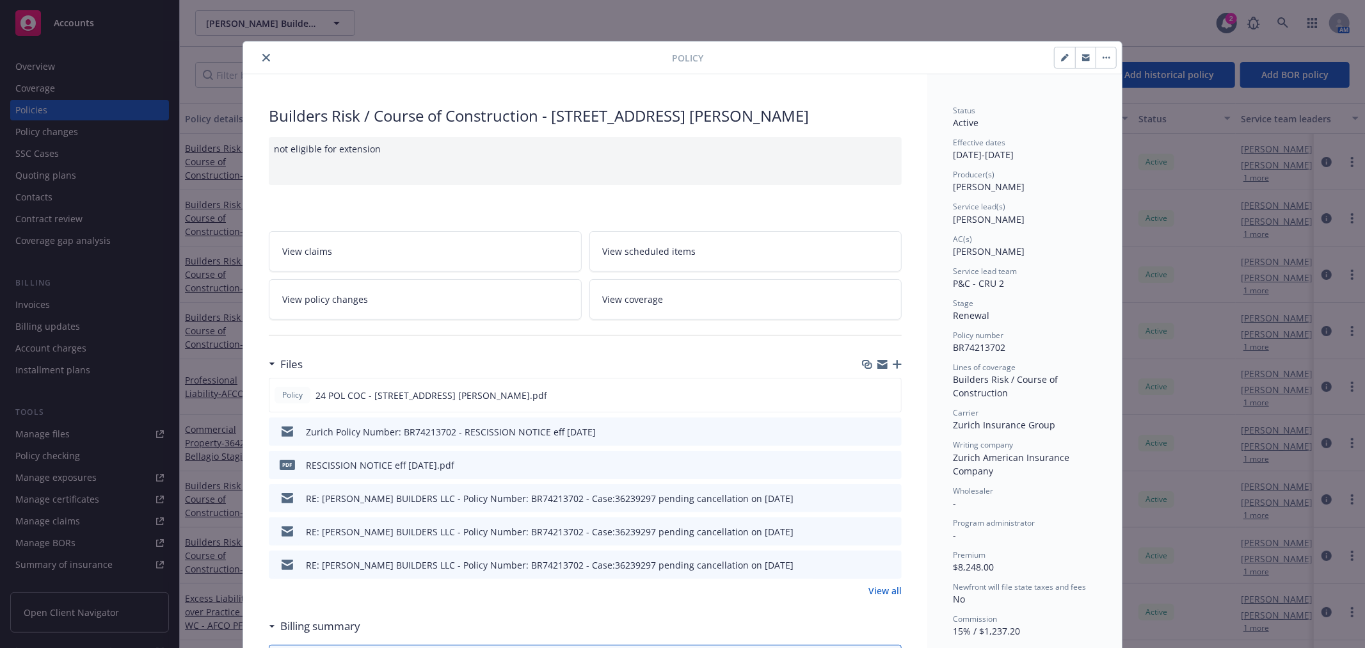
click at [878, 366] on icon "button" at bounding box center [883, 366] width 10 height 6
click at [262, 58] on icon "close" at bounding box center [266, 58] width 8 height 8
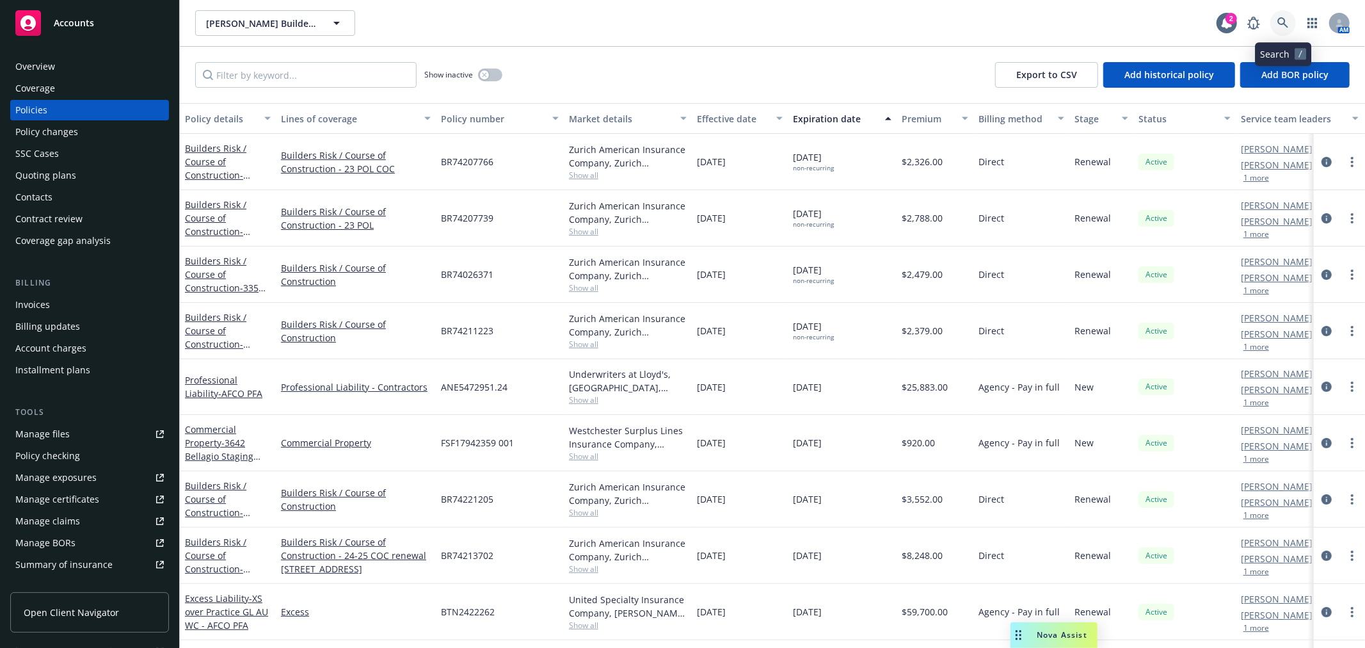
click at [1287, 22] on icon at bounding box center [1284, 23] width 12 height 12
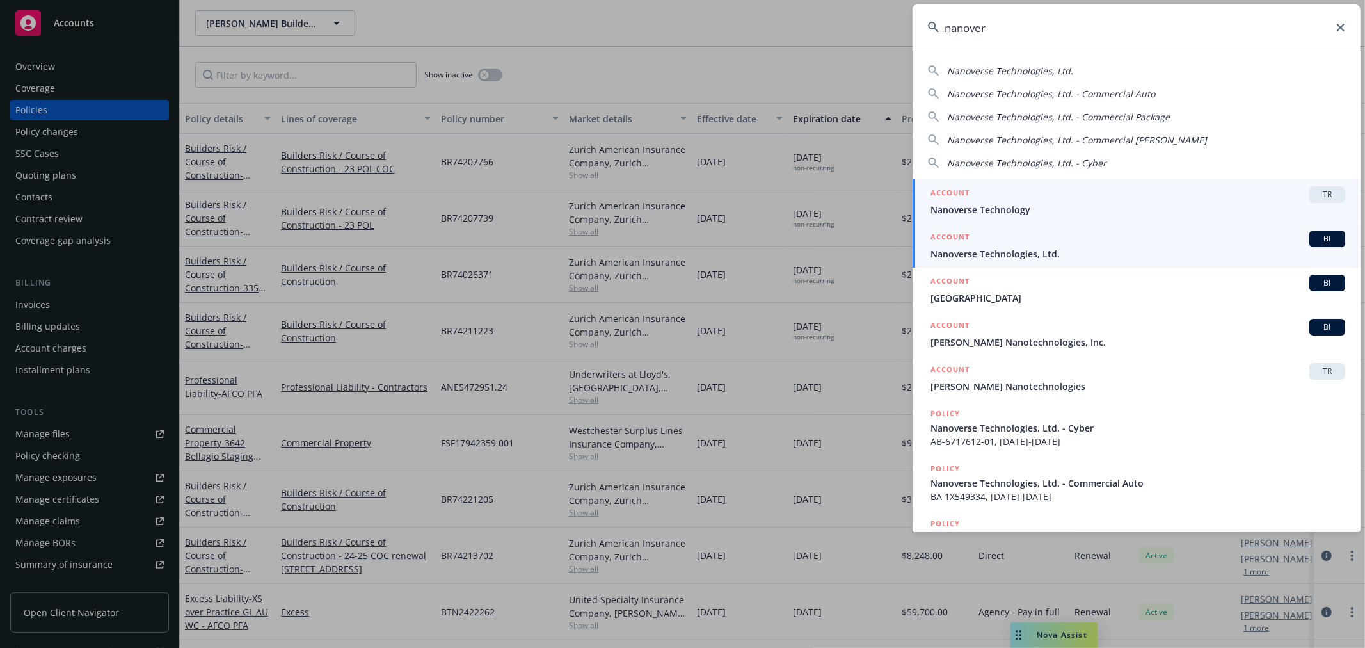
type input "nanover"
click at [1031, 252] on span "Nanoverse Technologies, Ltd." at bounding box center [1138, 253] width 415 height 13
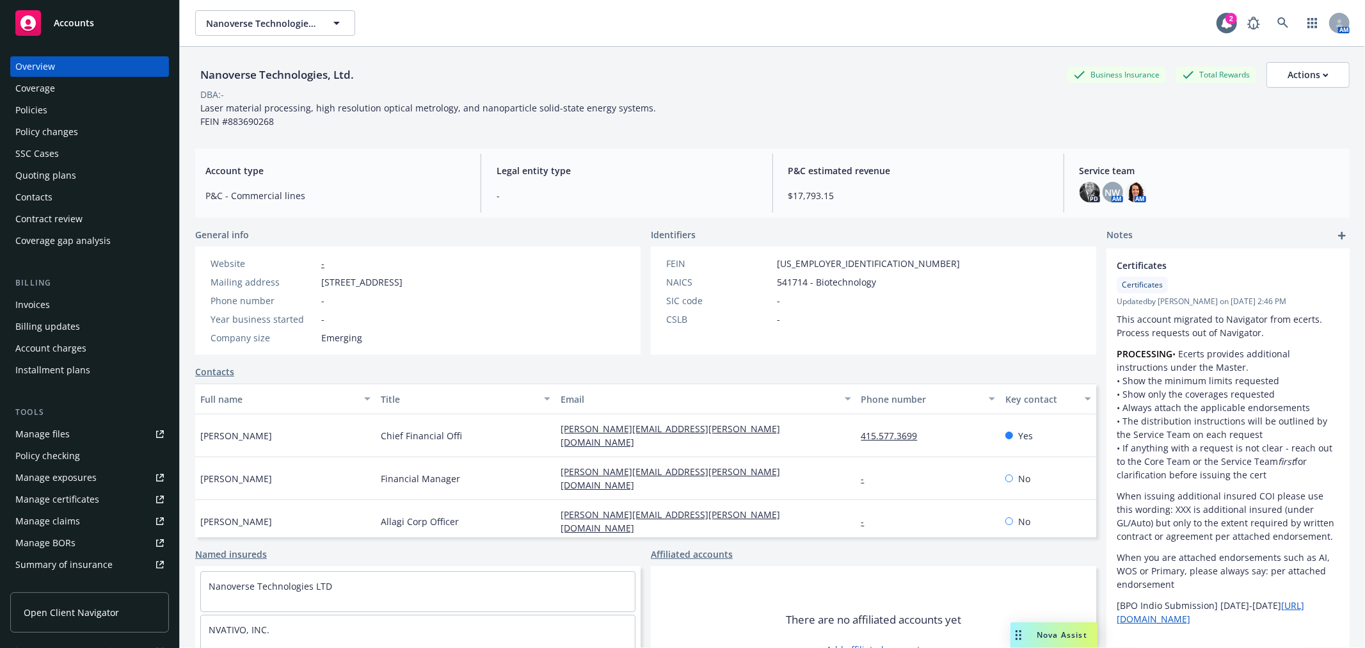
click at [42, 109] on div "Policies" at bounding box center [31, 110] width 32 height 20
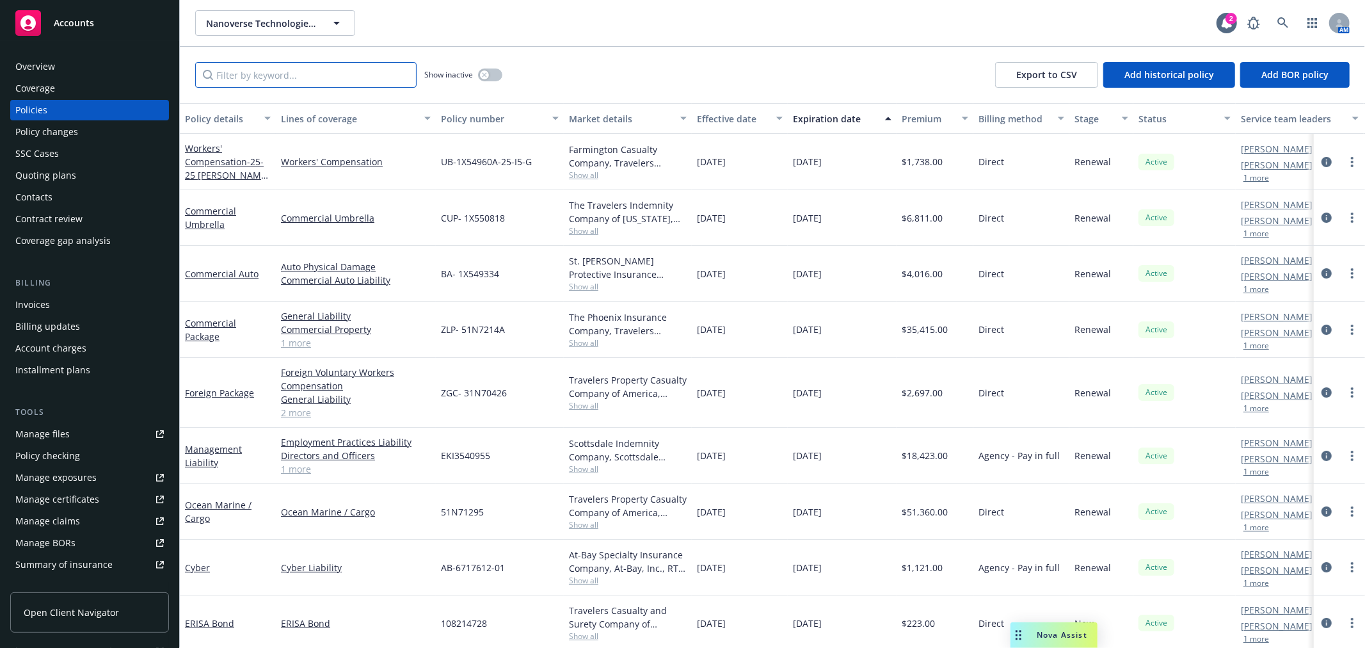
click at [282, 72] on input "Filter by keyword..." at bounding box center [305, 75] width 221 height 26
type input "2026"
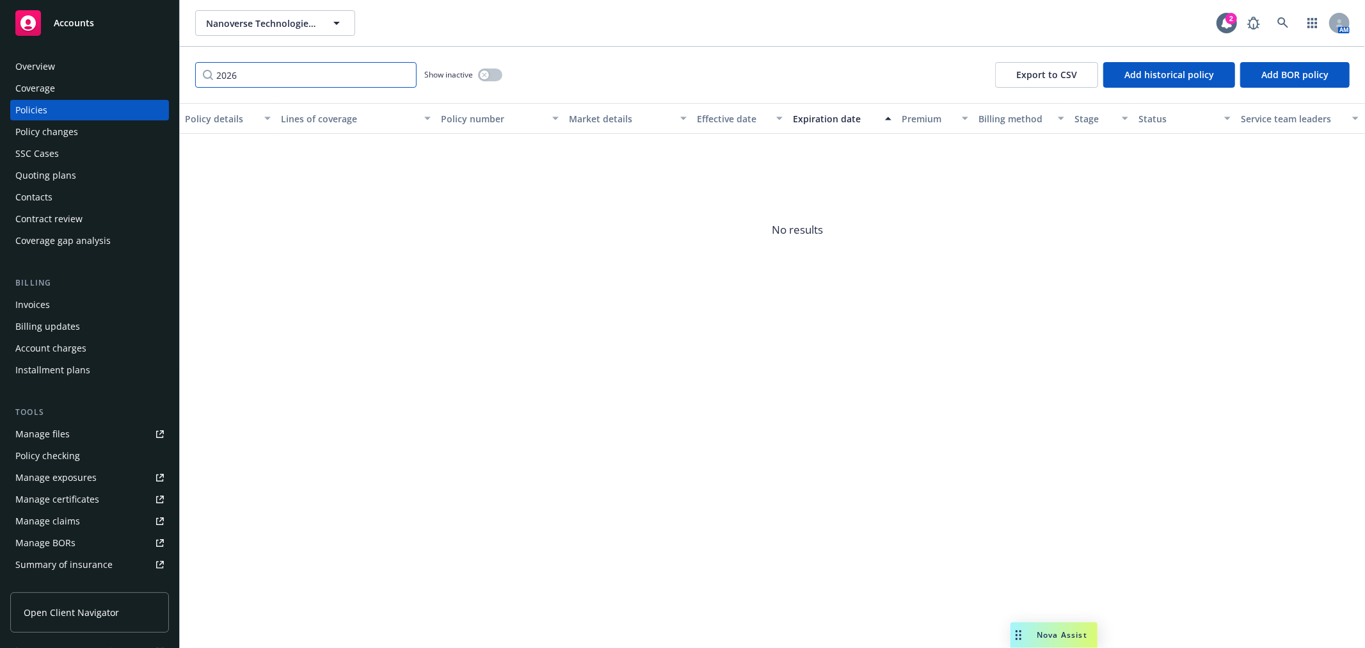
drag, startPoint x: 282, startPoint y: 72, endPoint x: 202, endPoint y: 77, distance: 80.1
click at [202, 77] on input "2026" at bounding box center [305, 75] width 221 height 26
